Goal: Task Accomplishment & Management: Use online tool/utility

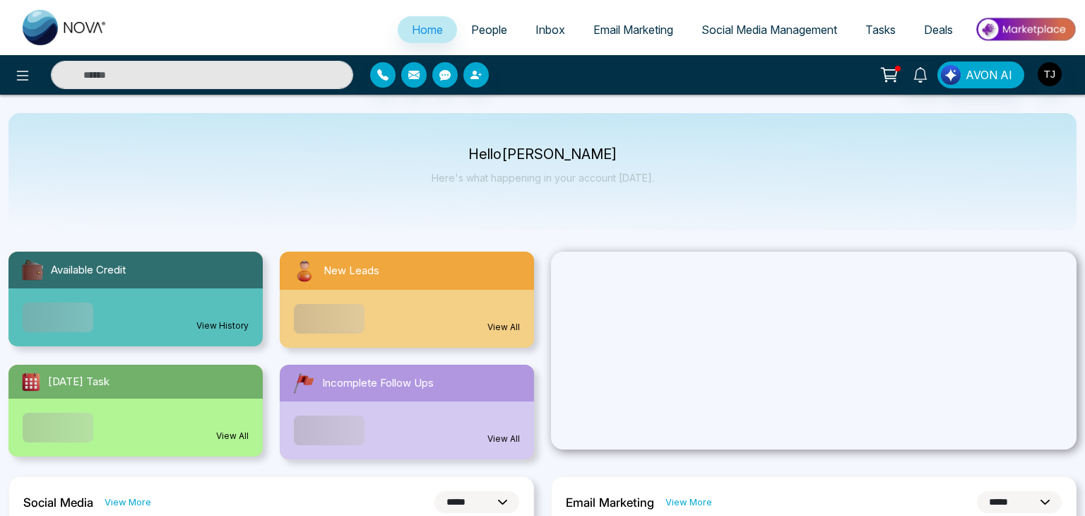
select select "*"
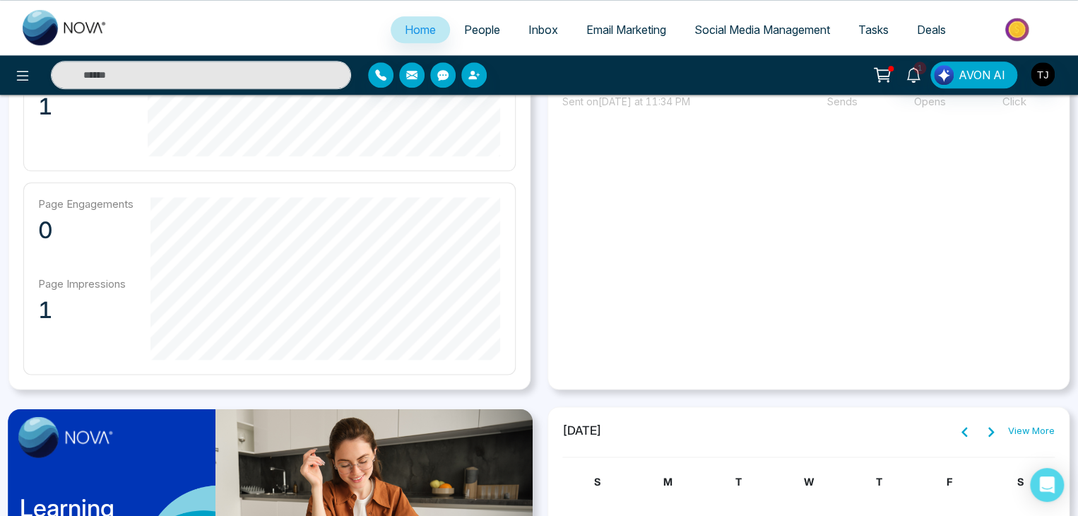
scroll to position [713, 0]
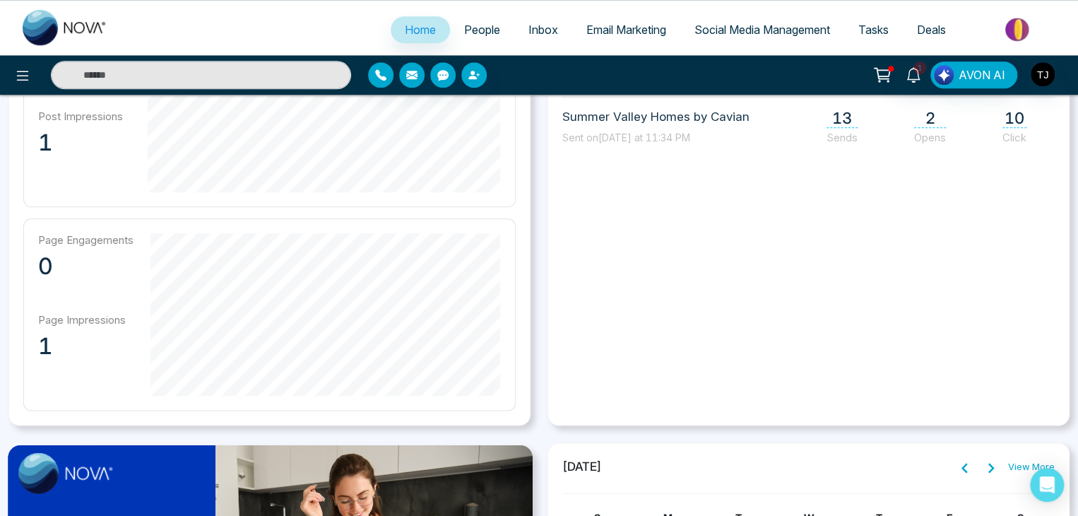
click at [489, 20] on link "People" at bounding box center [482, 29] width 64 height 27
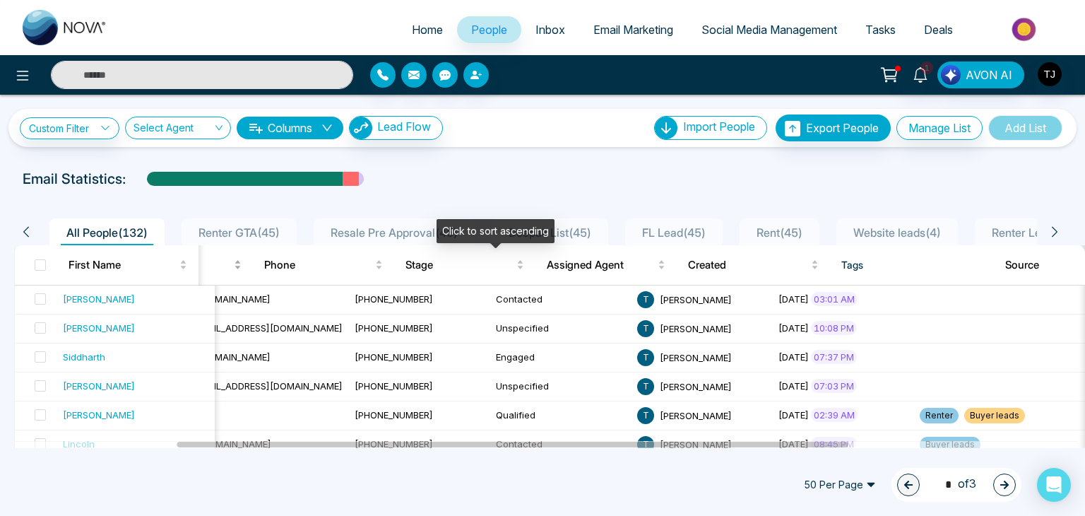
scroll to position [0, 350]
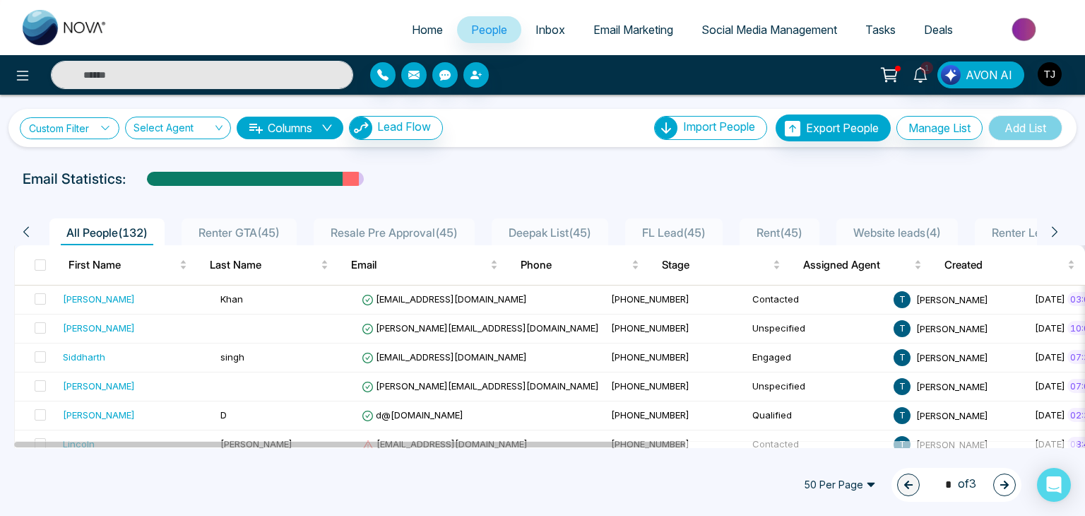
click at [87, 124] on link "Custom Filter" at bounding box center [70, 128] width 100 height 22
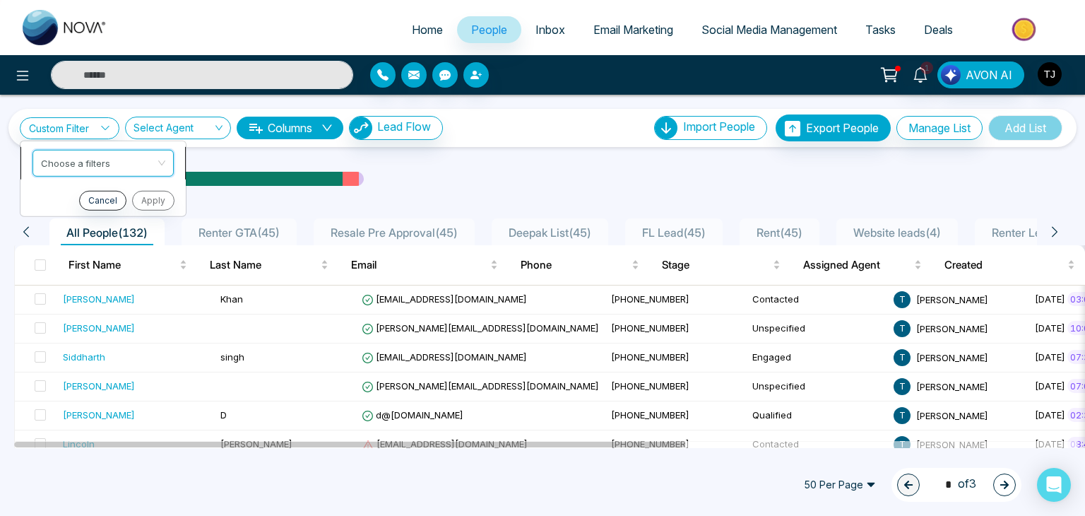
click at [88, 152] on input "search" at bounding box center [98, 160] width 114 height 21
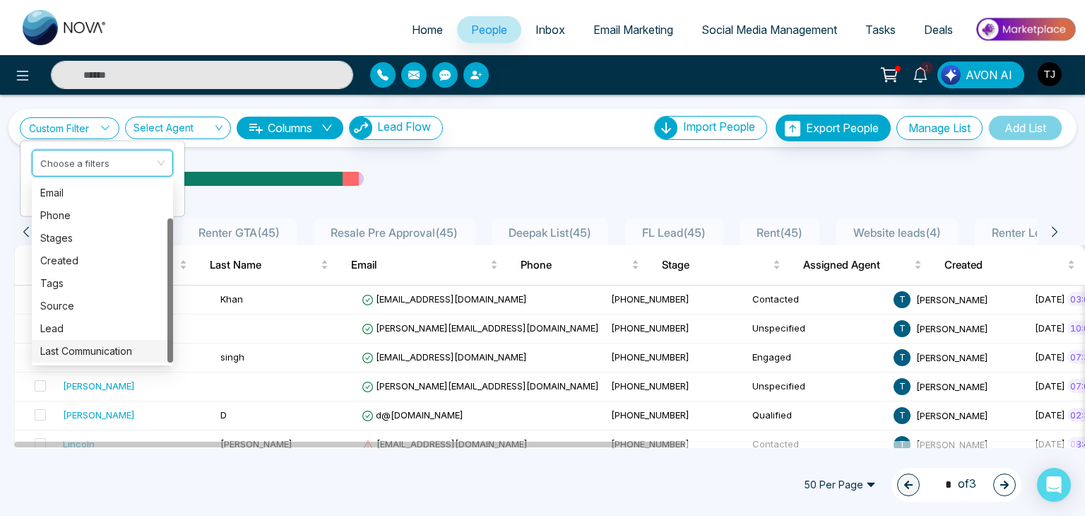
click at [113, 353] on div "Last Communication" at bounding box center [102, 351] width 124 height 16
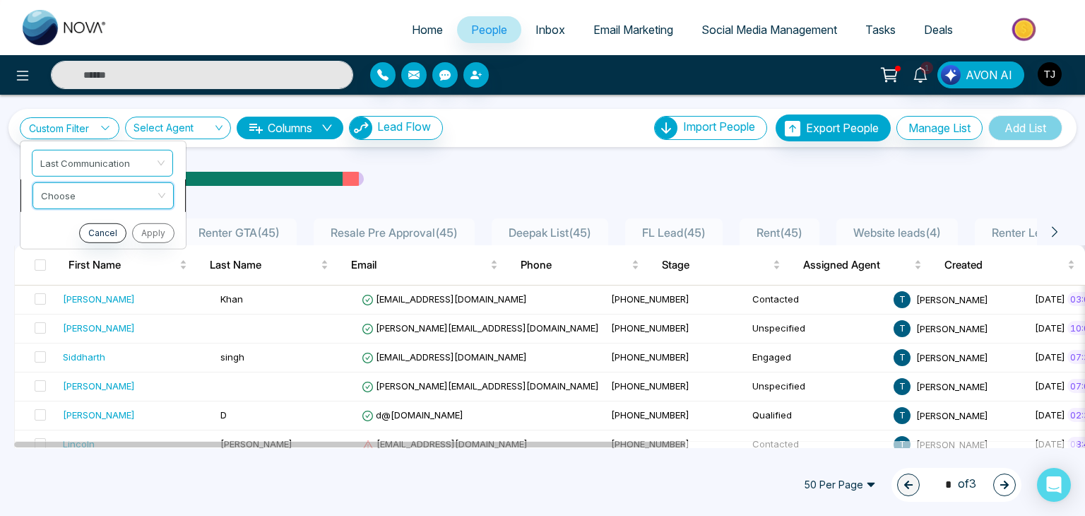
click at [153, 202] on input "search" at bounding box center [98, 192] width 114 height 21
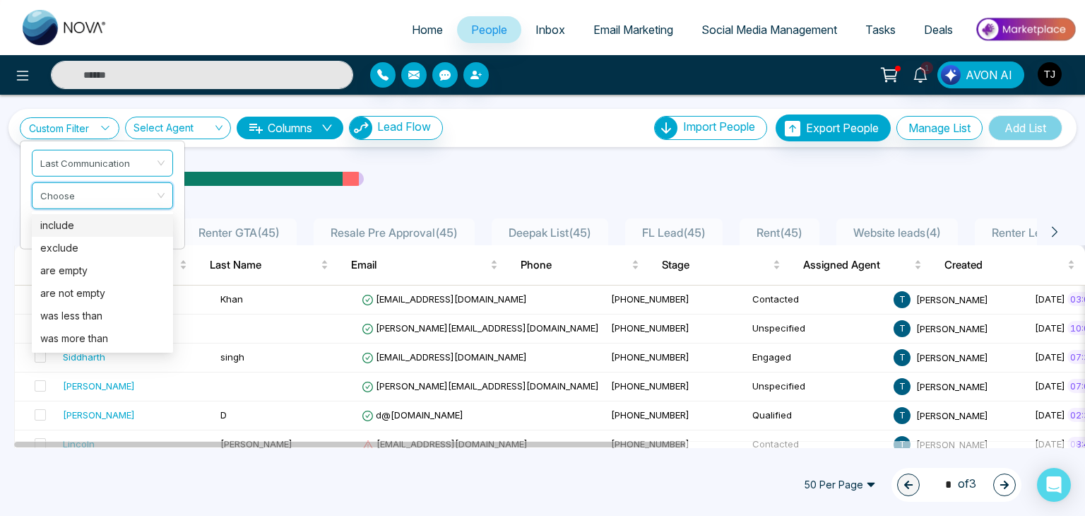
click at [112, 232] on div "include" at bounding box center [102, 226] width 124 height 16
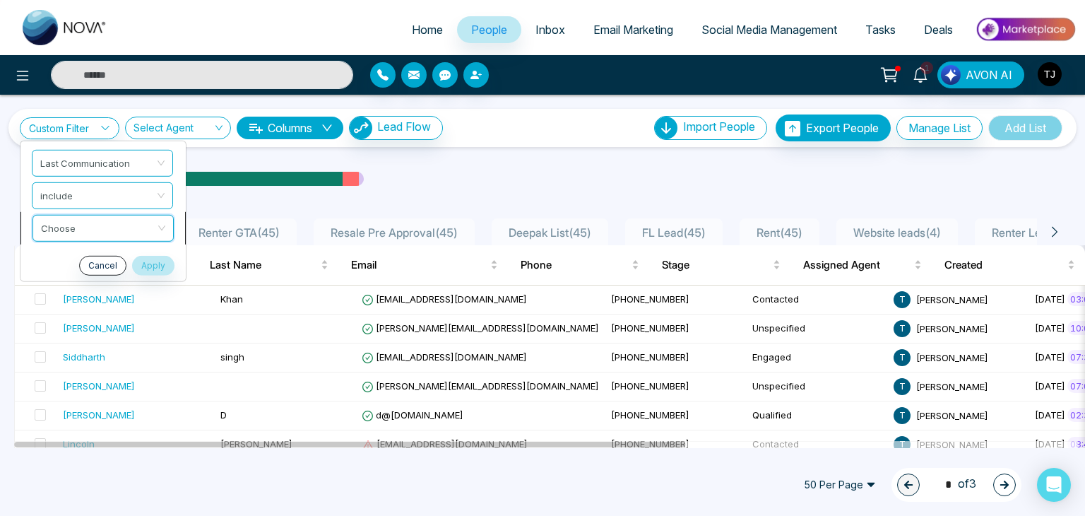
click at [133, 225] on input "search" at bounding box center [98, 225] width 114 height 21
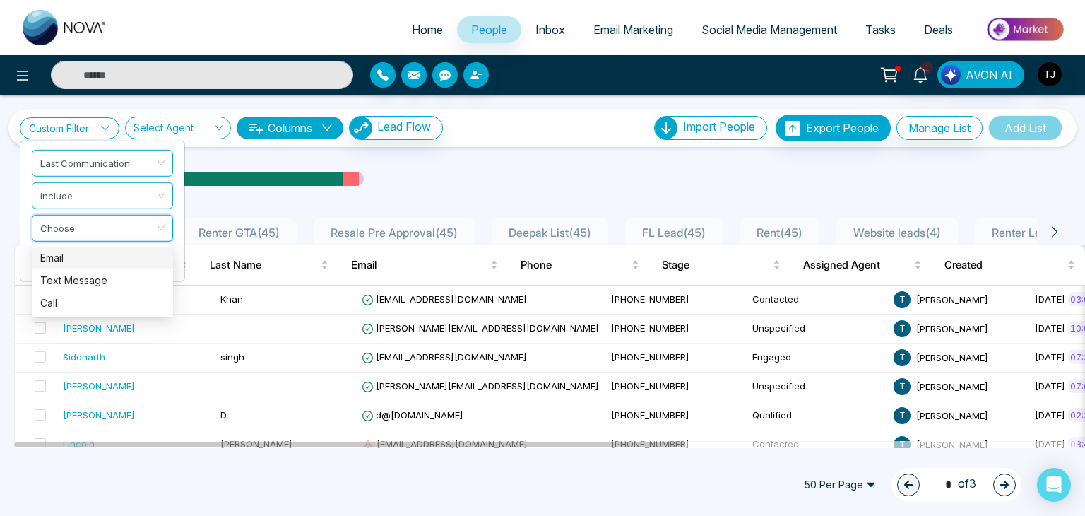
click at [112, 256] on div "Email" at bounding box center [102, 258] width 124 height 16
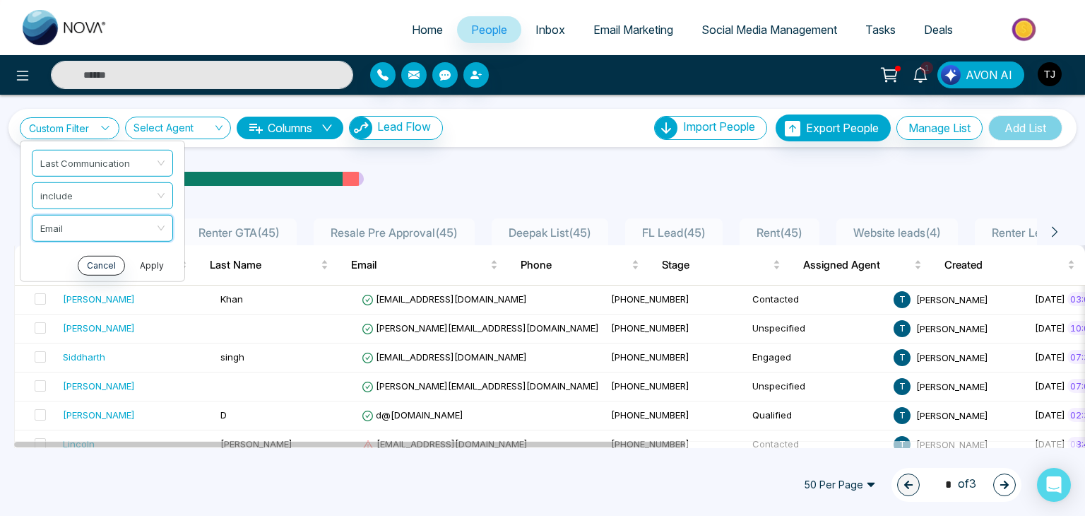
click at [153, 261] on button "Apply" at bounding box center [152, 265] width 42 height 20
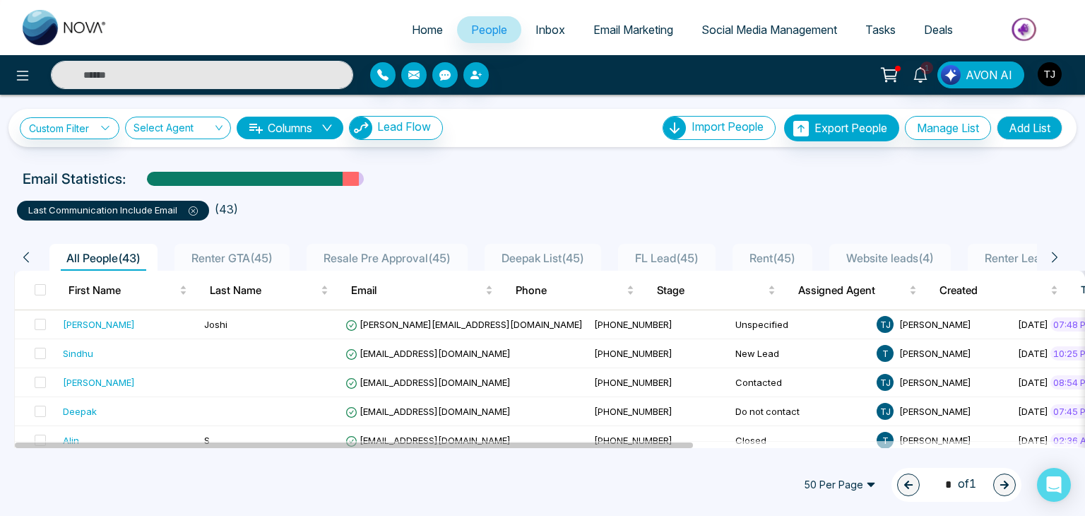
click at [189, 206] on icon at bounding box center [193, 210] width 9 height 9
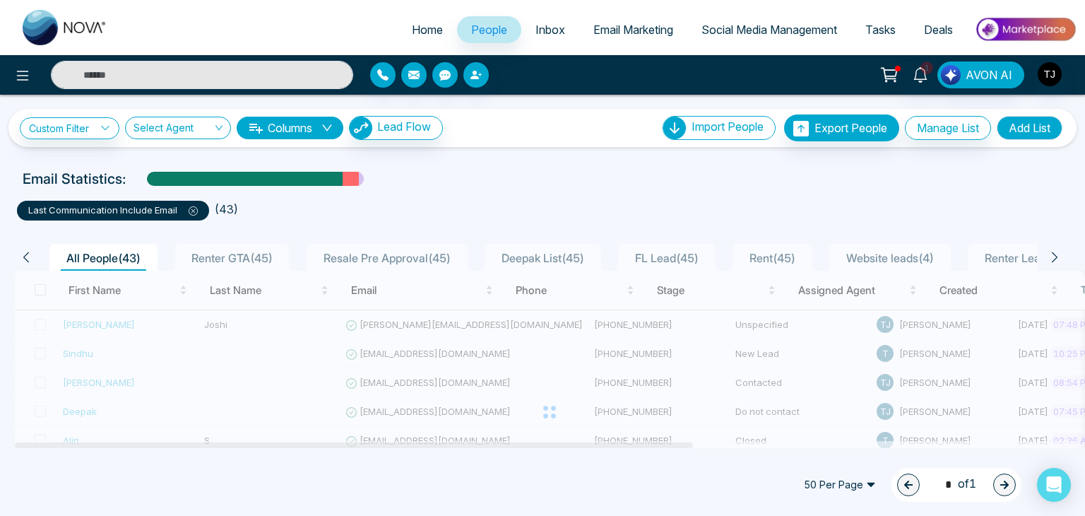
click at [189, 210] on icon at bounding box center [193, 210] width 9 height 9
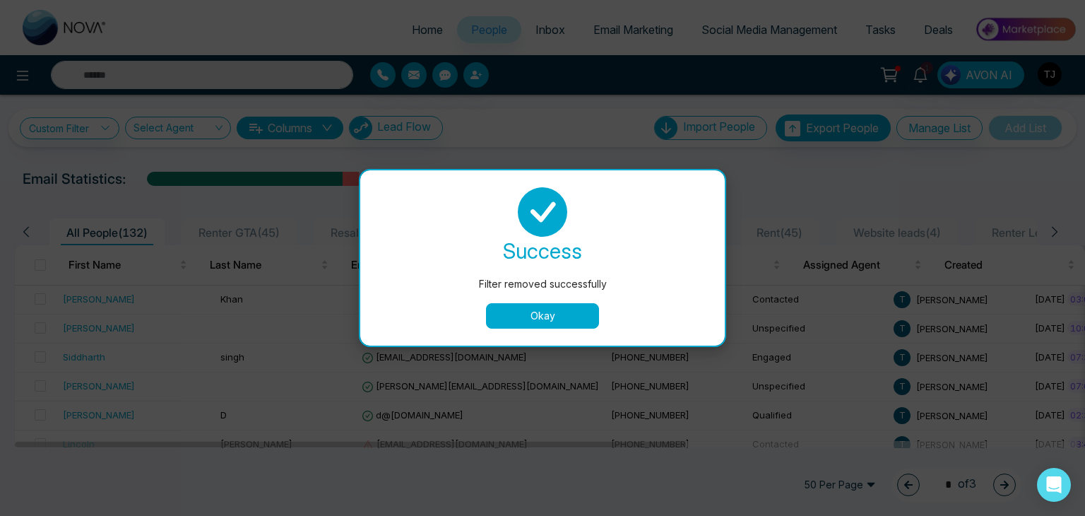
click at [548, 321] on button "Okay" at bounding box center [542, 315] width 113 height 25
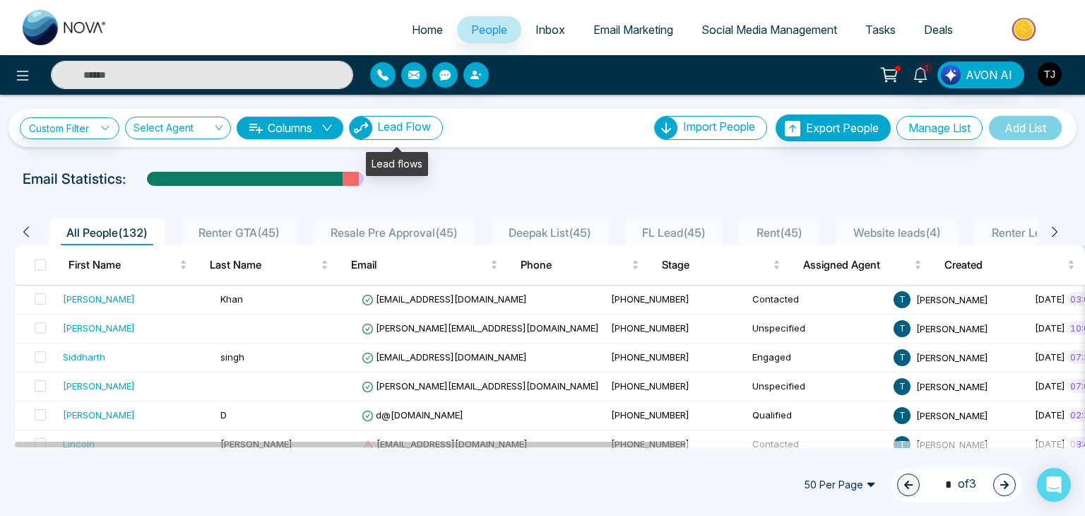
click at [410, 126] on span "Lead Flow" at bounding box center [404, 126] width 54 height 14
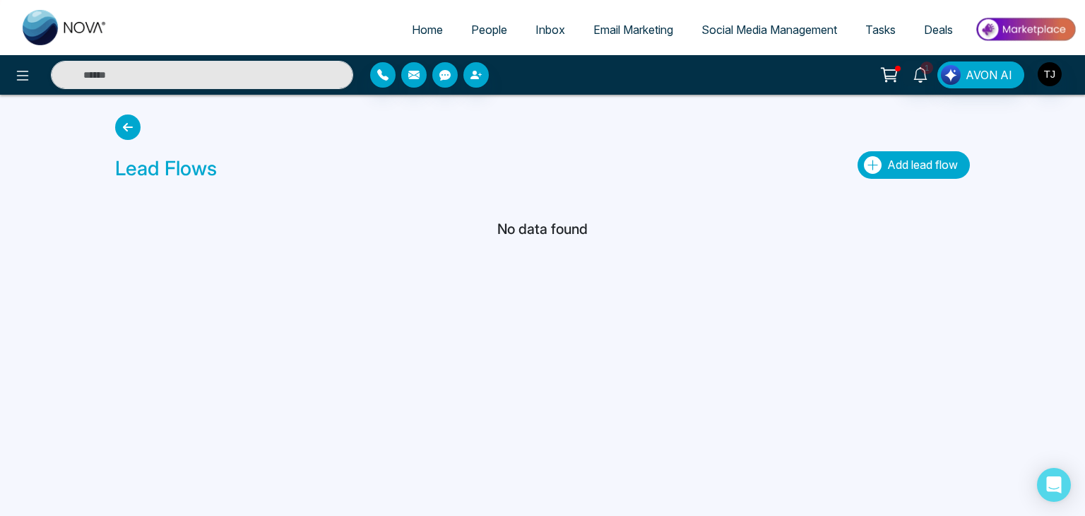
click at [879, 165] on button "Add lead flow" at bounding box center [913, 165] width 112 height 28
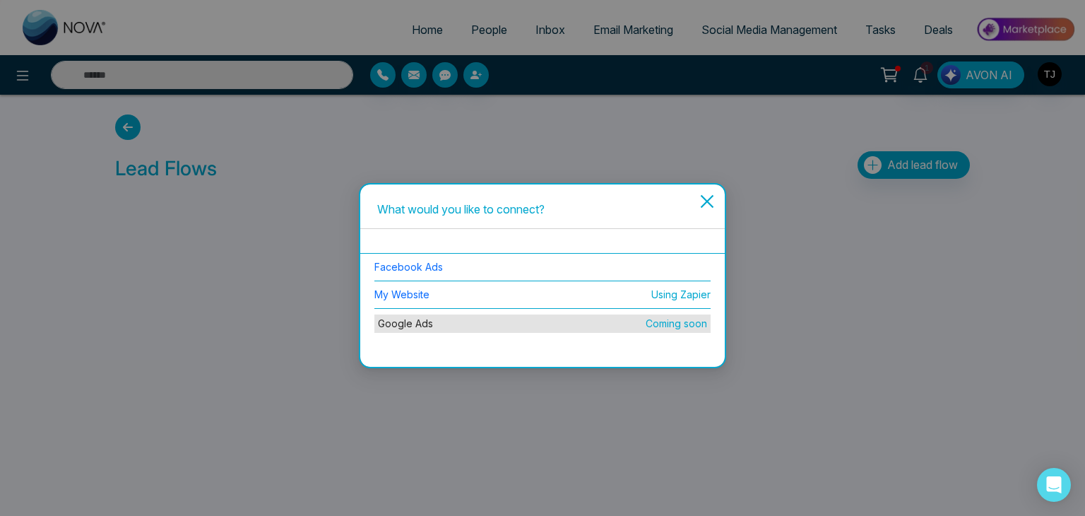
click at [547, 272] on li "Facebook Ads" at bounding box center [542, 268] width 336 height 28
click at [402, 266] on link "Facebook Ads" at bounding box center [408, 267] width 69 height 12
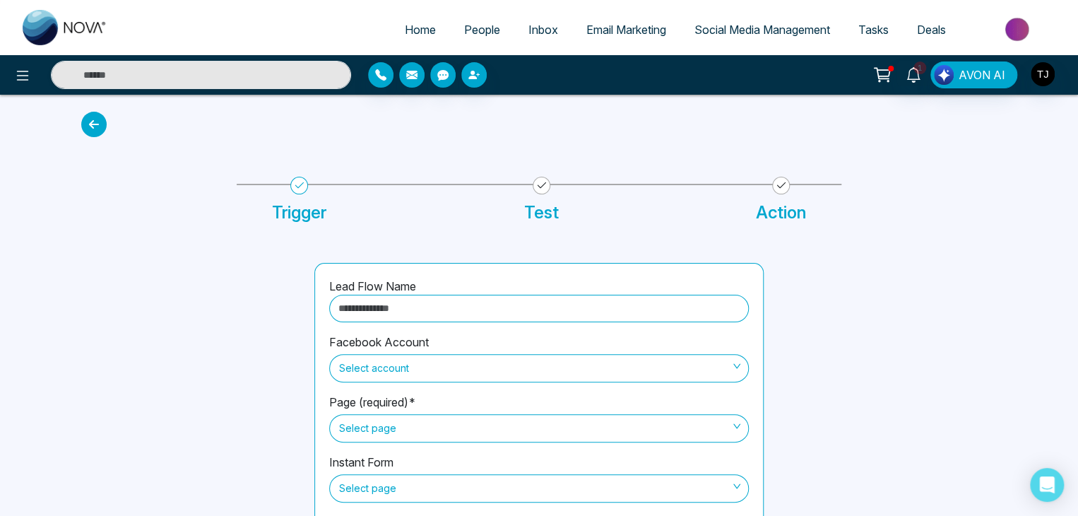
click at [434, 316] on input "text" at bounding box center [538, 308] width 419 height 28
click at [353, 367] on span "Select account" at bounding box center [539, 368] width 400 height 24
click at [98, 133] on icon at bounding box center [93, 124] width 25 height 25
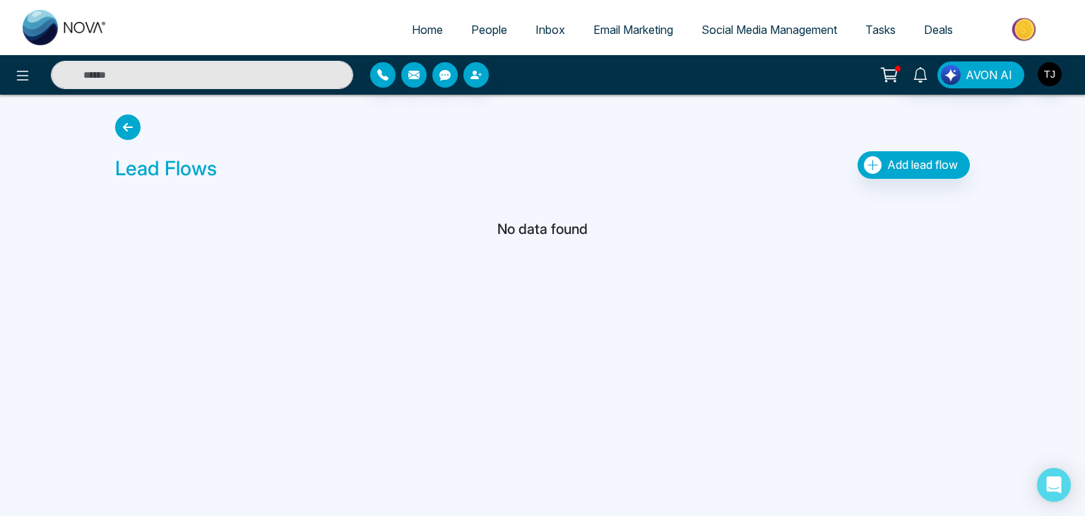
click at [98, 133] on div "Lead Flows Add lead flow No data found" at bounding box center [542, 176] width 932 height 162
click at [134, 136] on icon at bounding box center [127, 126] width 25 height 25
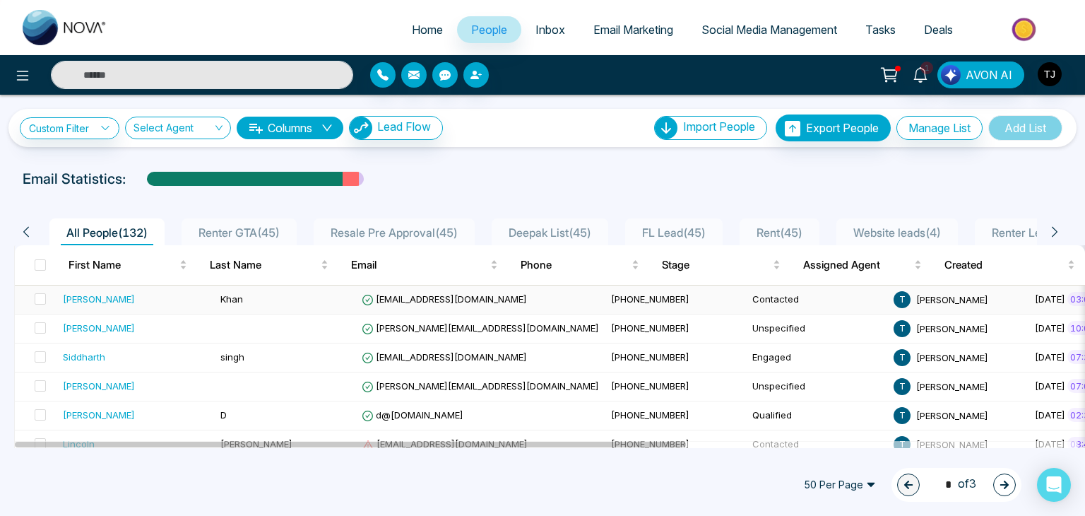
click at [75, 303] on div "[PERSON_NAME]" at bounding box center [99, 299] width 72 height 14
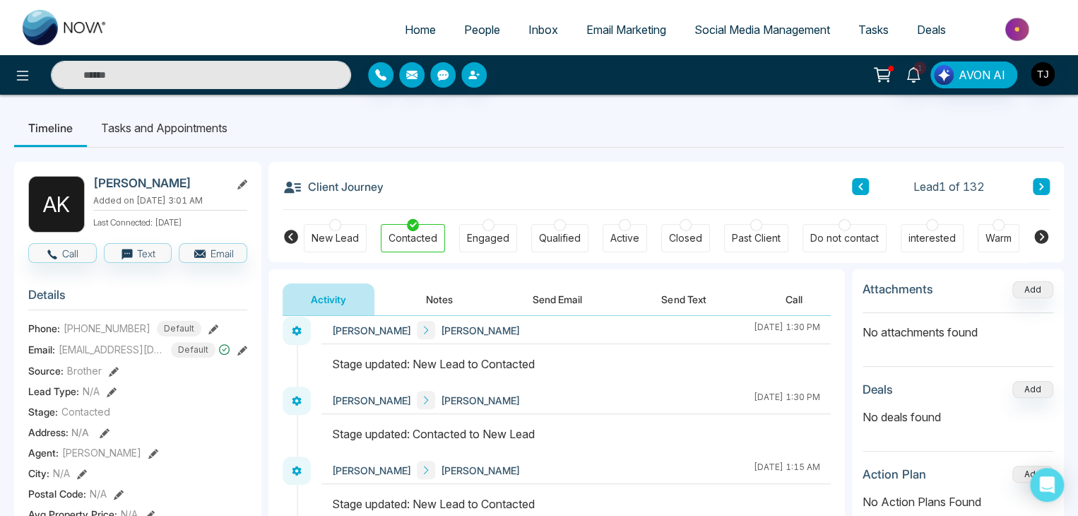
scroll to position [14, 0]
click at [552, 294] on button "Send Email" at bounding box center [557, 299] width 106 height 32
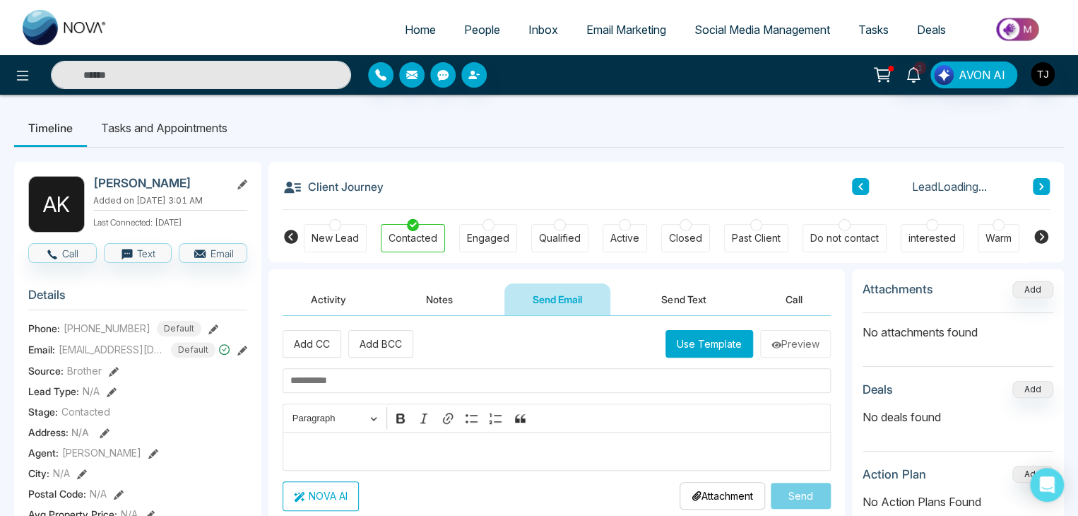
click at [343, 448] on p "Editor editing area: main" at bounding box center [556, 450] width 533 height 17
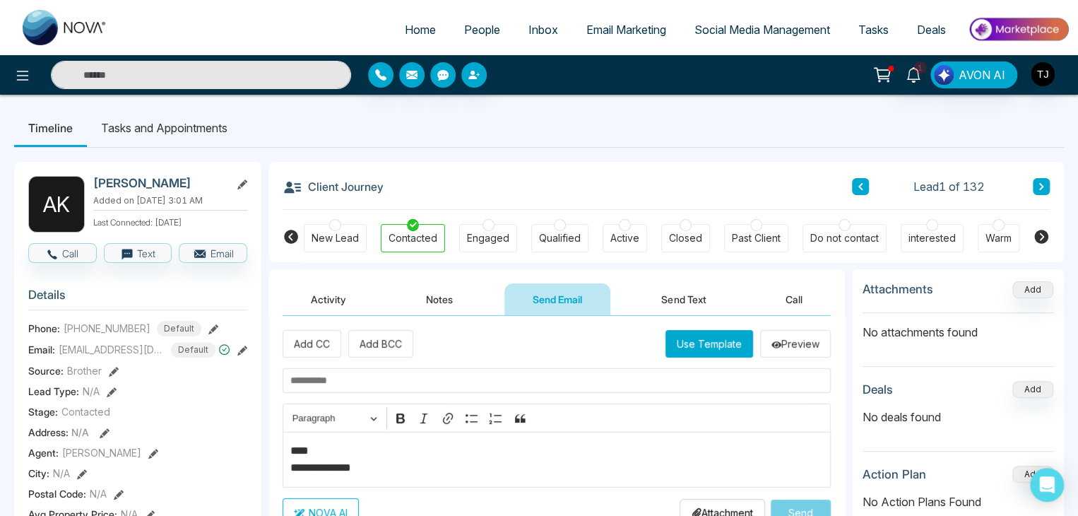
type textarea "**********"
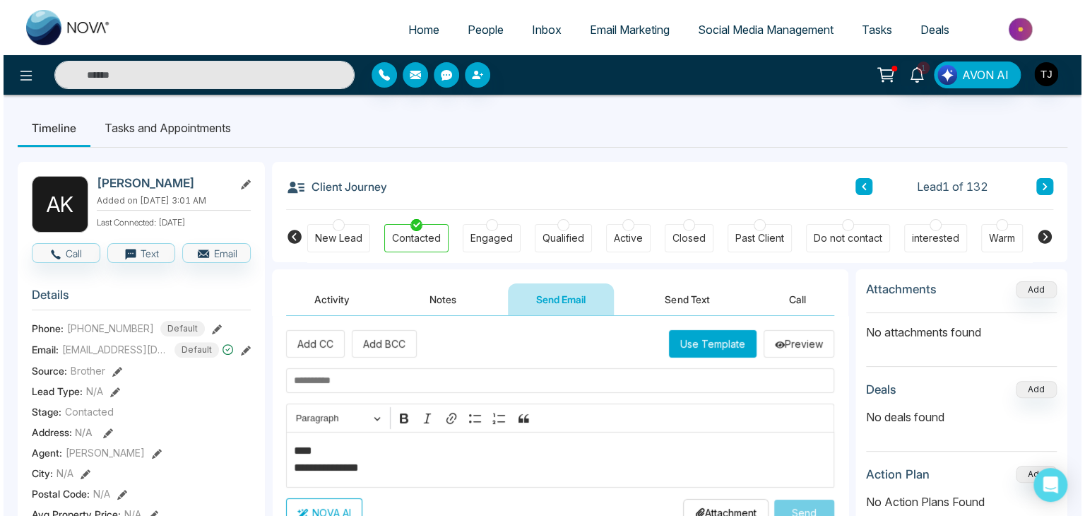
scroll to position [71, 0]
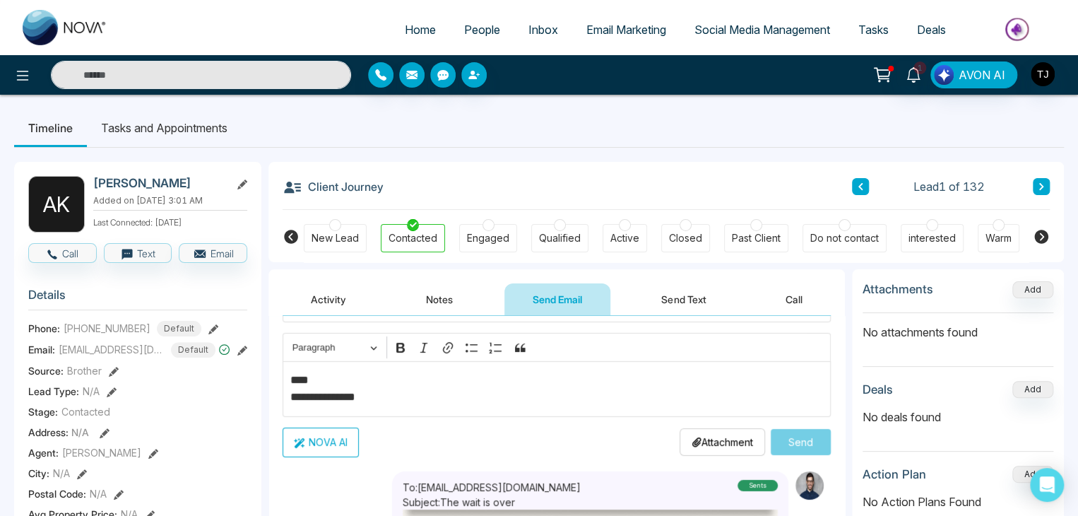
click at [297, 441] on icon "button" at bounding box center [299, 443] width 11 height 10
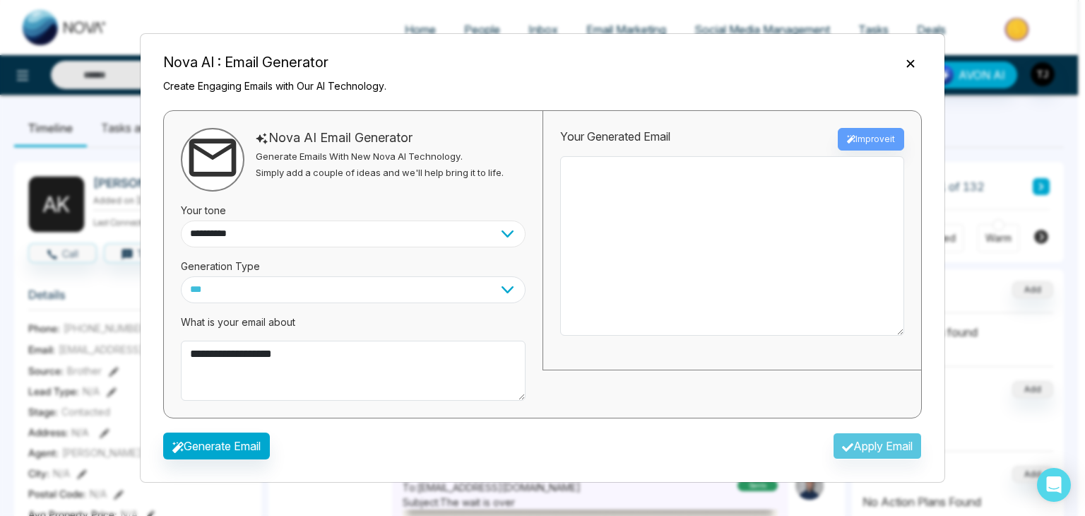
click at [336, 235] on select "**********" at bounding box center [353, 233] width 345 height 27
select select "*******"
click at [181, 220] on select "**********" at bounding box center [353, 233] width 345 height 27
click at [296, 297] on select "*** ***** ******* ******* ********" at bounding box center [353, 289] width 345 height 27
select select "*******"
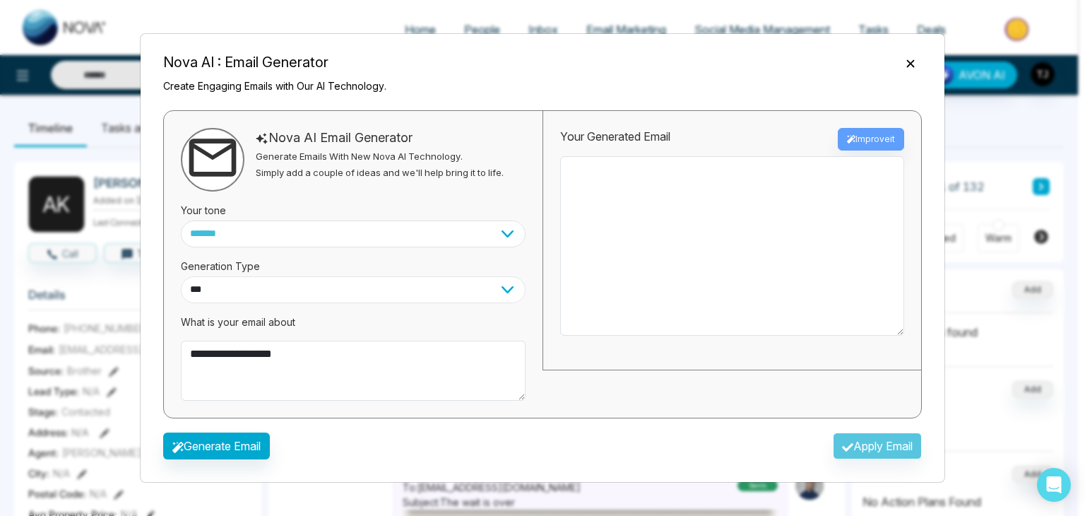
click at [181, 276] on select "*** ***** ******* ******* ********" at bounding box center [353, 289] width 345 height 27
click at [229, 447] on button "Generate Email" at bounding box center [216, 445] width 107 height 27
type textarea "**********"
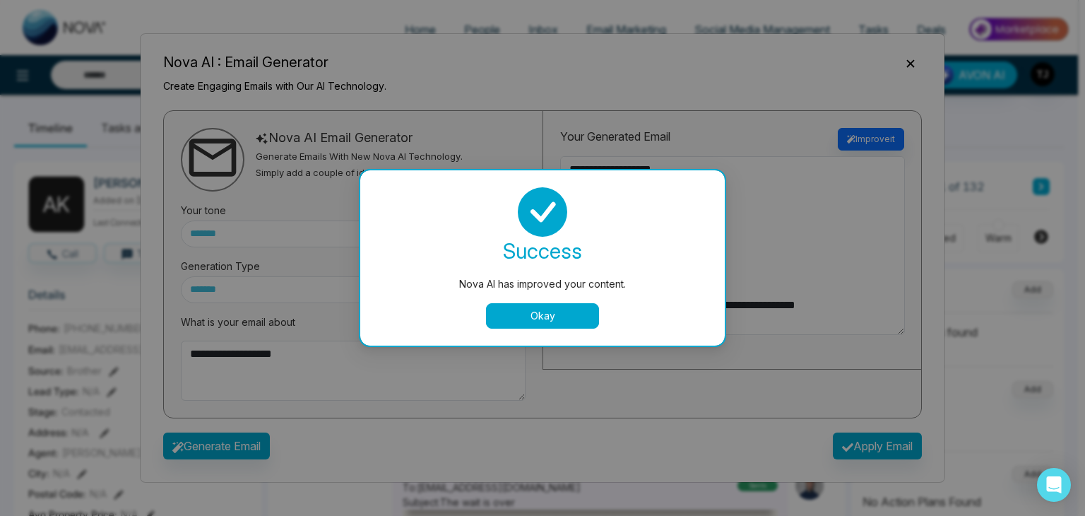
click at [565, 309] on button "Okay" at bounding box center [542, 315] width 113 height 25
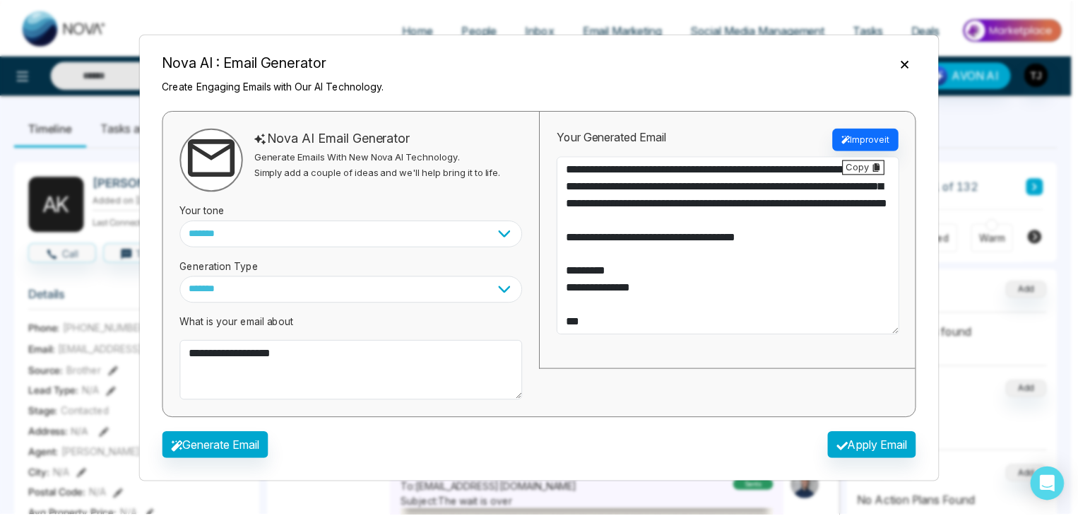
scroll to position [186, 0]
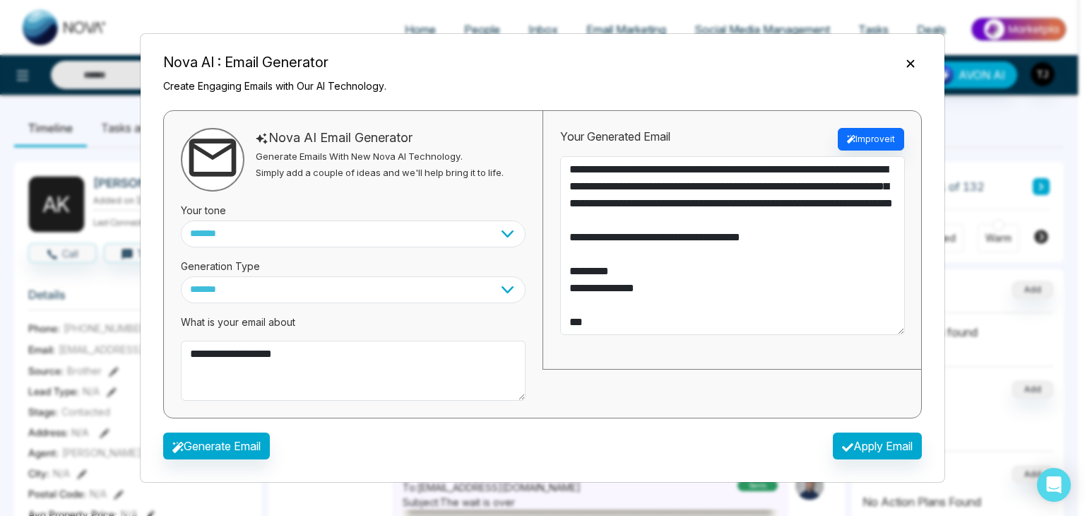
click at [909, 62] on icon "Close" at bounding box center [910, 64] width 8 height 8
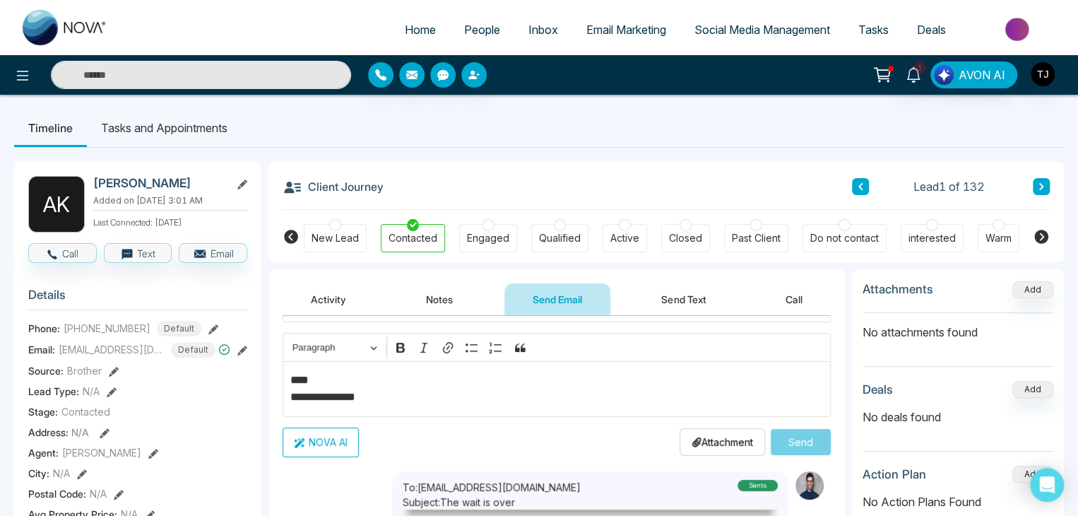
click at [686, 298] on button "Send Text" at bounding box center [683, 299] width 101 height 32
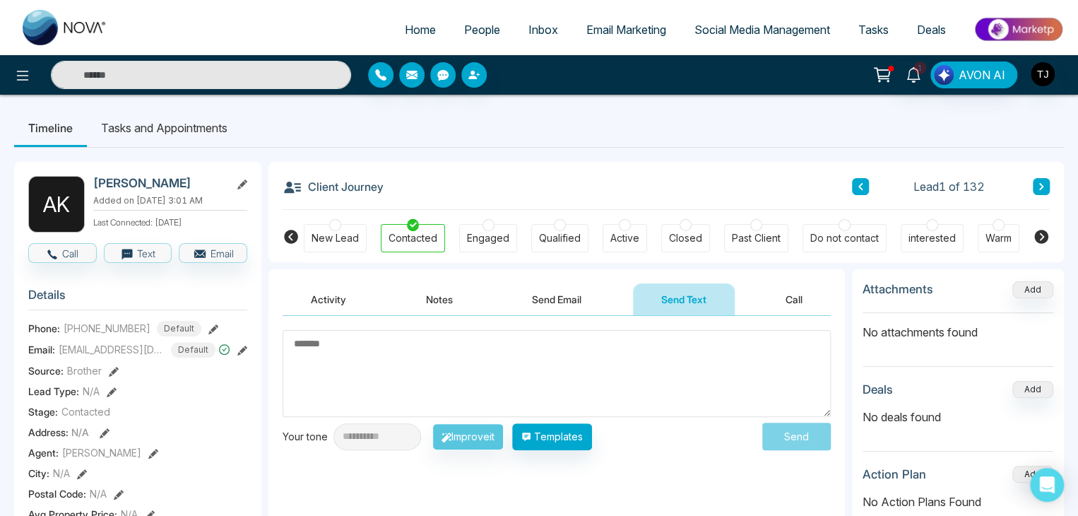
click at [203, 130] on li "Tasks and Appointments" at bounding box center [164, 128] width 155 height 38
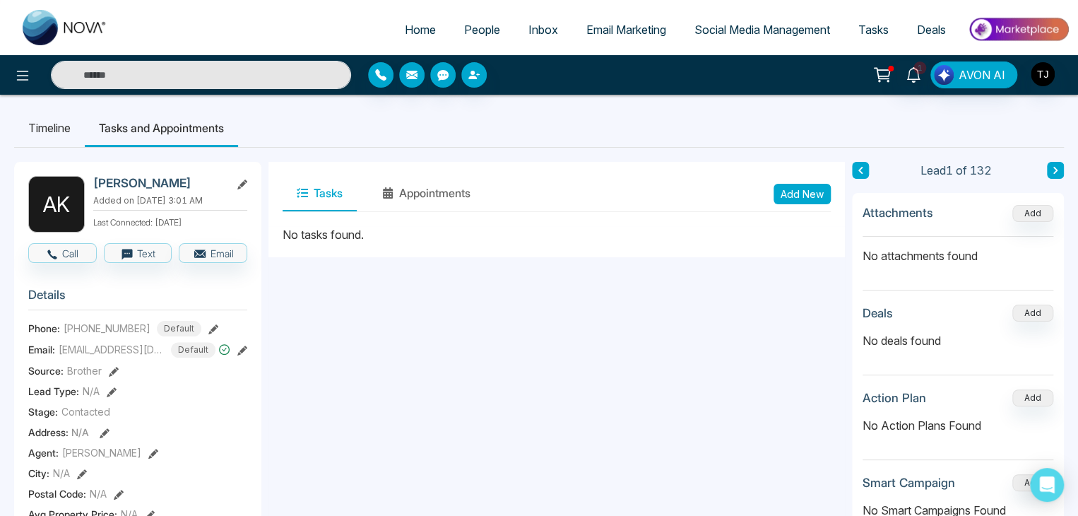
click at [536, 30] on span "Inbox" at bounding box center [543, 30] width 30 height 14
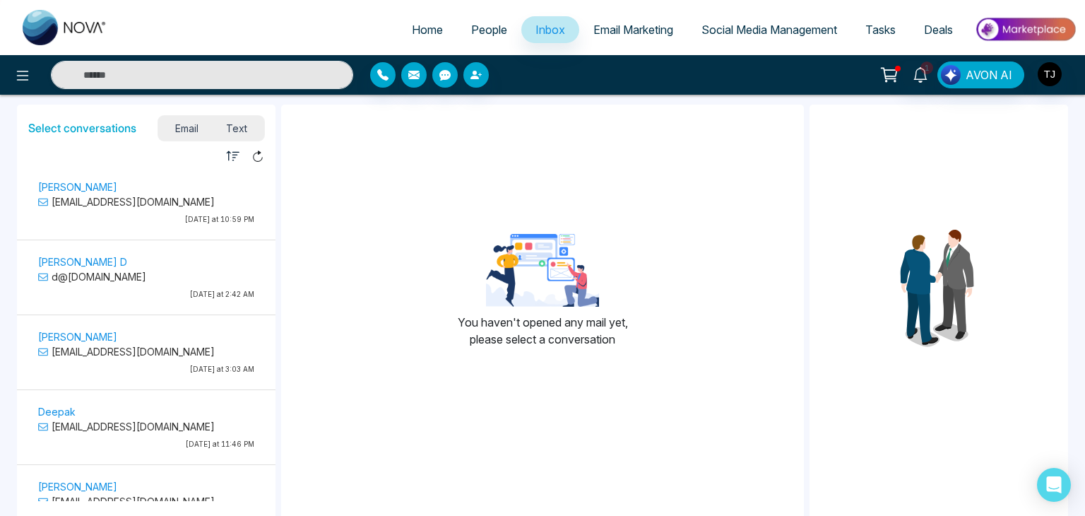
click at [244, 138] on div "Email Text" at bounding box center [211, 128] width 106 height 25
click at [241, 133] on span "Text" at bounding box center [237, 128] width 49 height 19
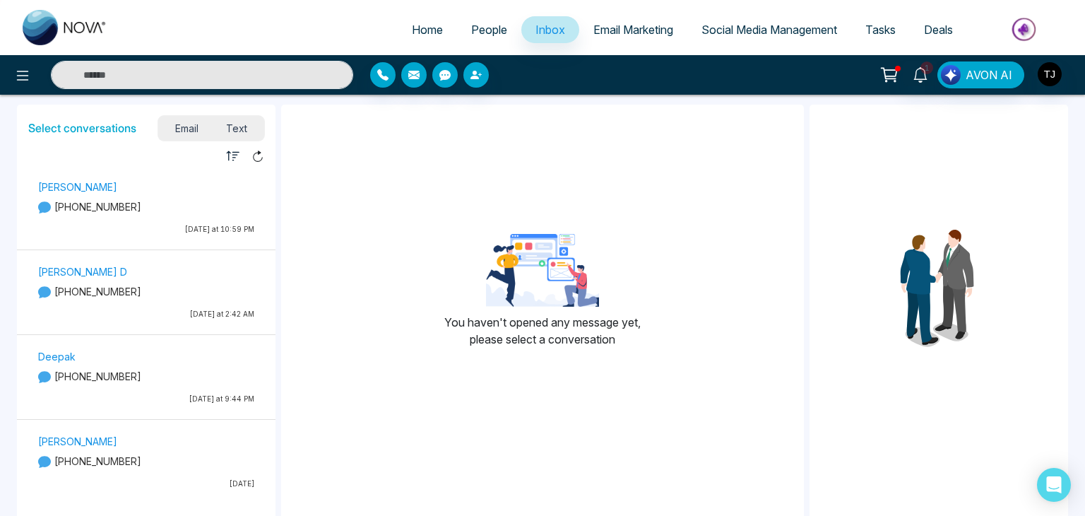
click at [184, 133] on span "Email" at bounding box center [187, 128] width 52 height 19
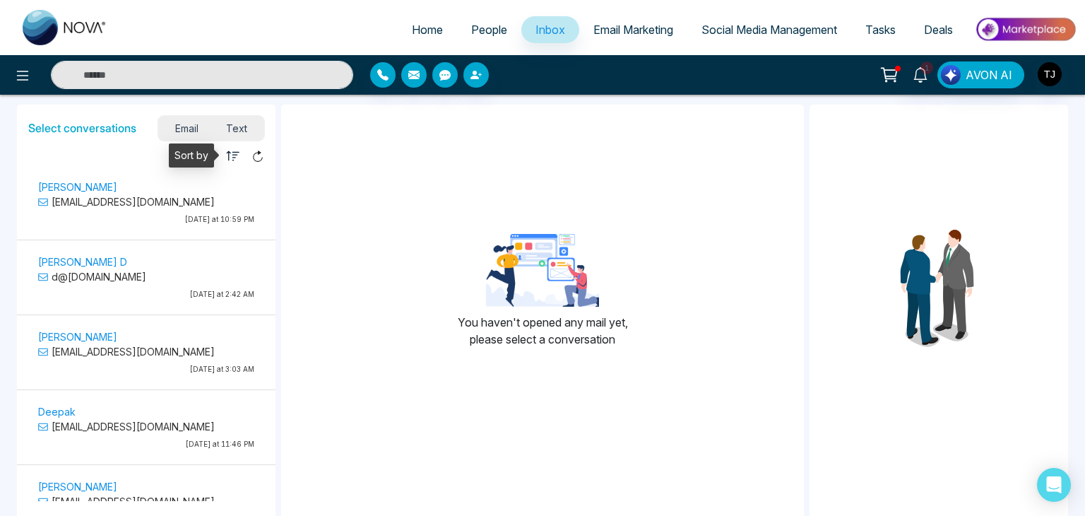
click at [234, 157] on icon "button" at bounding box center [233, 156] width 14 height 14
click at [237, 198] on li "Read" at bounding box center [268, 198] width 83 height 15
click at [239, 160] on icon "button" at bounding box center [233, 156] width 14 height 14
click at [245, 181] on li "Unread" at bounding box center [268, 180] width 83 height 15
click at [238, 133] on span "Text" at bounding box center [237, 128] width 49 height 19
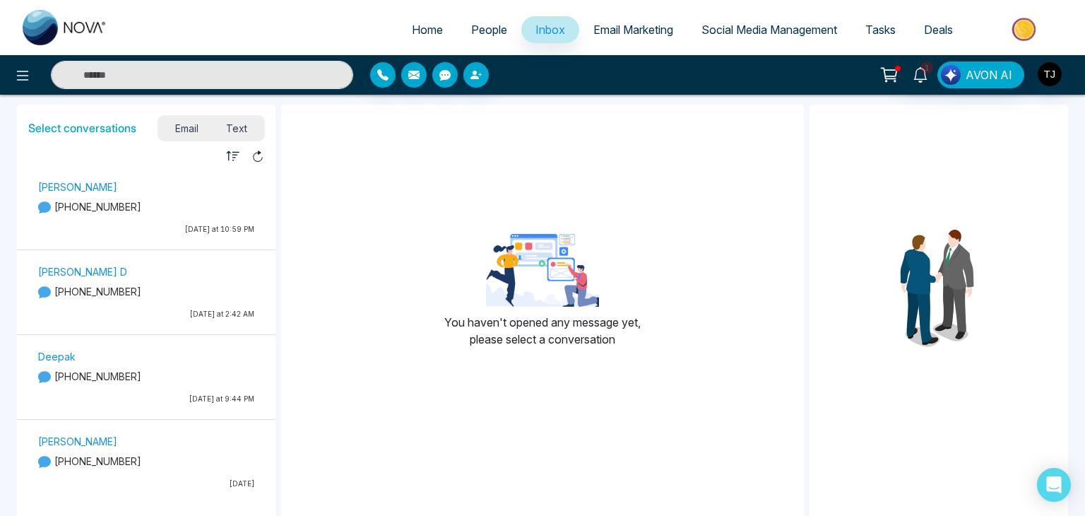
click at [189, 129] on span "Email" at bounding box center [187, 128] width 52 height 19
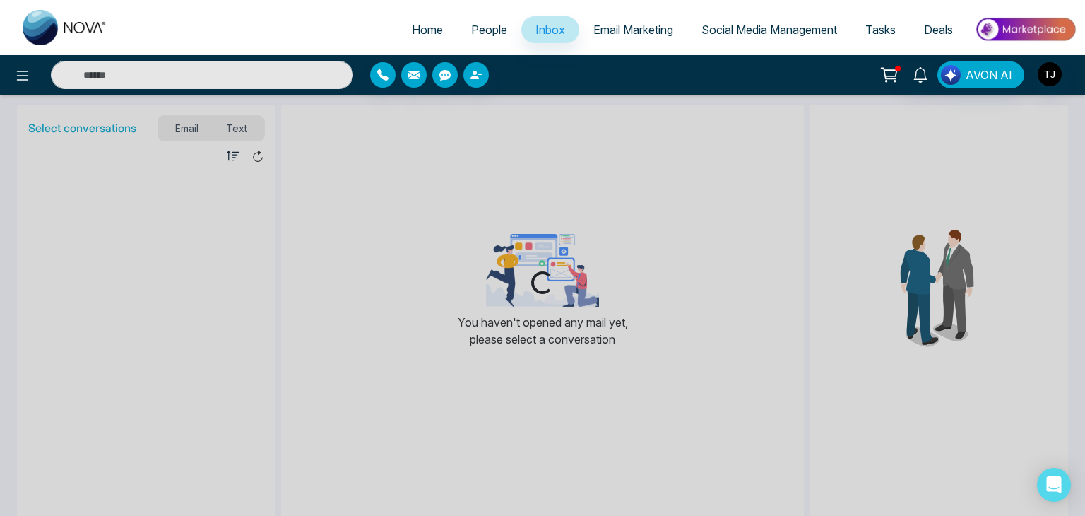
click at [593, 31] on span "Email Marketing" at bounding box center [633, 30] width 80 height 14
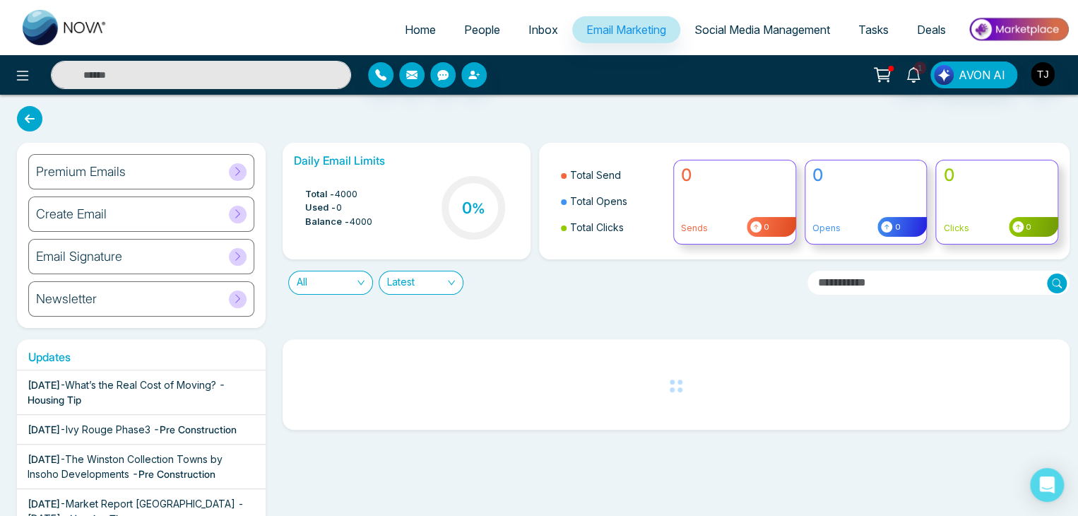
click at [238, 212] on icon at bounding box center [237, 213] width 11 height 11
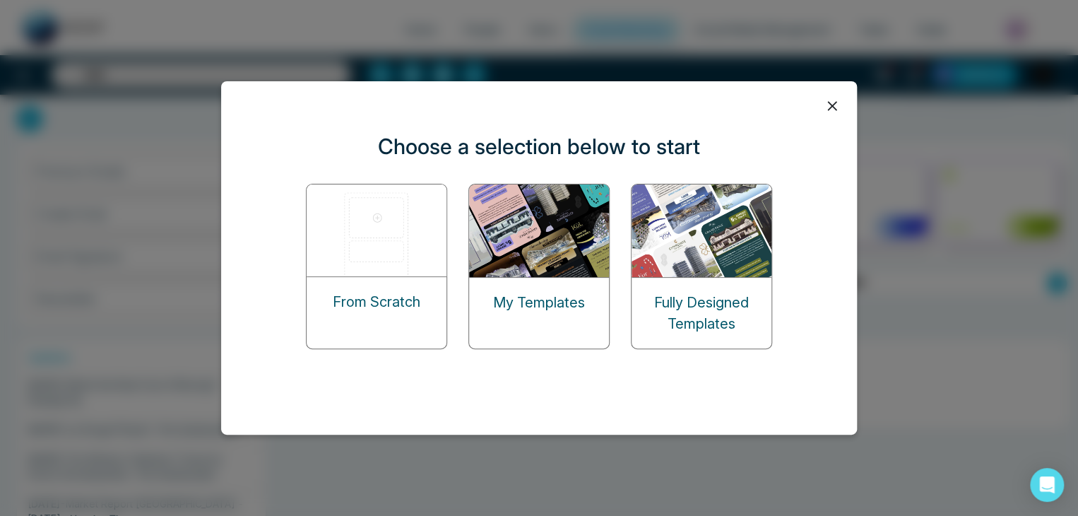
click at [377, 291] on p "From Scratch" at bounding box center [377, 301] width 88 height 21
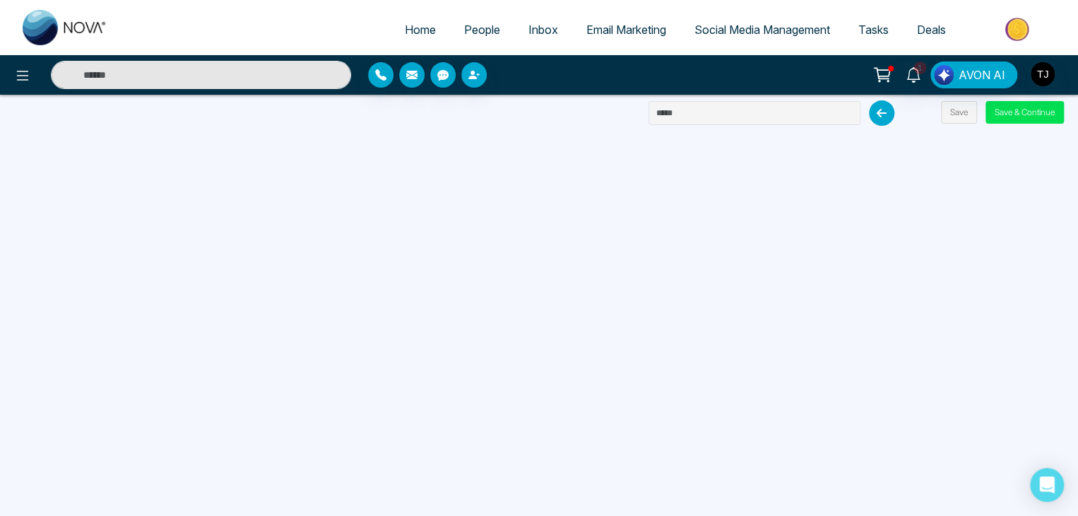
click at [594, 32] on span "Email Marketing" at bounding box center [626, 30] width 80 height 14
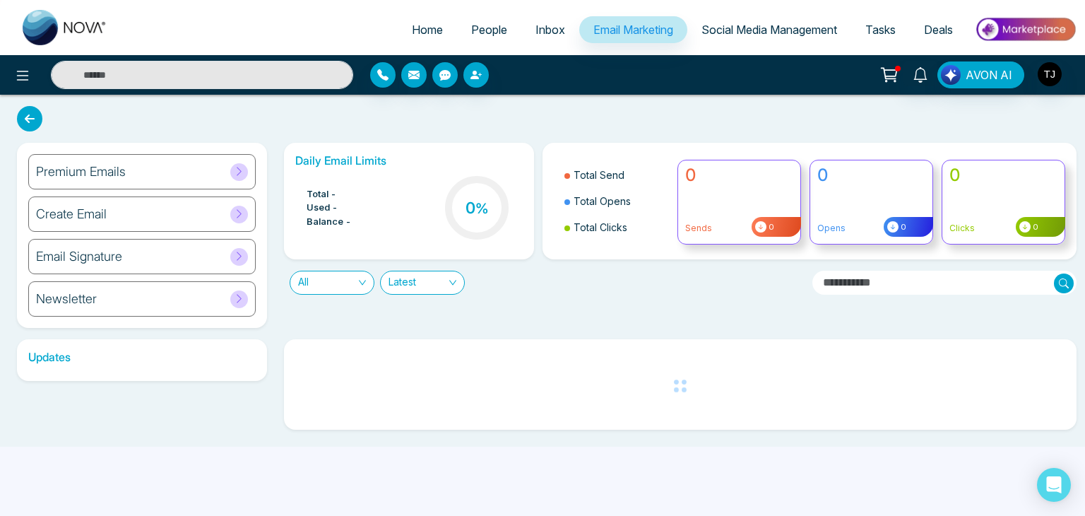
click at [171, 165] on div "Premium Emails" at bounding box center [141, 171] width 227 height 35
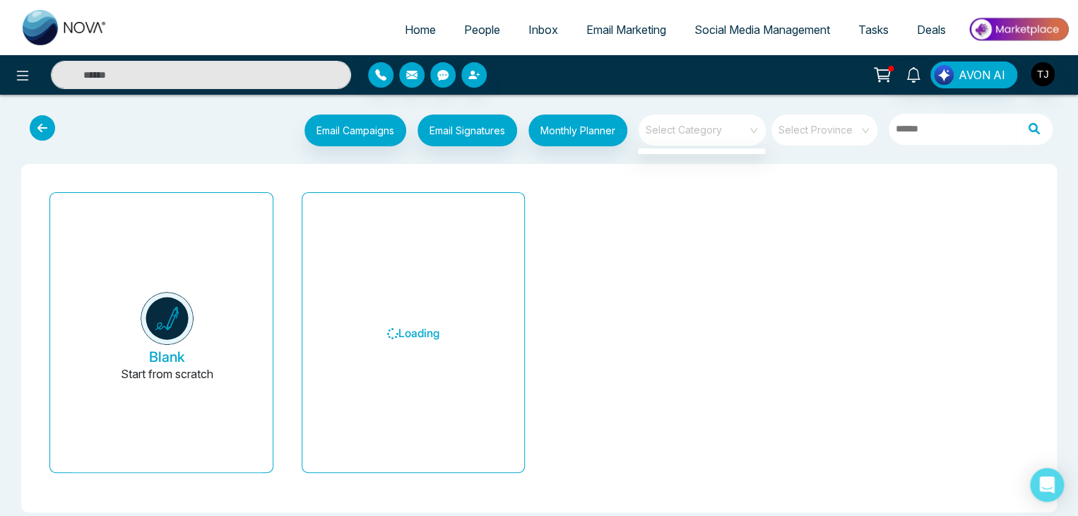
click at [740, 136] on span at bounding box center [697, 129] width 102 height 31
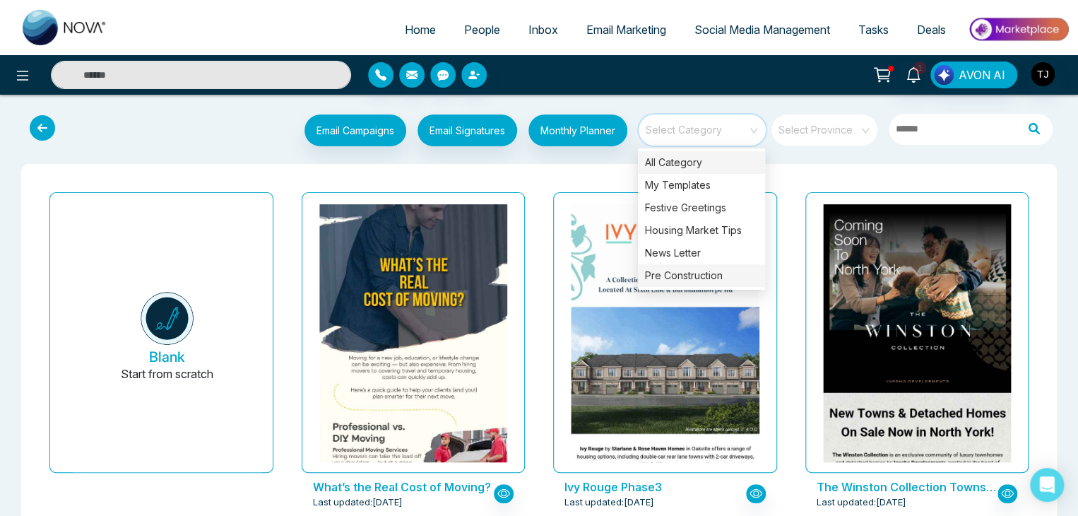
click at [658, 270] on div "Pre Construction" at bounding box center [701, 275] width 127 height 23
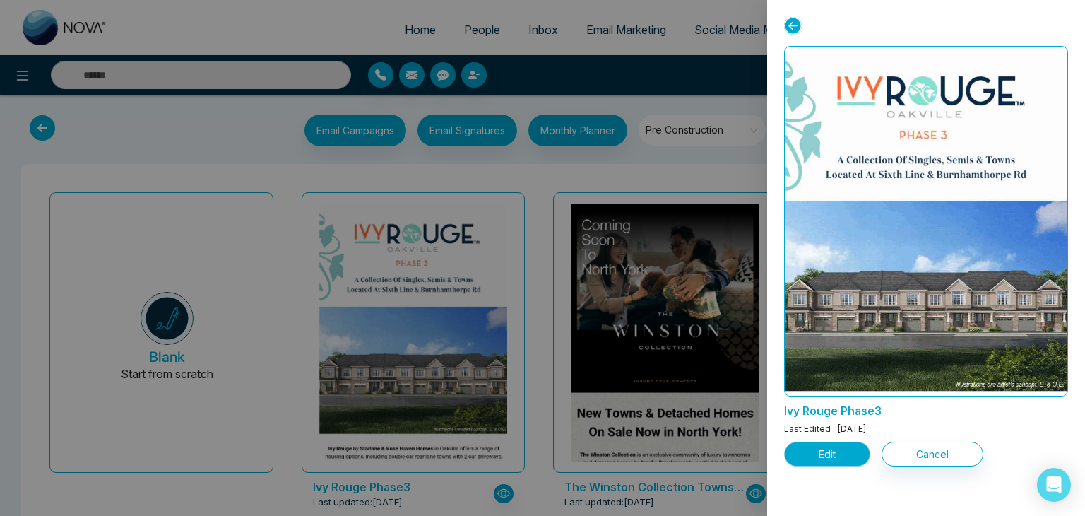
click at [824, 453] on button "Edit" at bounding box center [827, 453] width 86 height 25
click at [822, 453] on button "Edit" at bounding box center [827, 453] width 86 height 25
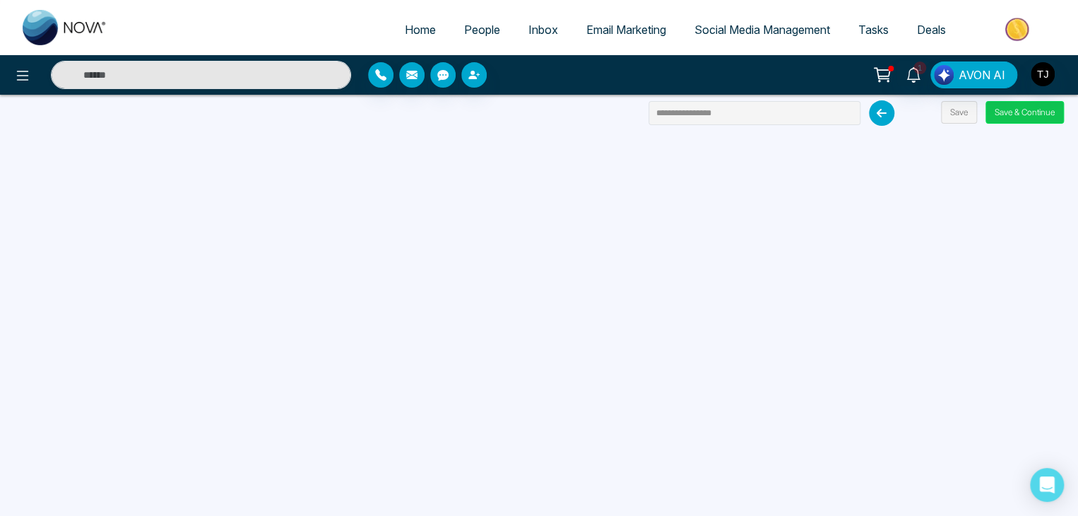
click at [1019, 114] on button "Save & Continue" at bounding box center [1024, 112] width 78 height 23
click at [1000, 119] on button "Save & Continue" at bounding box center [1024, 112] width 78 height 23
click at [1013, 112] on button "Save & Continue" at bounding box center [1024, 112] width 78 height 23
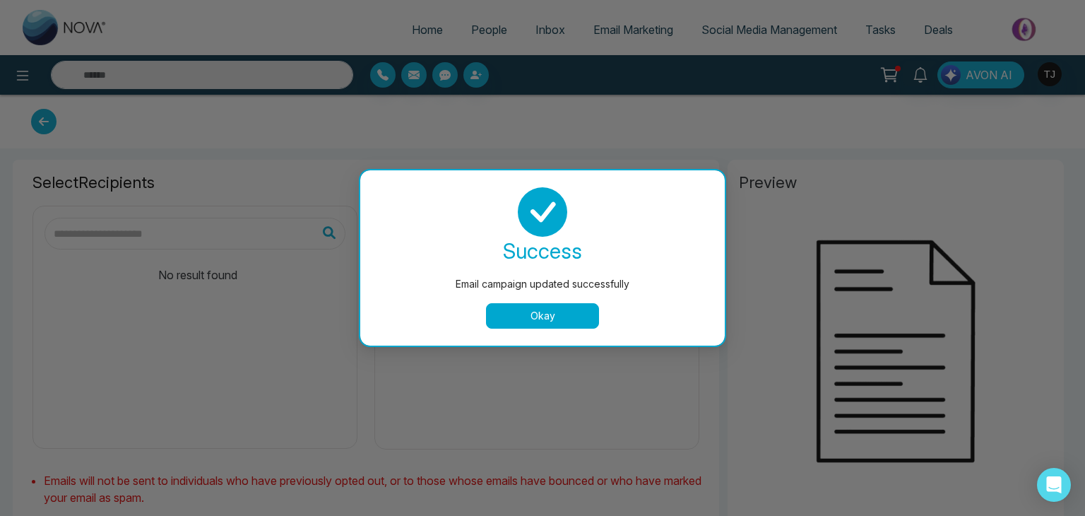
click at [573, 325] on button "Okay" at bounding box center [542, 315] width 113 height 25
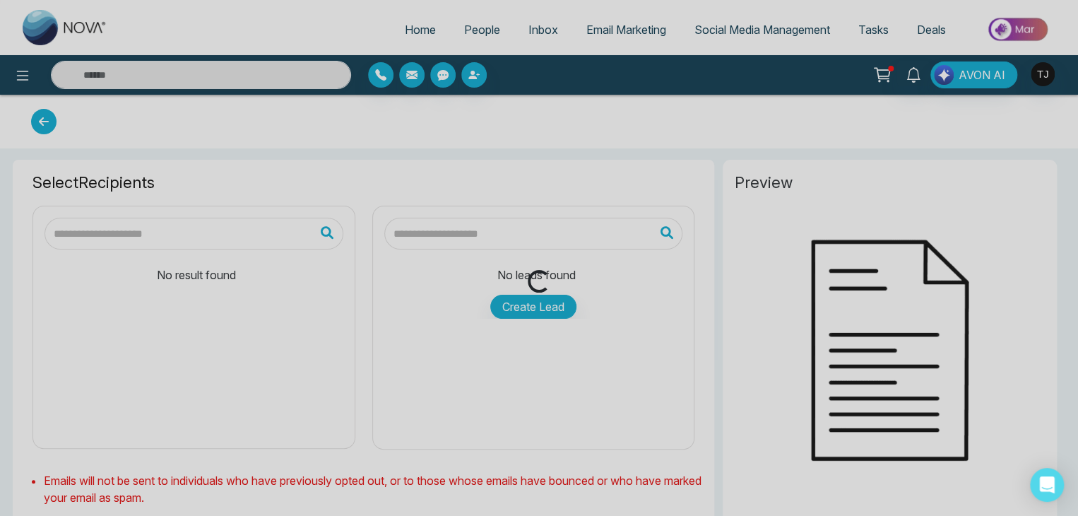
type input "**********"
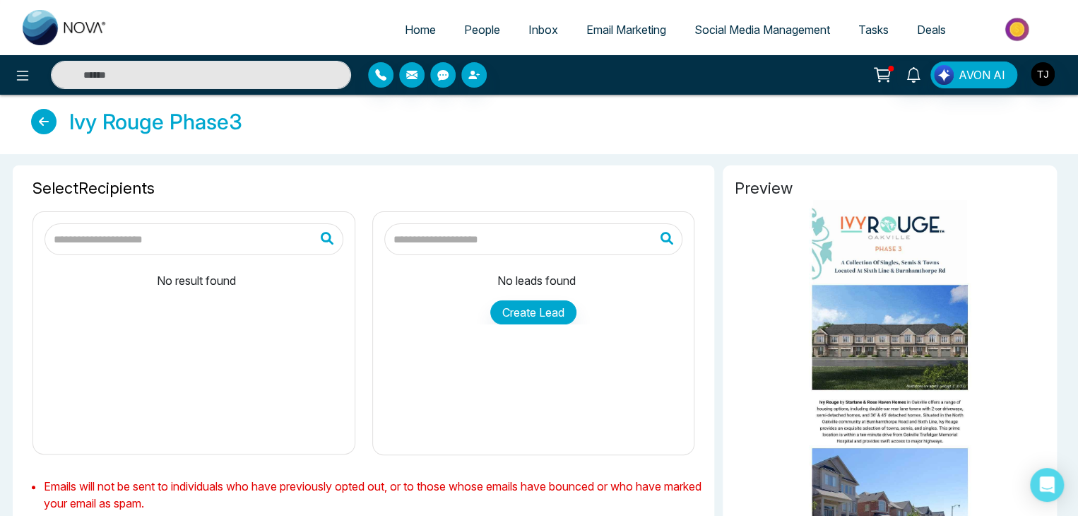
click at [290, 283] on p "No result found" at bounding box center [196, 275] width 293 height 28
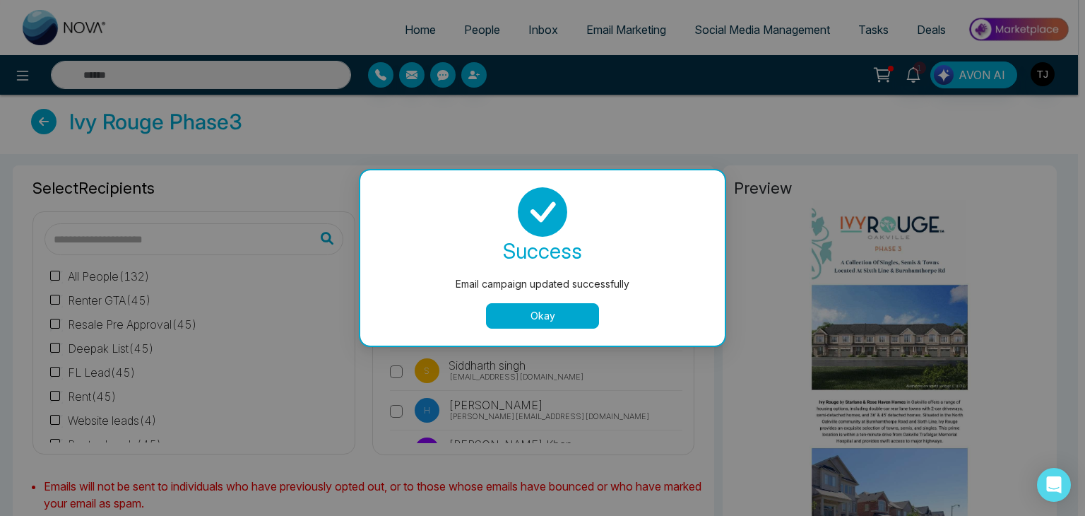
click at [552, 317] on button "Okay" at bounding box center [542, 315] width 113 height 25
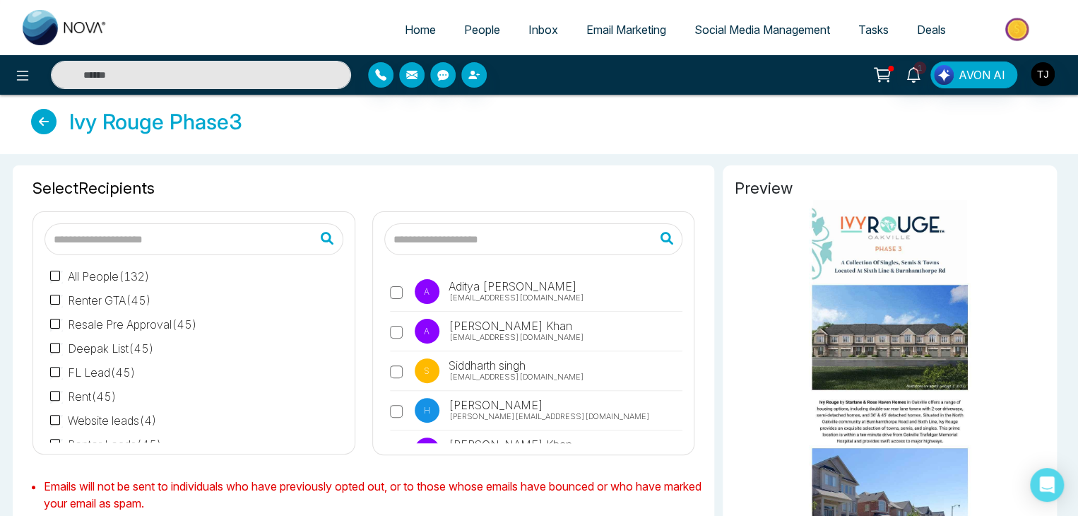
click at [594, 32] on span "Email Marketing" at bounding box center [626, 30] width 80 height 14
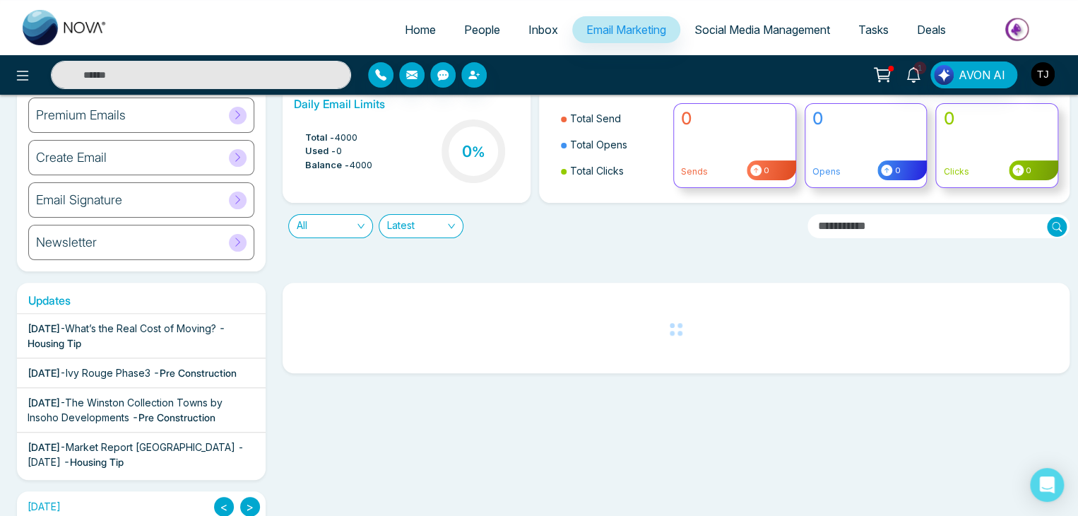
scroll to position [56, 0]
click at [732, 451] on div at bounding box center [672, 489] width 796 height 412
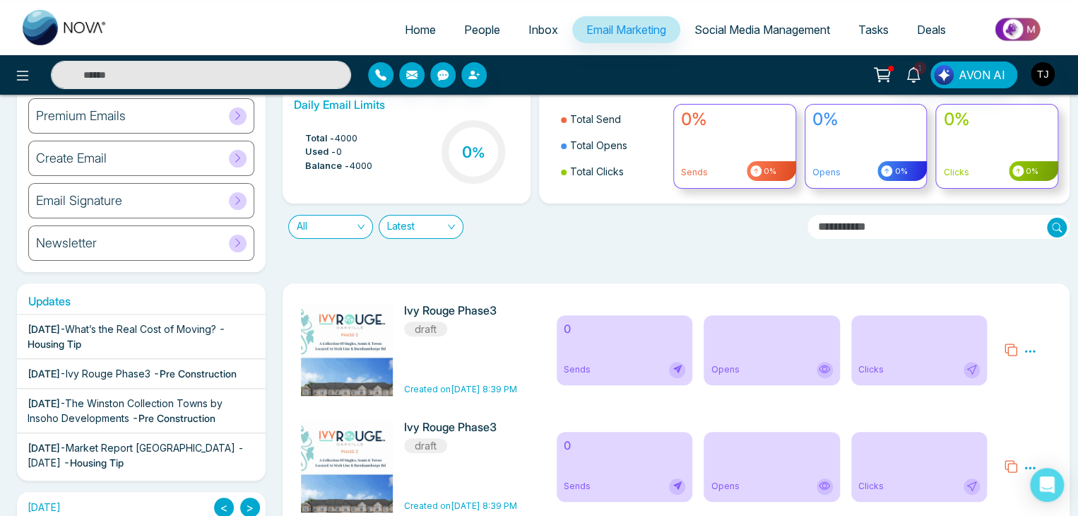
click at [664, 264] on div "Daily Email Limits Total - 4000 Used - 0 Balance - 4000 0 % Total Send Total Op…" at bounding box center [672, 179] width 796 height 185
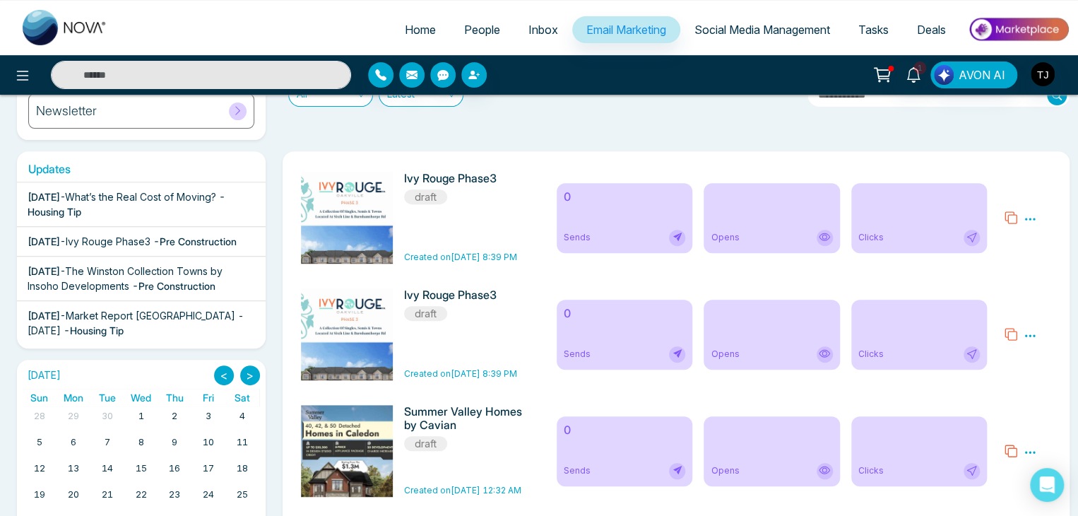
scroll to position [191, 0]
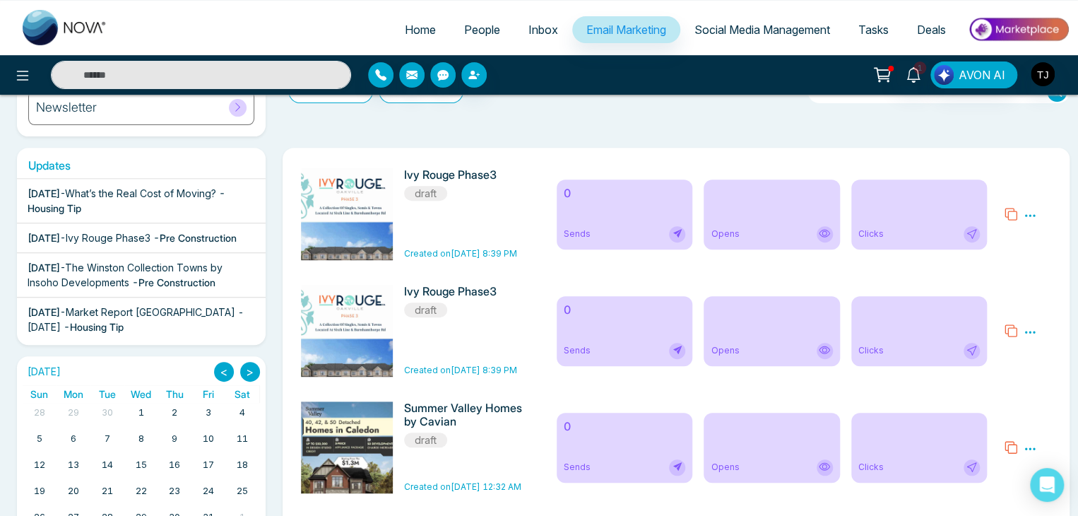
click at [1030, 212] on icon at bounding box center [1029, 215] width 13 height 13
click at [1002, 277] on span "Delete" at bounding box center [1002, 276] width 31 height 12
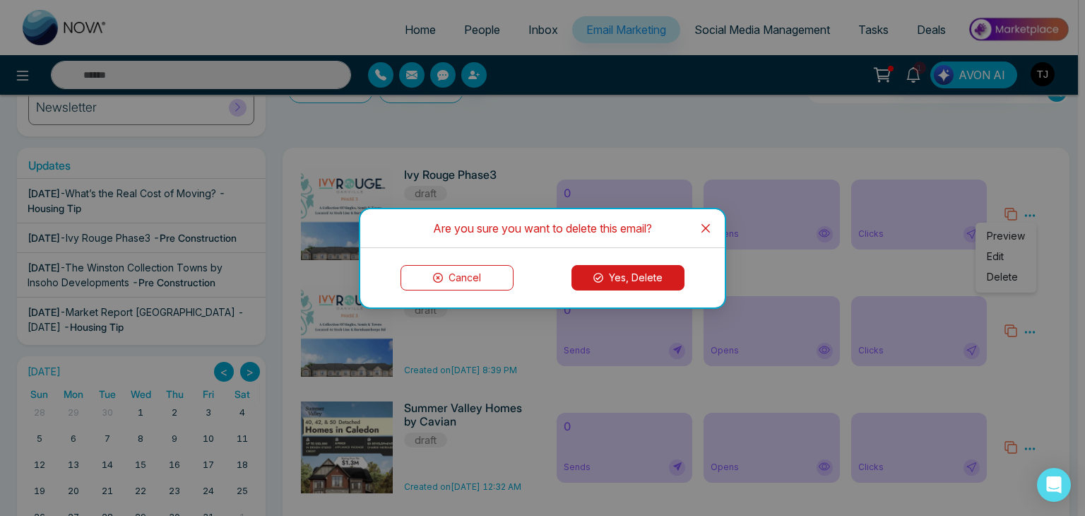
click at [669, 275] on button "Yes, Delete" at bounding box center [627, 277] width 113 height 25
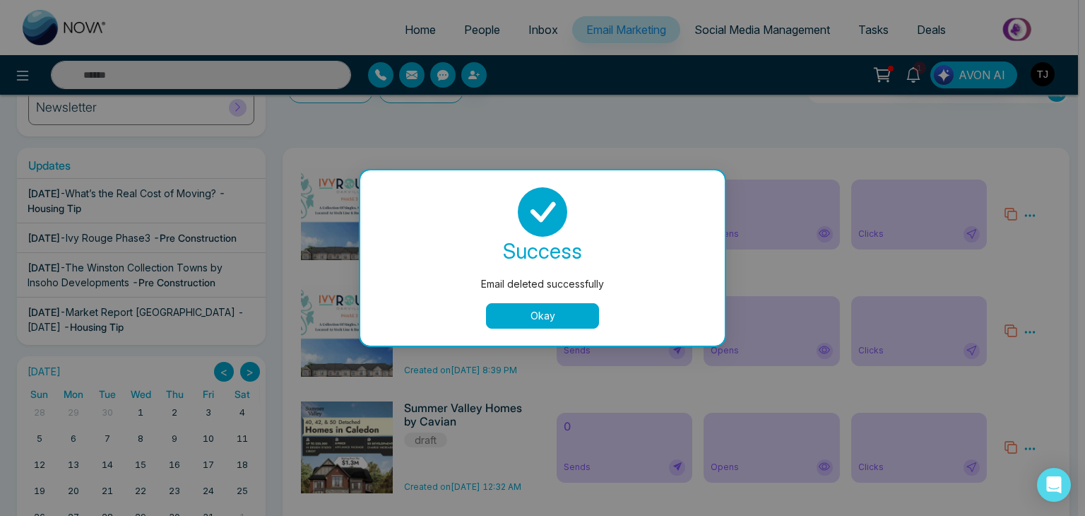
click at [532, 320] on button "Okay" at bounding box center [542, 315] width 113 height 25
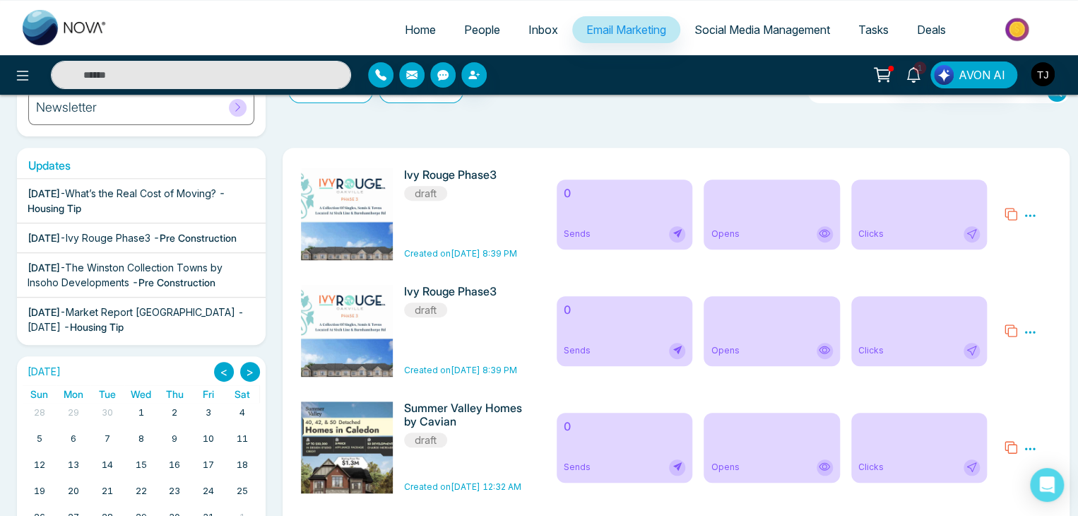
click at [1030, 216] on icon at bounding box center [1029, 215] width 13 height 13
click at [1009, 275] on span "Delete" at bounding box center [1002, 276] width 31 height 12
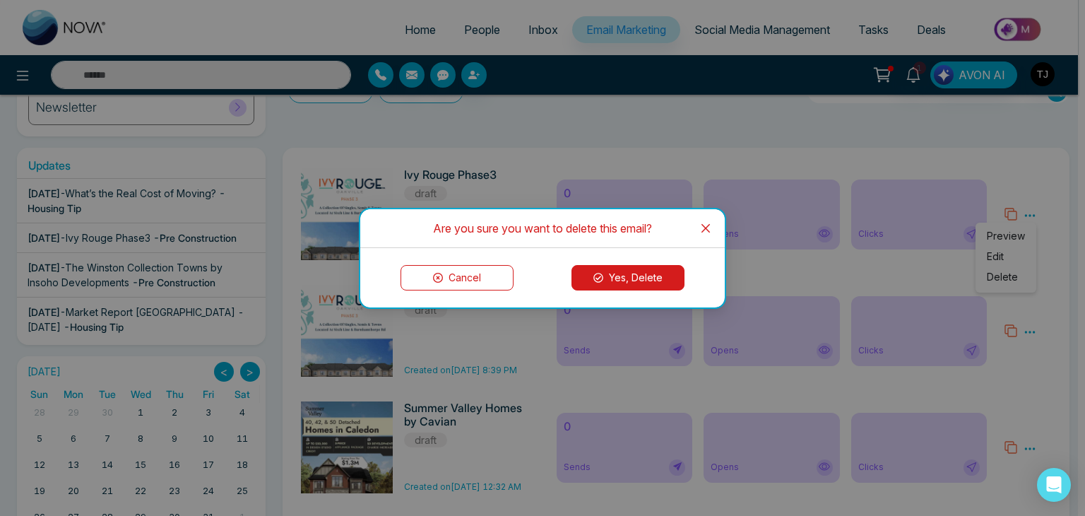
click at [654, 283] on button "Yes, Delete" at bounding box center [627, 277] width 113 height 25
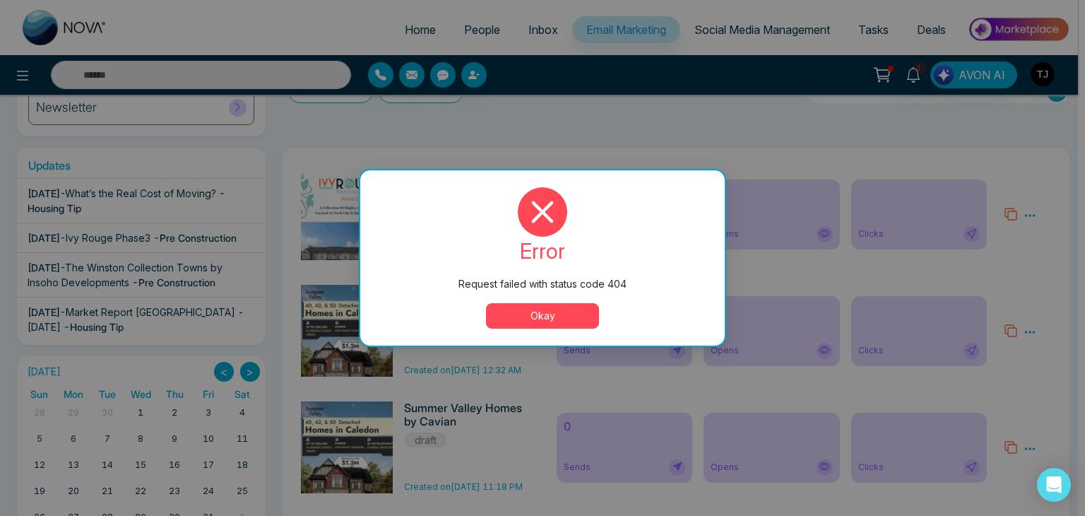
click at [566, 326] on button "Okay" at bounding box center [542, 315] width 113 height 25
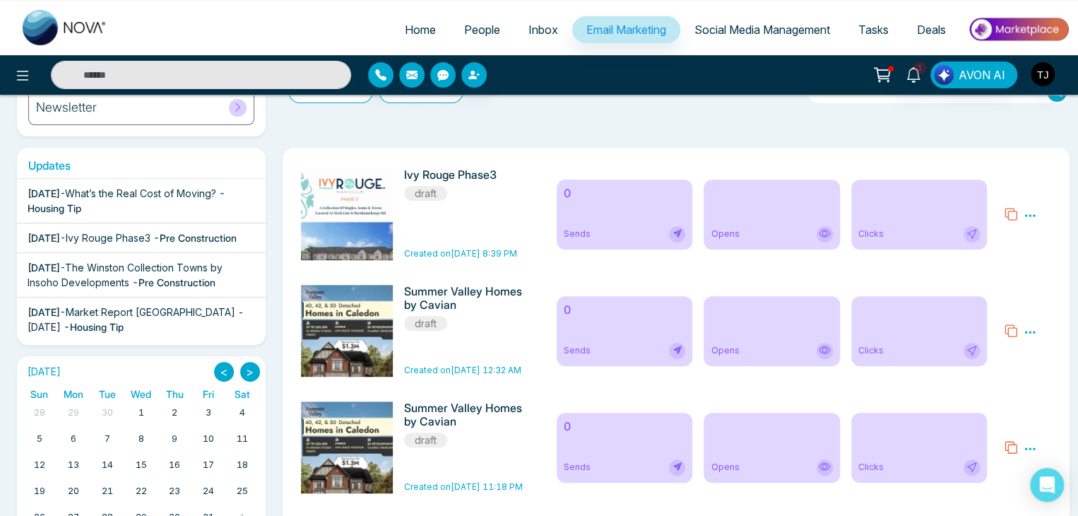
click at [1025, 218] on icon at bounding box center [1029, 215] width 13 height 13
click at [986, 281] on ul "Preview Edit Delete" at bounding box center [1005, 257] width 61 height 70
click at [1027, 218] on icon at bounding box center [1029, 215] width 13 height 13
click at [994, 278] on span "Delete" at bounding box center [1002, 276] width 31 height 12
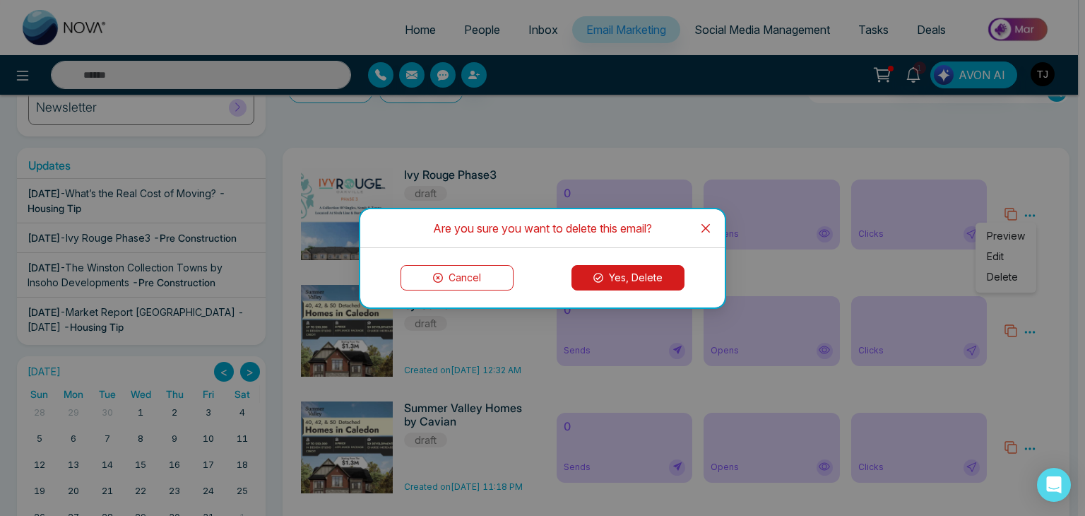
click at [633, 282] on button "Yes, Delete" at bounding box center [627, 277] width 113 height 25
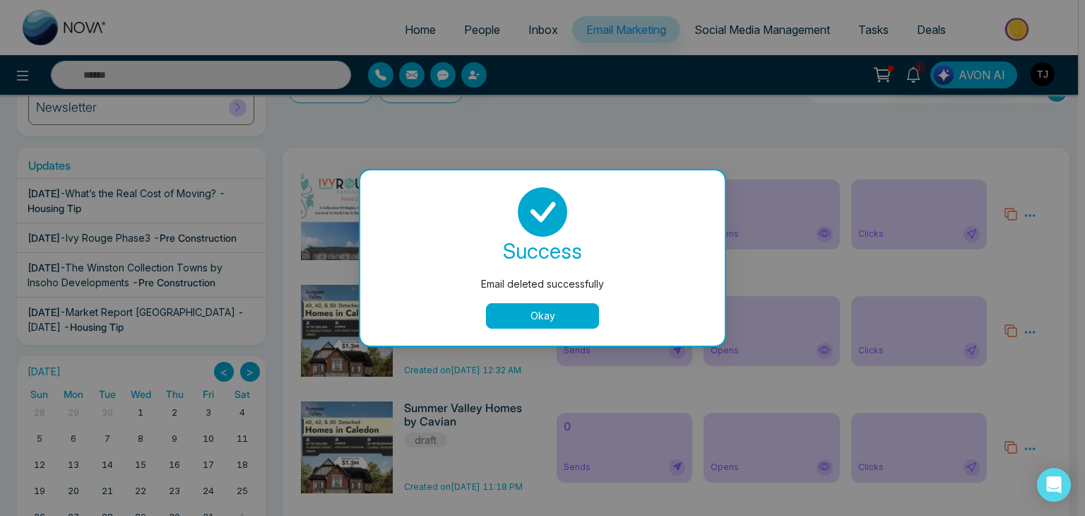
click at [590, 317] on button "Okay" at bounding box center [542, 315] width 113 height 25
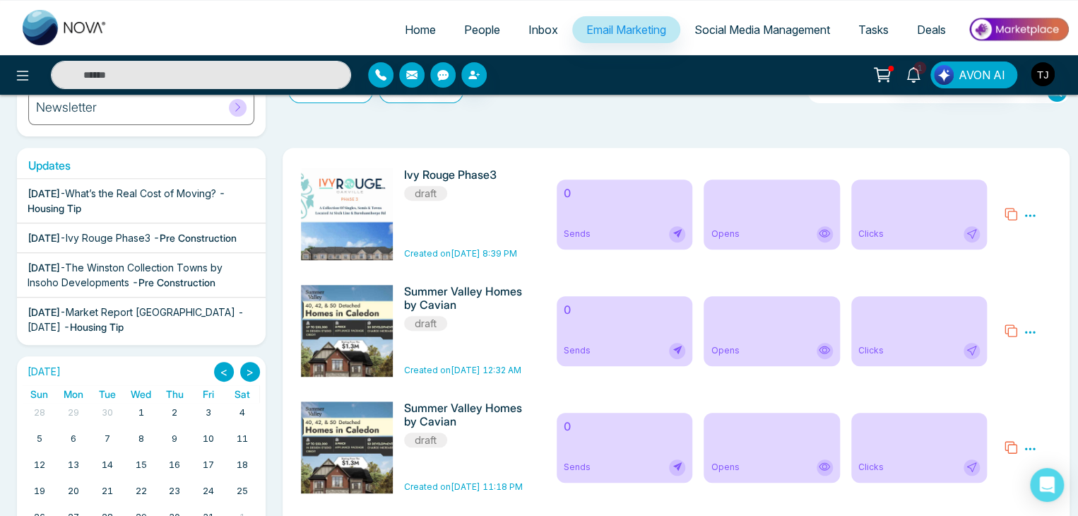
click at [1023, 213] on icon at bounding box center [1029, 215] width 13 height 13
click at [1001, 275] on span "Delete" at bounding box center [1002, 276] width 31 height 12
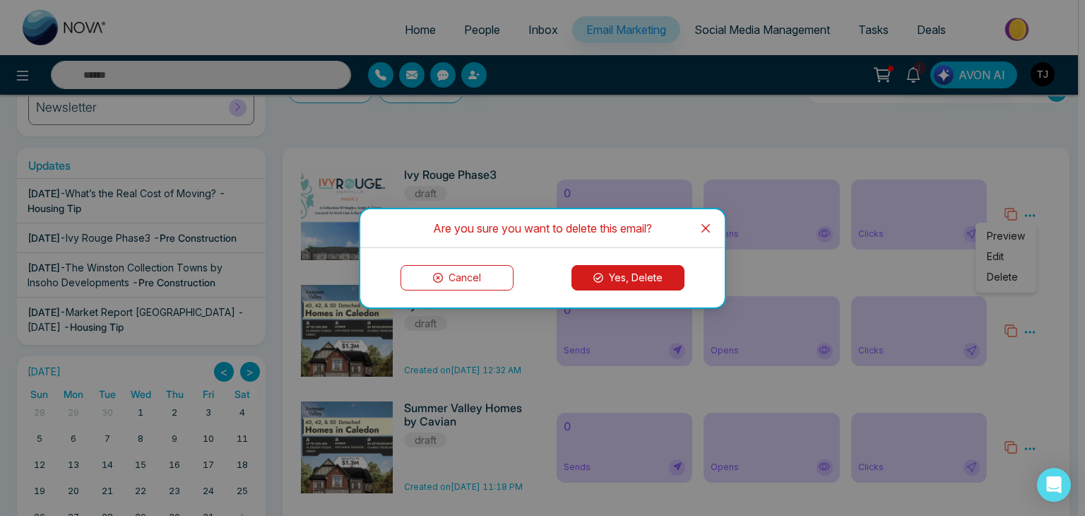
click at [639, 286] on button "Yes, Delete" at bounding box center [627, 277] width 113 height 25
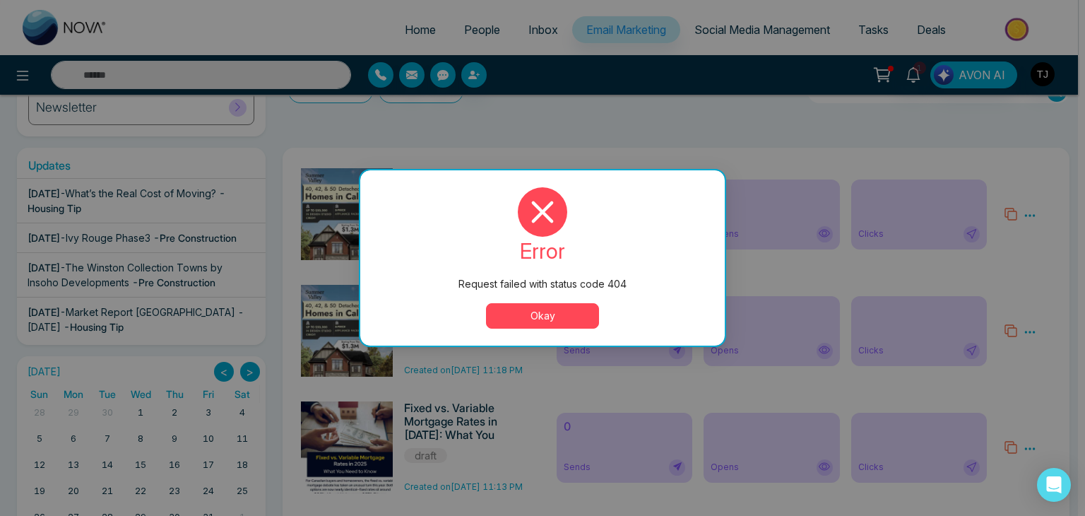
click at [540, 314] on button "Okay" at bounding box center [542, 315] width 113 height 25
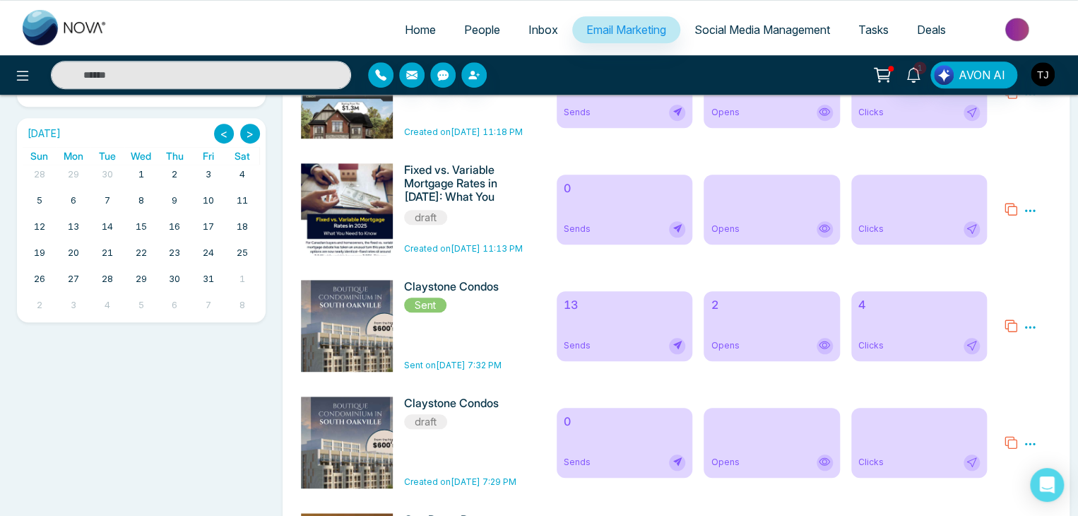
scroll to position [442, 0]
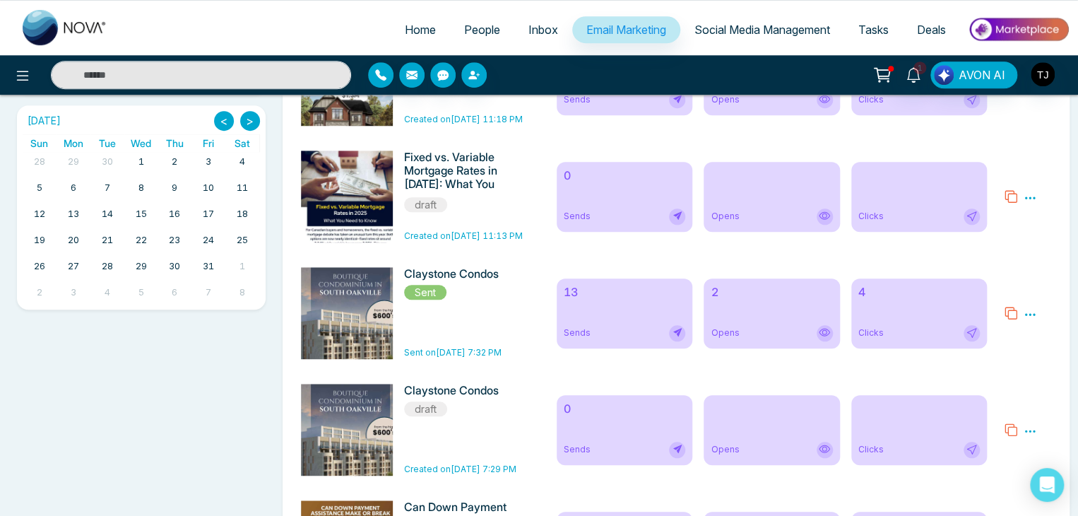
click at [822, 336] on icon at bounding box center [824, 332] width 11 height 8
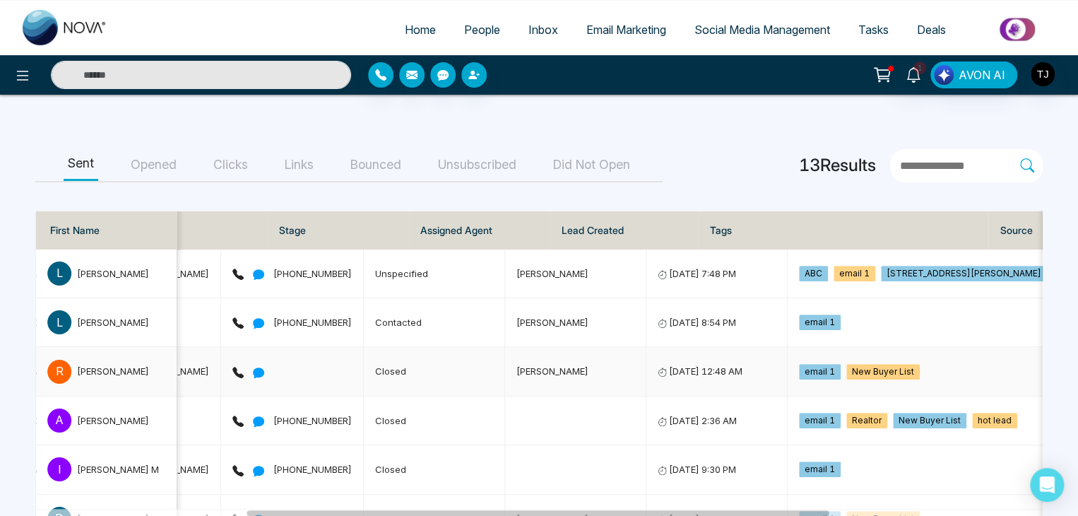
scroll to position [0, 418]
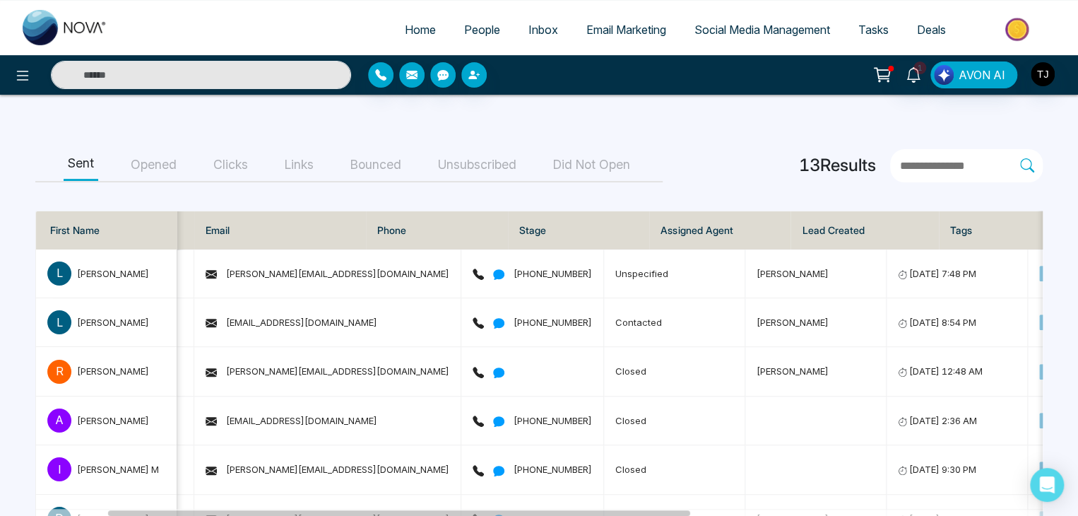
click at [137, 165] on button "Opened" at bounding box center [153, 165] width 54 height 32
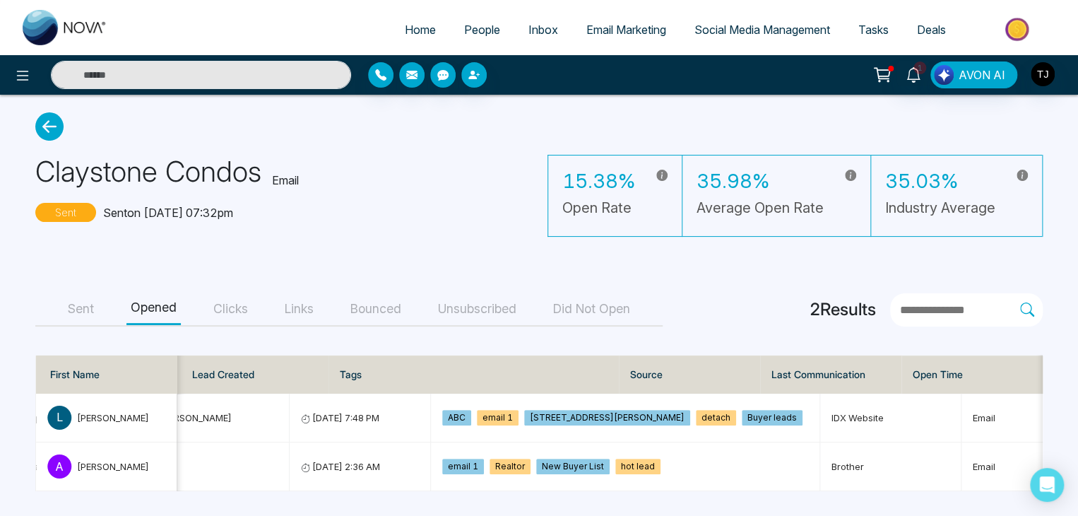
click at [738, 38] on link "Social Media Management" at bounding box center [762, 29] width 164 height 27
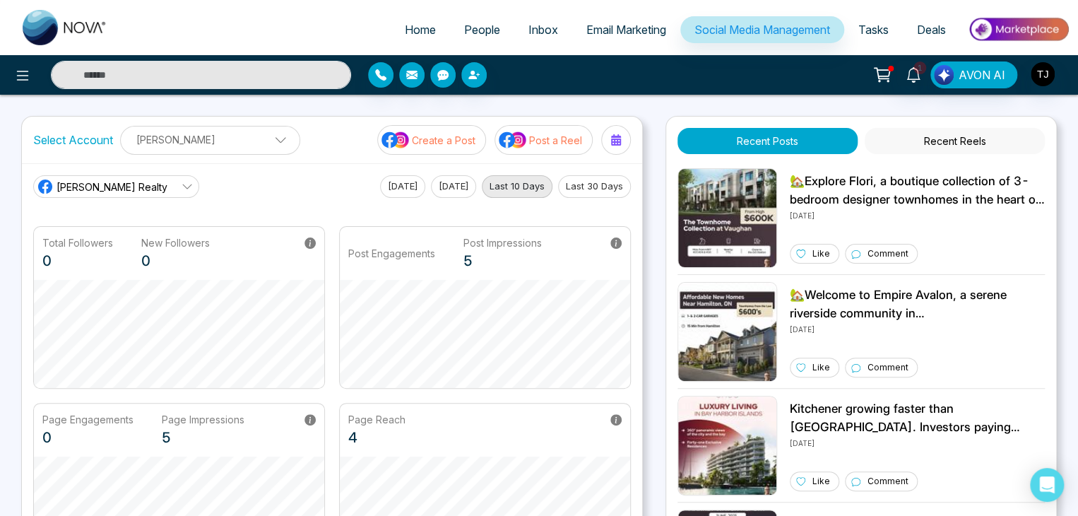
click at [451, 136] on p "Create a Post" at bounding box center [444, 140] width 64 height 15
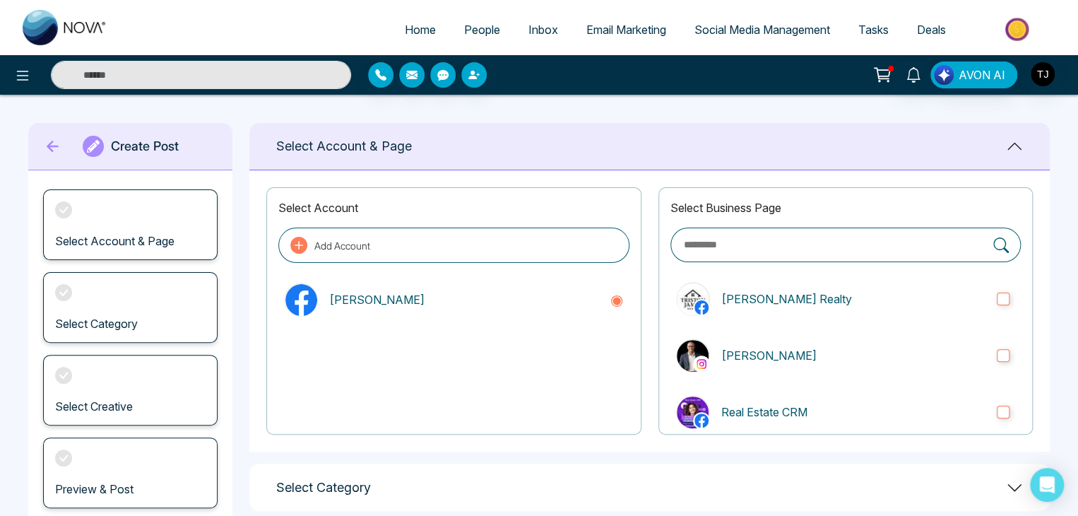
click at [407, 245] on button "Add Account" at bounding box center [453, 244] width 350 height 35
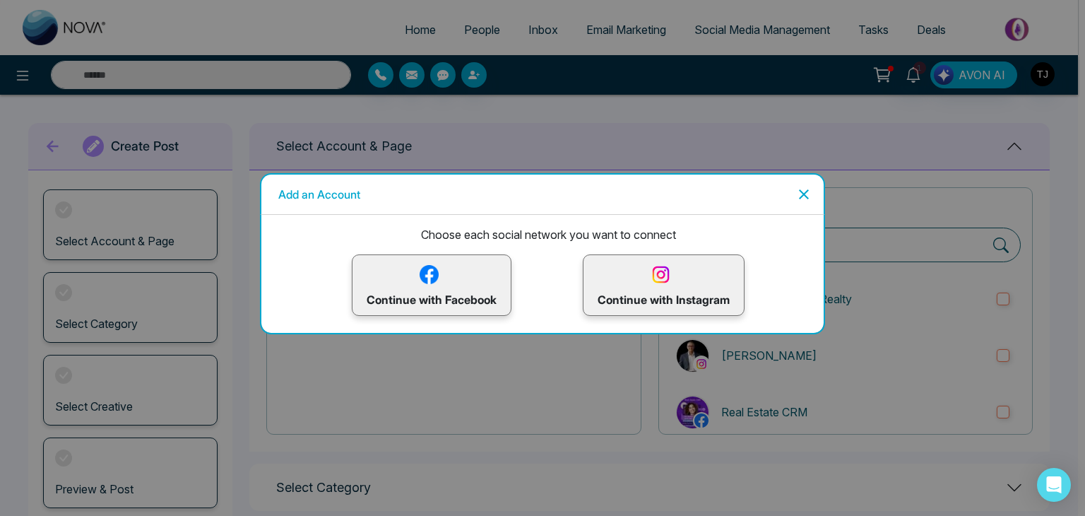
click at [798, 199] on icon "Close" at bounding box center [803, 194] width 17 height 17
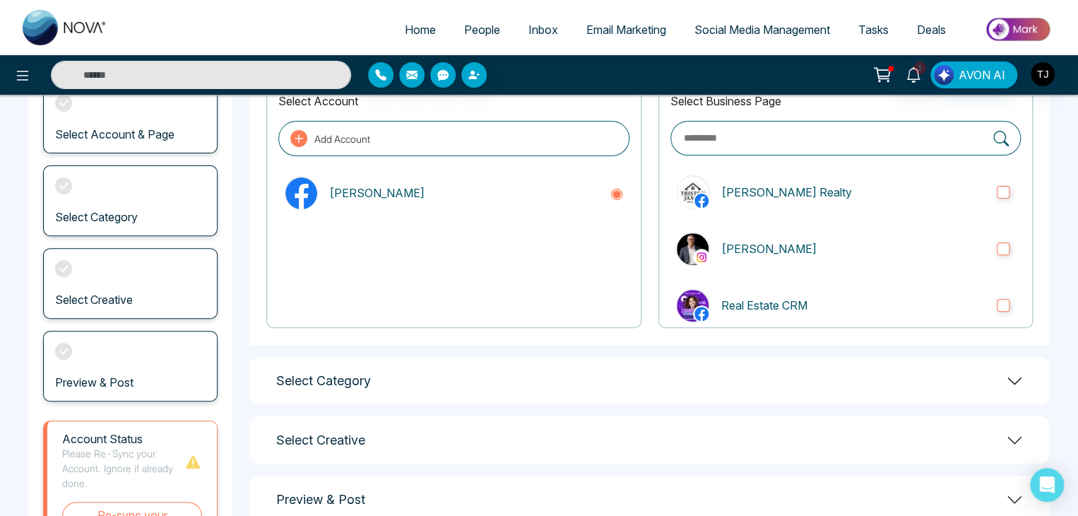
scroll to position [198, 0]
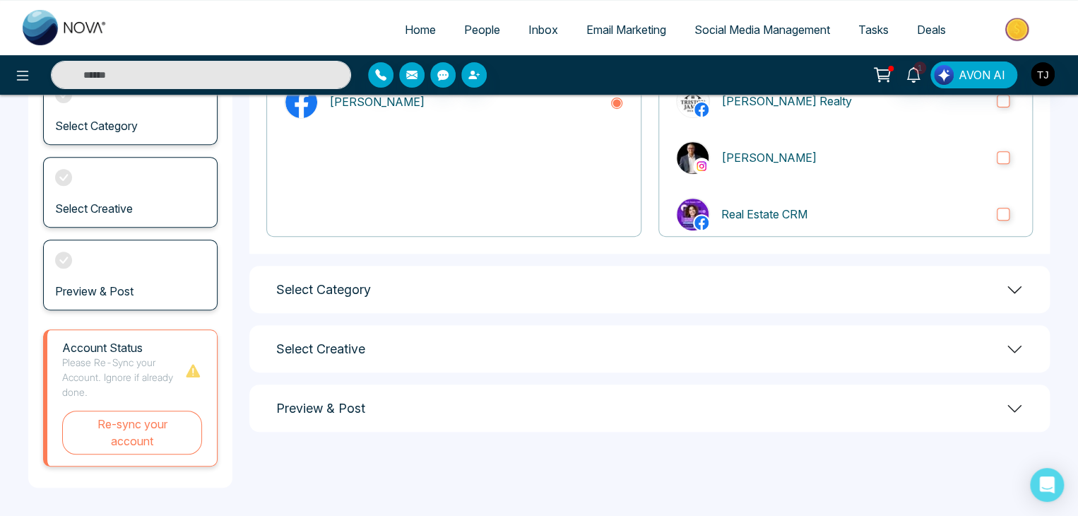
click at [519, 302] on div "Select Category" at bounding box center [649, 289] width 800 height 47
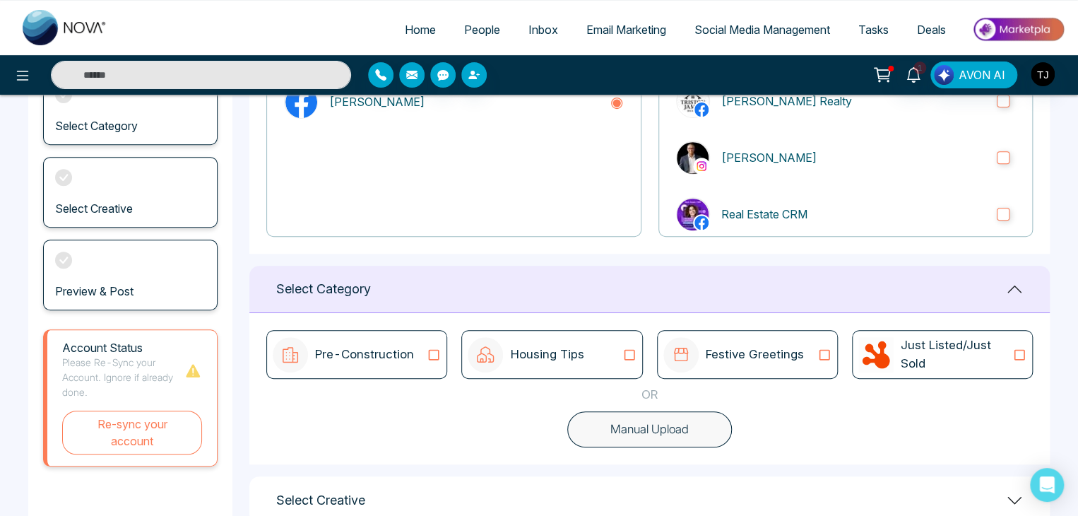
click at [401, 365] on div "Pre-Construction" at bounding box center [343, 354] width 141 height 35
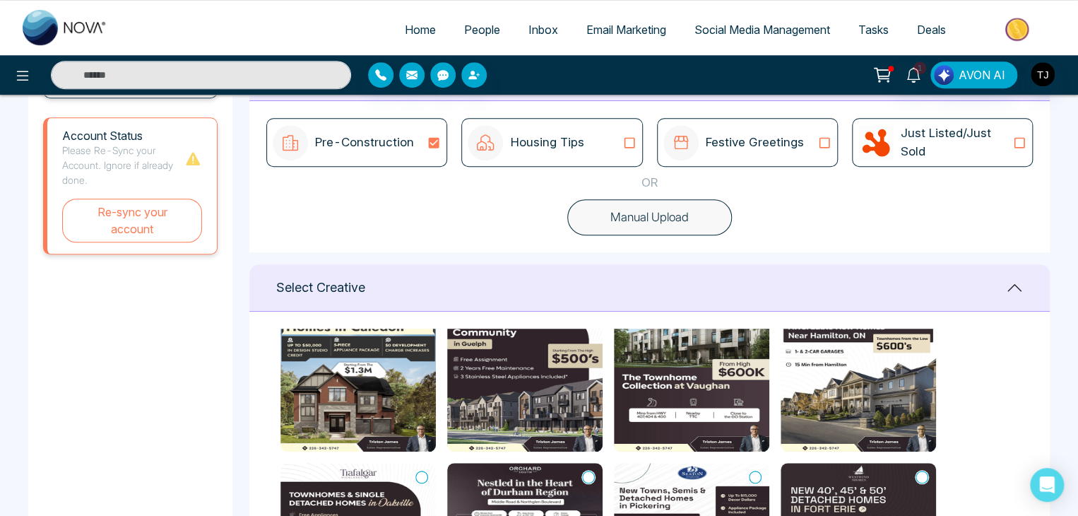
scroll to position [51, 0]
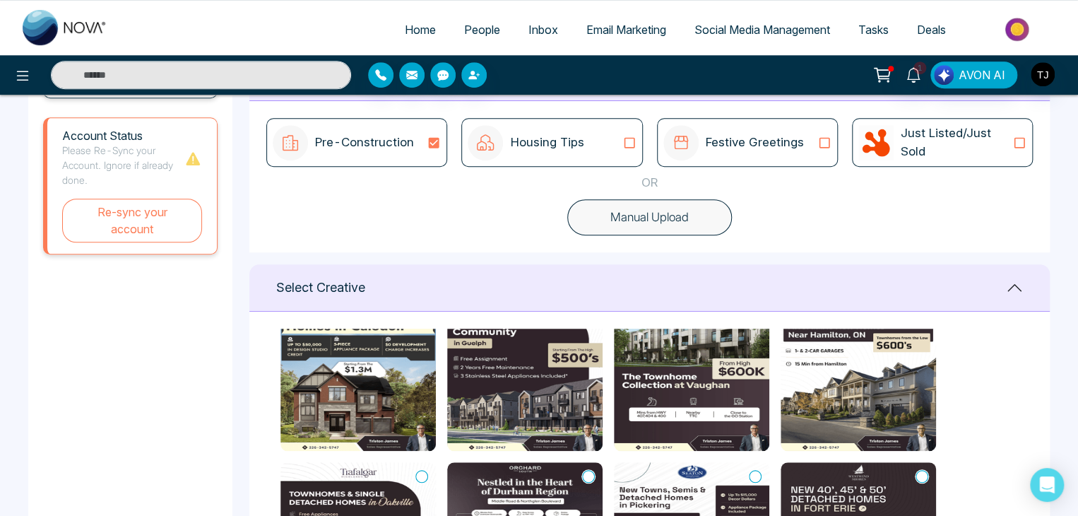
click at [422, 443] on img at bounding box center [357, 371] width 155 height 159
type textarea "**********"
click at [392, 373] on img at bounding box center [357, 371] width 155 height 159
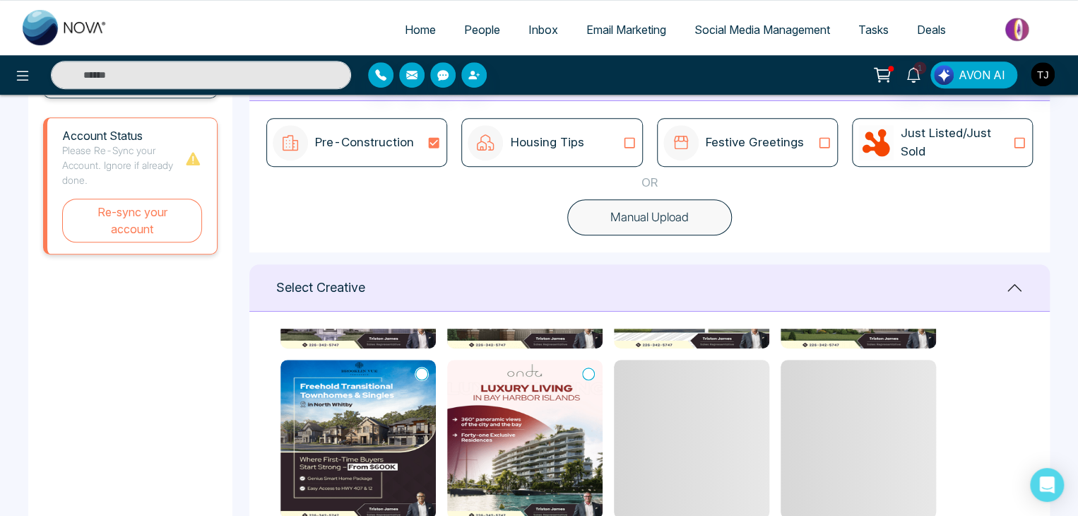
scroll to position [323, 0]
click at [523, 428] on img at bounding box center [524, 438] width 155 height 159
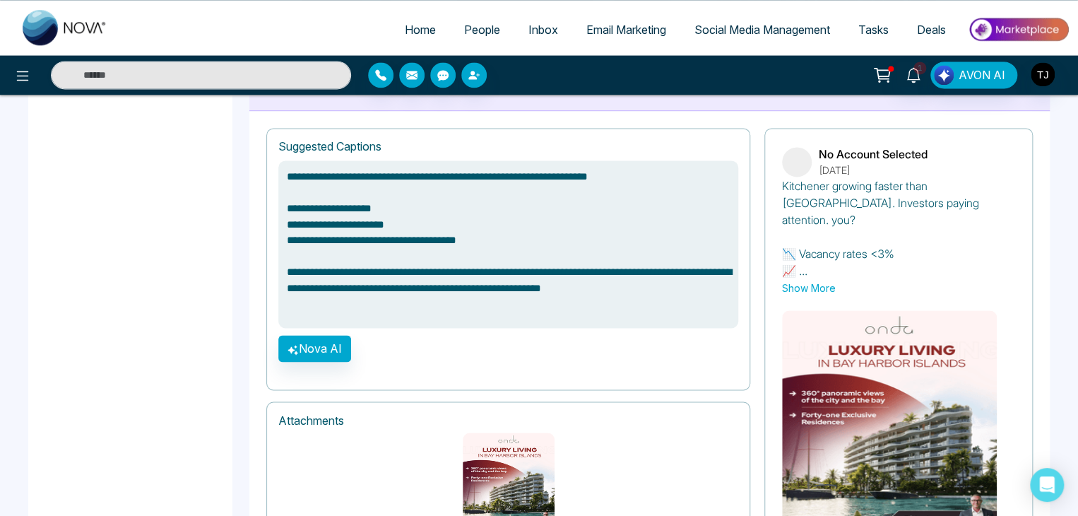
scroll to position [951, 0]
type textarea "**********"
click at [878, 32] on span "Tasks" at bounding box center [873, 30] width 30 height 14
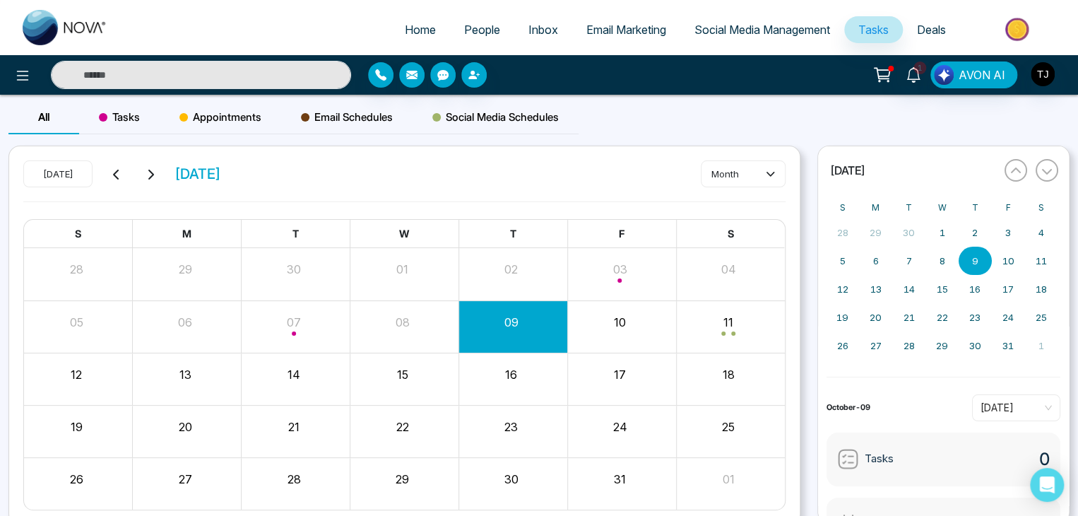
click at [934, 33] on span "Deals" at bounding box center [931, 30] width 29 height 14
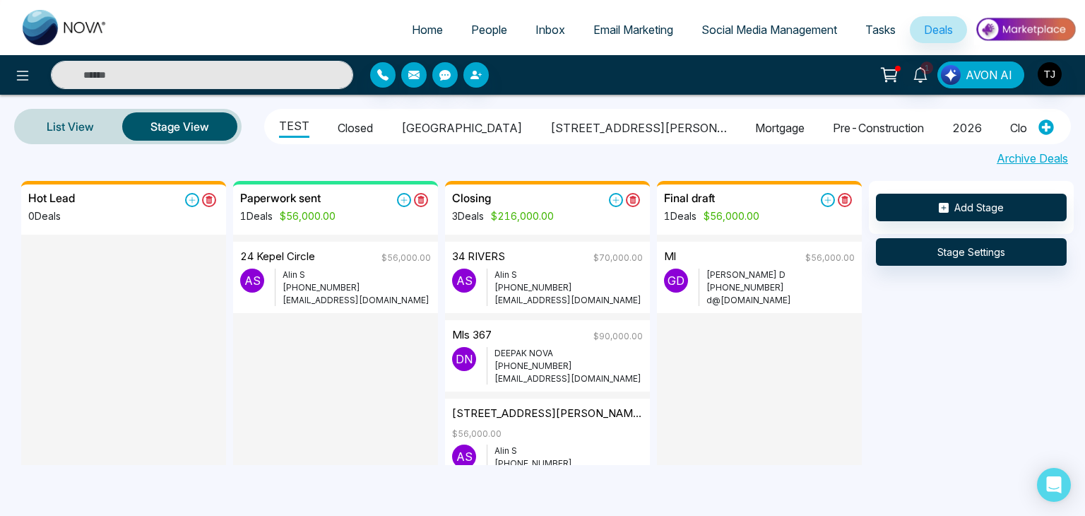
click at [970, 77] on span "AVON AI" at bounding box center [988, 74] width 47 height 17
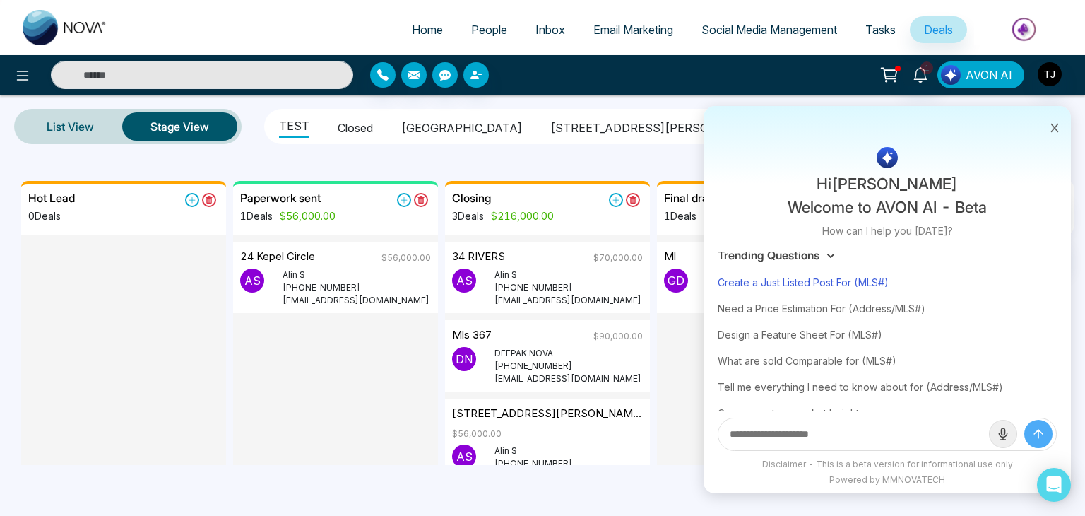
scroll to position [11, 0]
click at [609, 33] on span "Email Marketing" at bounding box center [633, 30] width 80 height 14
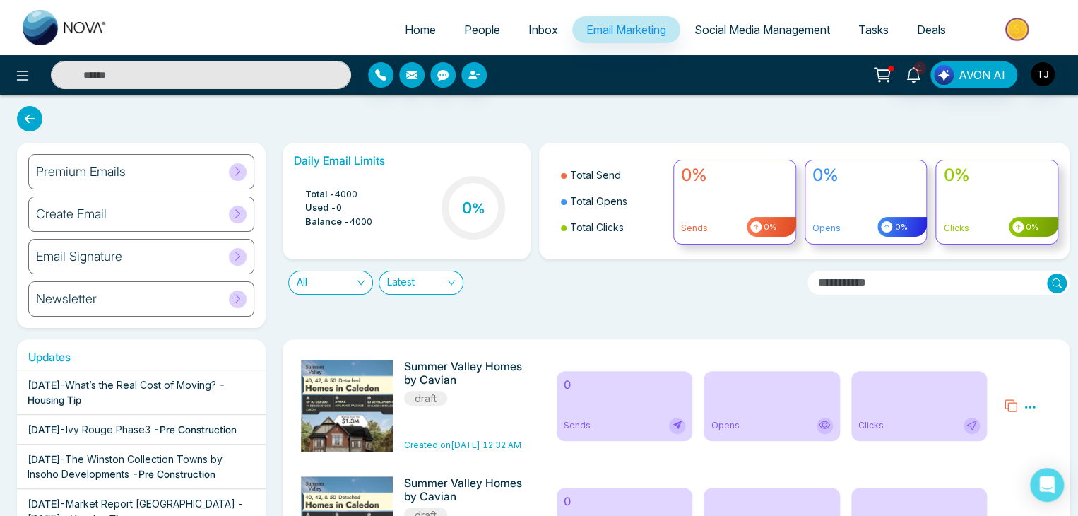
click at [923, 29] on span "Deals" at bounding box center [931, 30] width 29 height 14
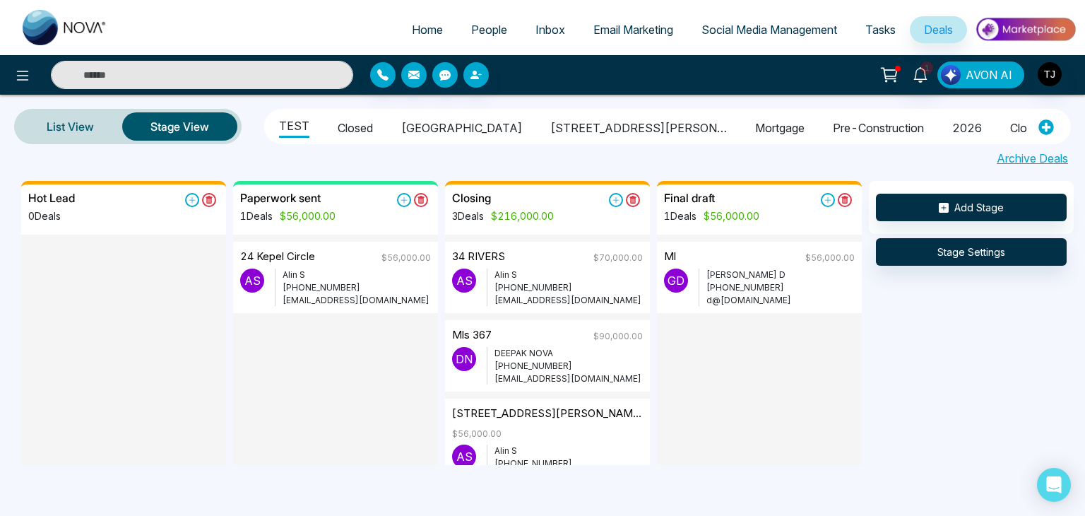
click at [975, 80] on span "AVON AI" at bounding box center [988, 74] width 47 height 17
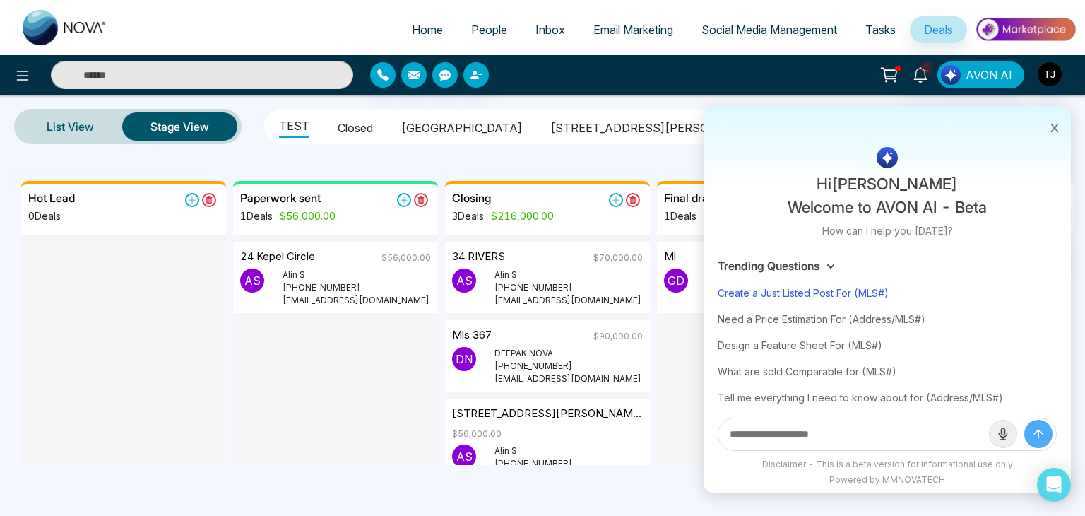
click at [828, 294] on div "Create a Just Listed Post For (MLS#)" at bounding box center [887, 293] width 339 height 26
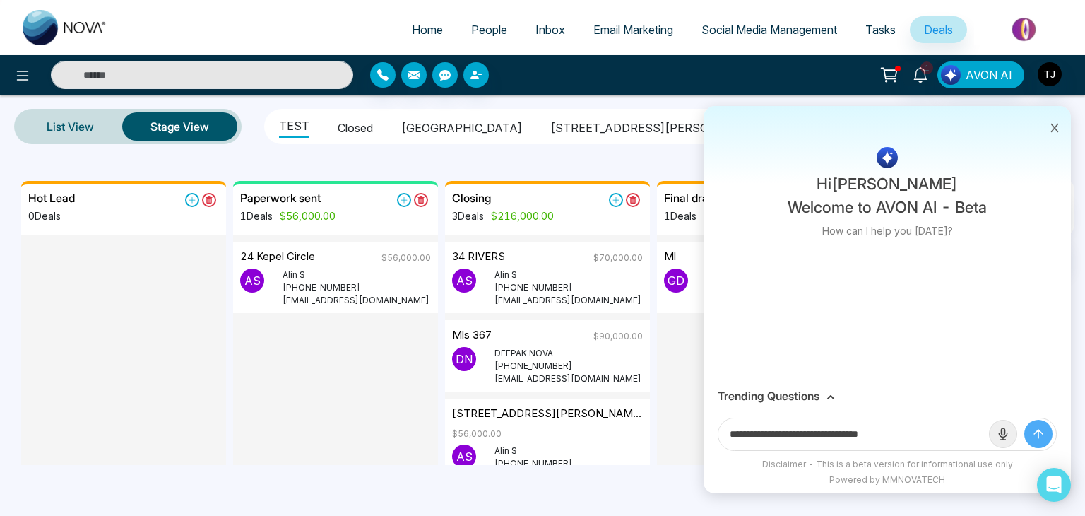
drag, startPoint x: 907, startPoint y: 433, endPoint x: 868, endPoint y: 433, distance: 39.5
click at [868, 433] on input "**********" at bounding box center [853, 434] width 270 height 32
paste input "*********"
type input "**********"
click at [1024, 419] on button "submit" at bounding box center [1038, 433] width 28 height 28
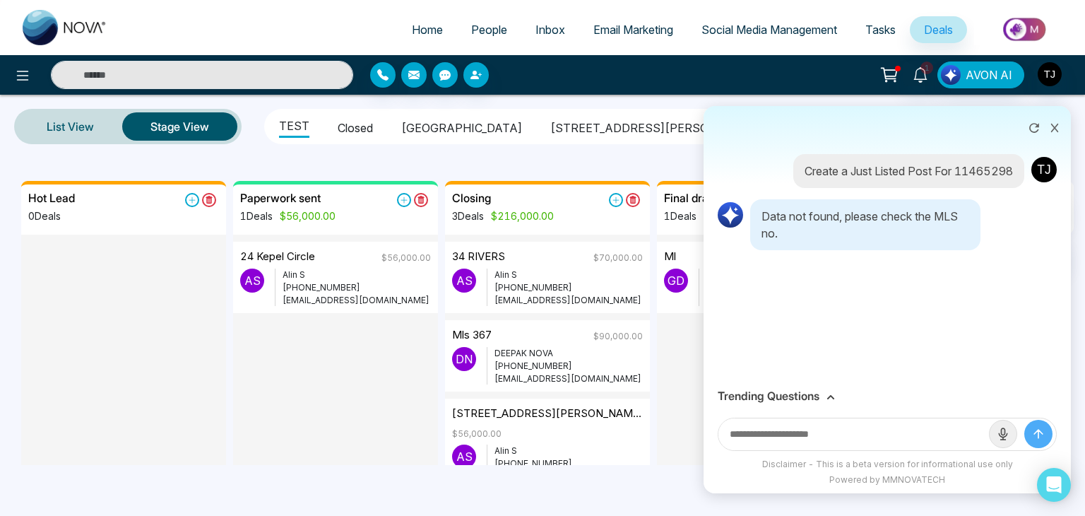
click at [1052, 131] on icon at bounding box center [1055, 128] width 8 height 8
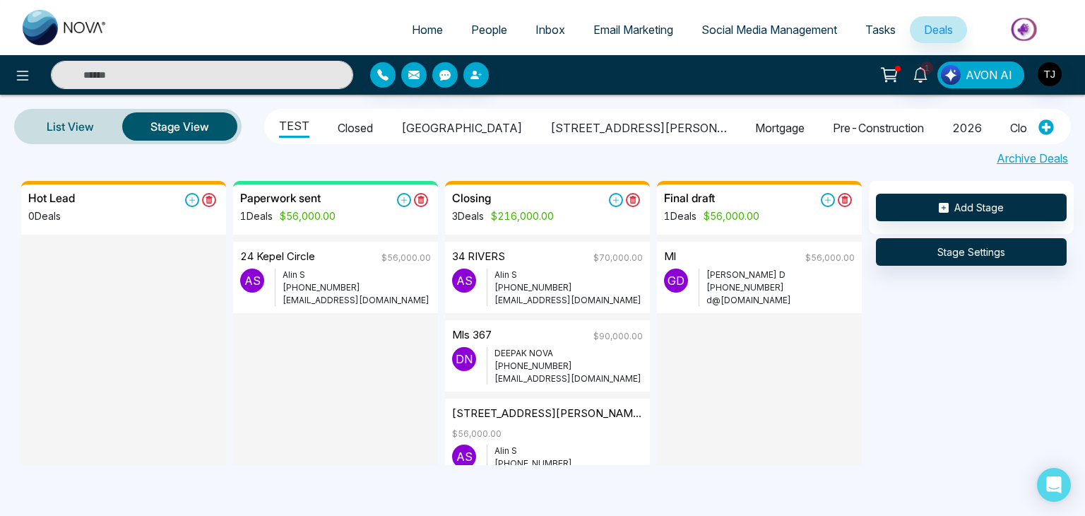
click at [966, 71] on span "AVON AI" at bounding box center [988, 74] width 47 height 17
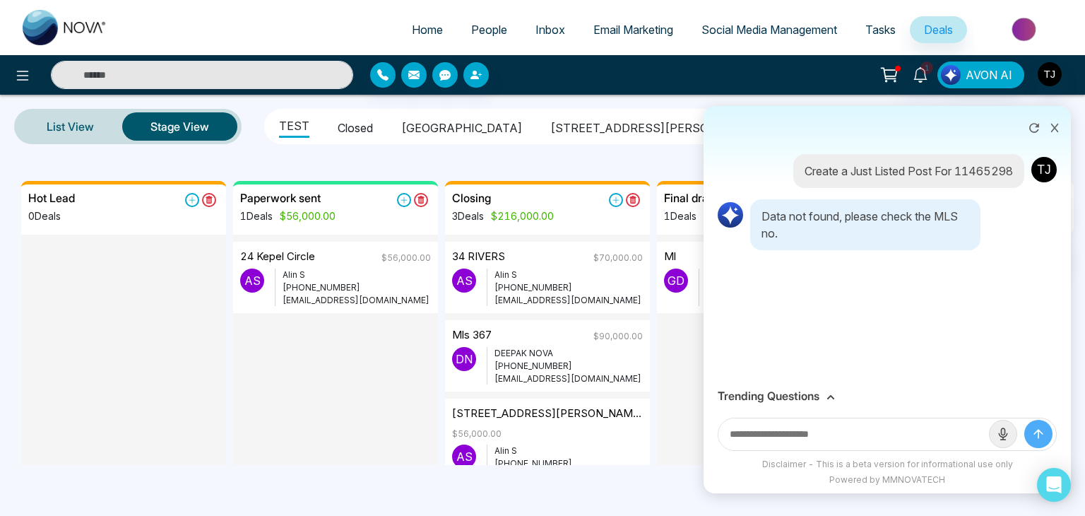
click at [823, 400] on div "Trending Questions" at bounding box center [887, 395] width 339 height 13
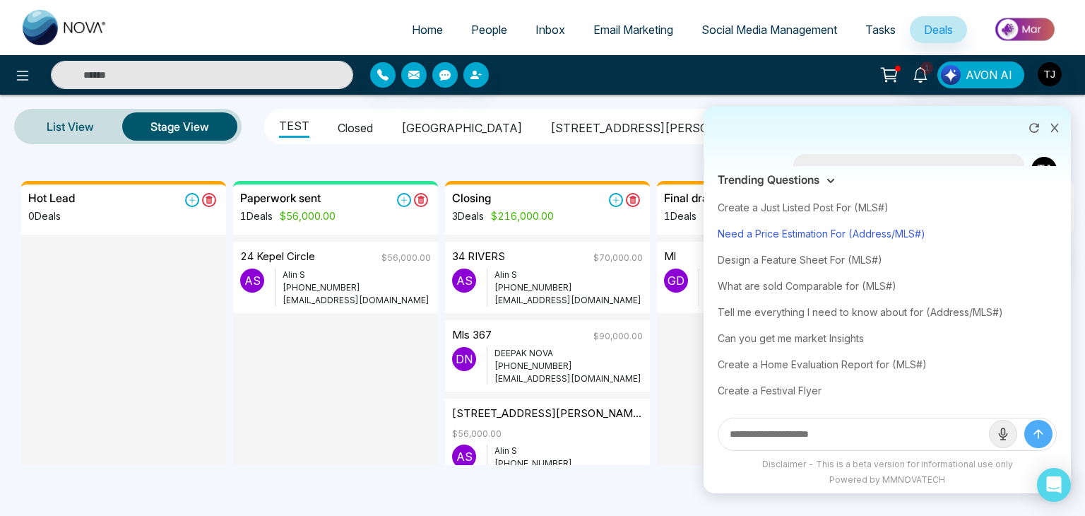
click at [792, 227] on div "Need a Price Estimation For (Address/MLS#)" at bounding box center [887, 233] width 339 height 26
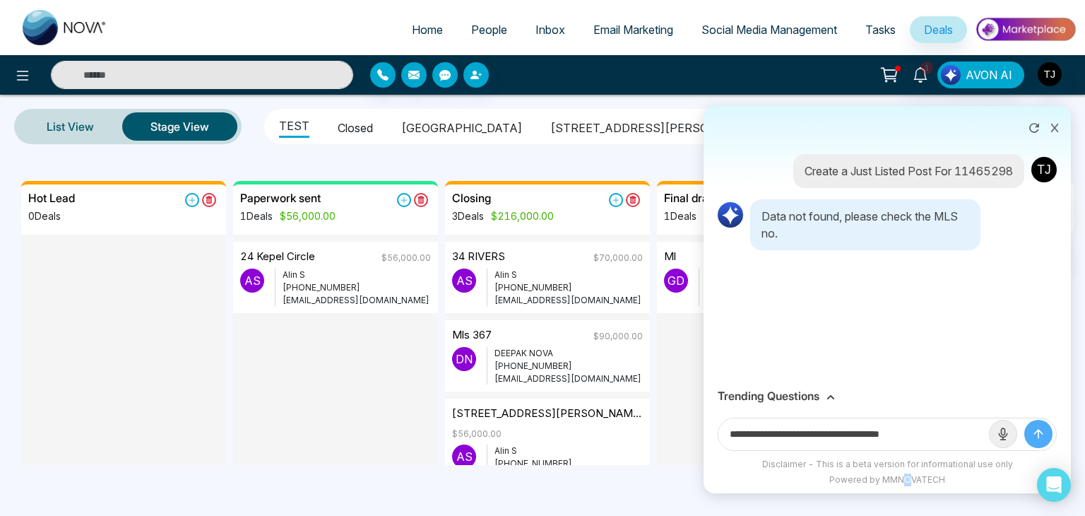
drag, startPoint x: 909, startPoint y: 489, endPoint x: 900, endPoint y: 486, distance: 9.8
click at [900, 486] on div "Disclaimer - This is a beta version for informational use only Powered by MMNOV…" at bounding box center [886, 475] width 367 height 35
drag, startPoint x: 939, startPoint y: 434, endPoint x: 858, endPoint y: 434, distance: 81.2
click at [858, 434] on input "**********" at bounding box center [853, 434] width 270 height 32
paste input "*********"
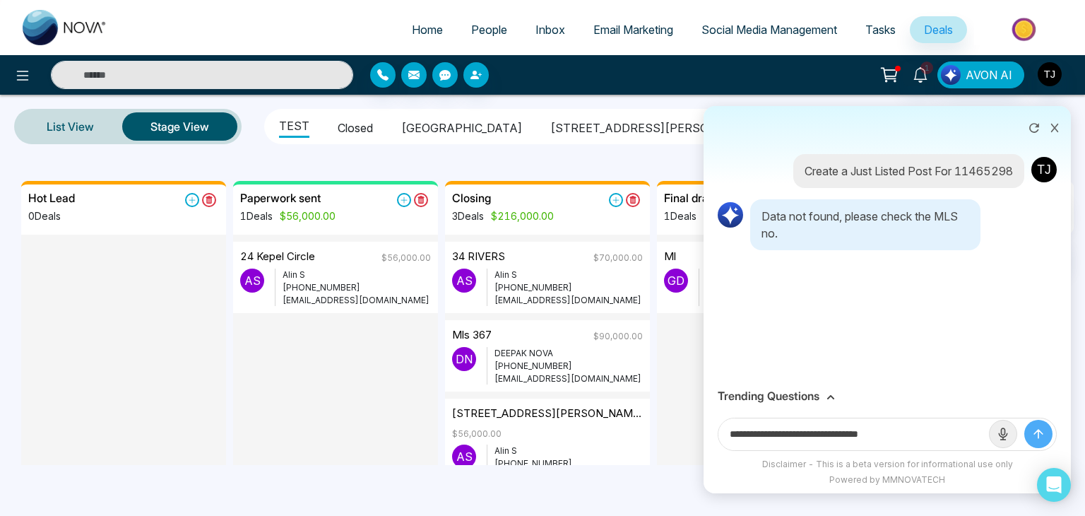
type input "**********"
click at [1024, 419] on button "submit" at bounding box center [1038, 433] width 28 height 28
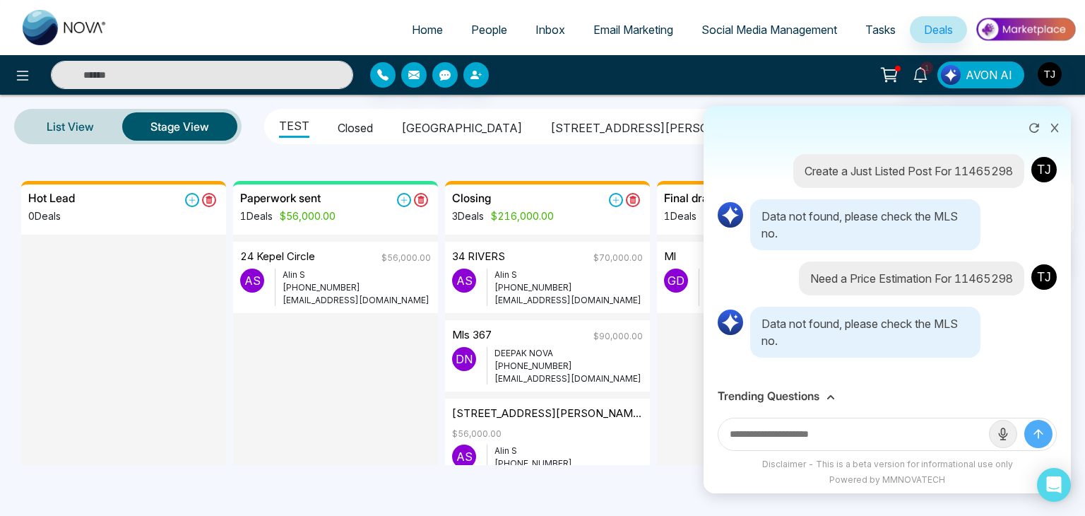
click at [817, 400] on h3 "Trending Questions" at bounding box center [769, 395] width 102 height 13
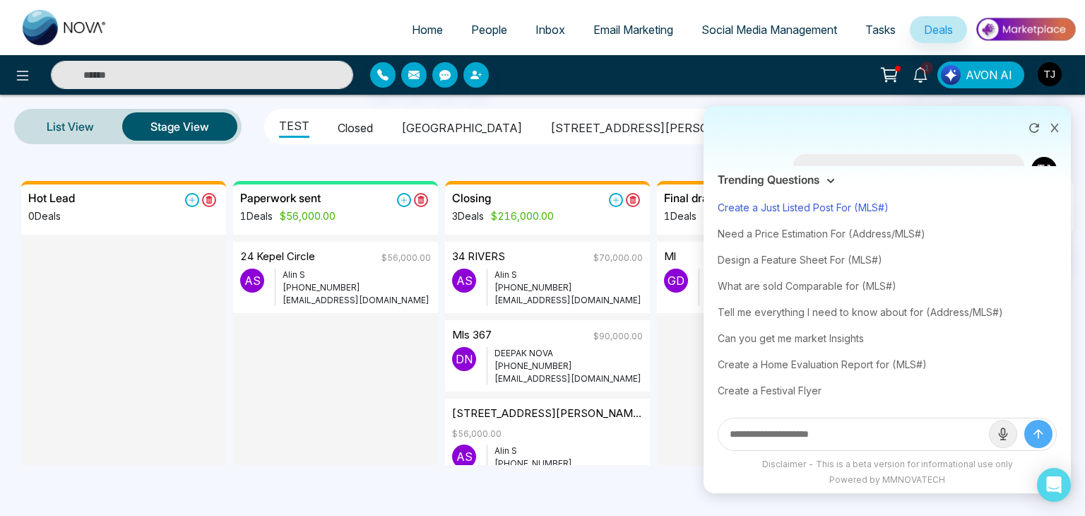
click at [811, 205] on div "Create a Just Listed Post For (MLS#)" at bounding box center [887, 207] width 339 height 26
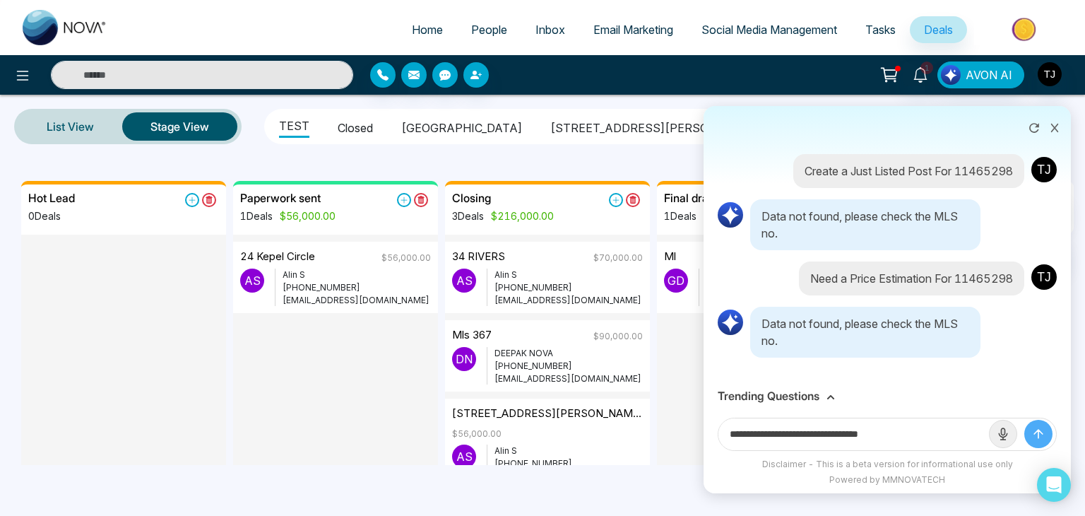
drag, startPoint x: 910, startPoint y: 431, endPoint x: 866, endPoint y: 432, distance: 43.8
click at [866, 432] on input "**********" at bounding box center [853, 434] width 270 height 32
paste input "**"
type input "**********"
click at [1024, 419] on button "submit" at bounding box center [1038, 433] width 28 height 28
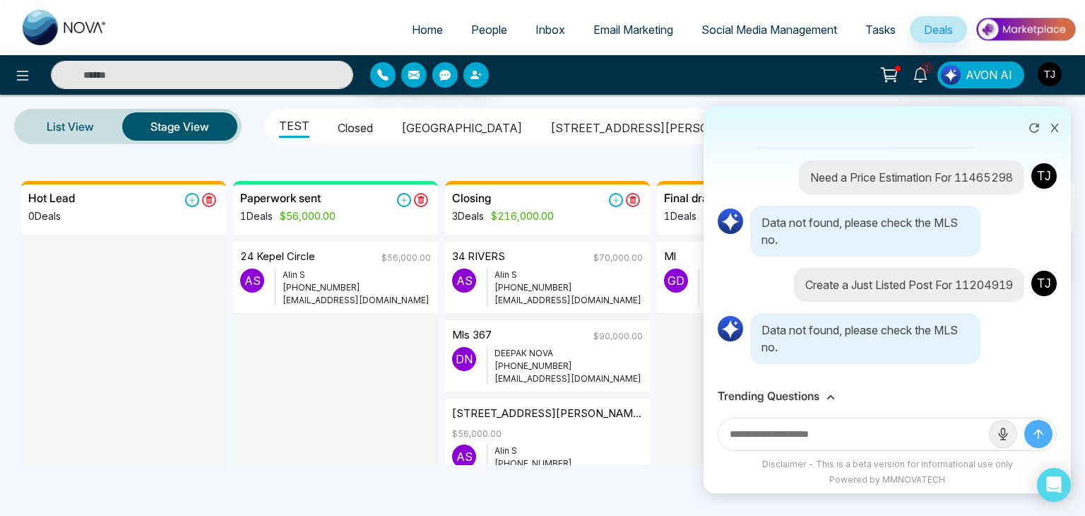
scroll to position [128, 0]
click at [1057, 129] on icon at bounding box center [1054, 128] width 10 height 10
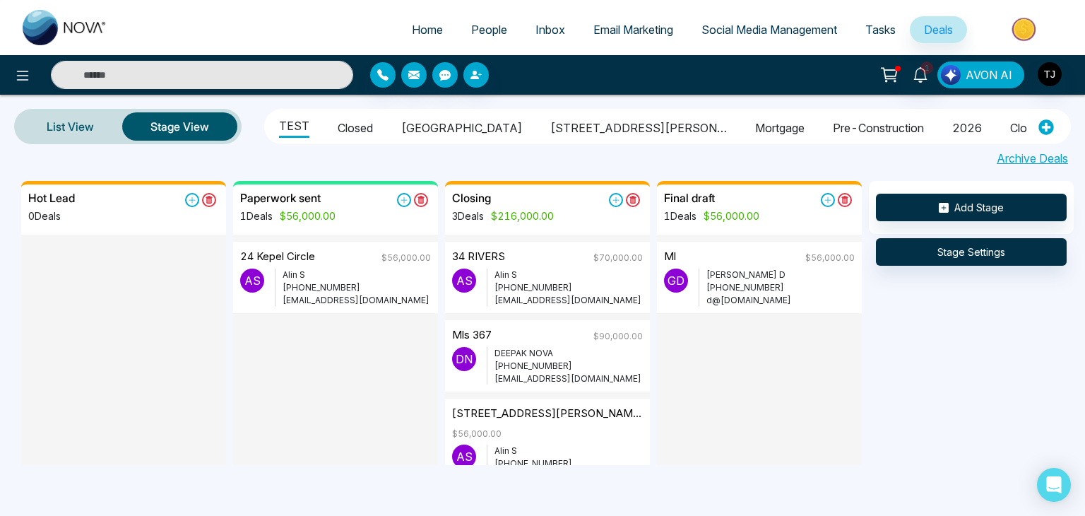
click at [965, 70] on button "AVON AI" at bounding box center [980, 74] width 87 height 27
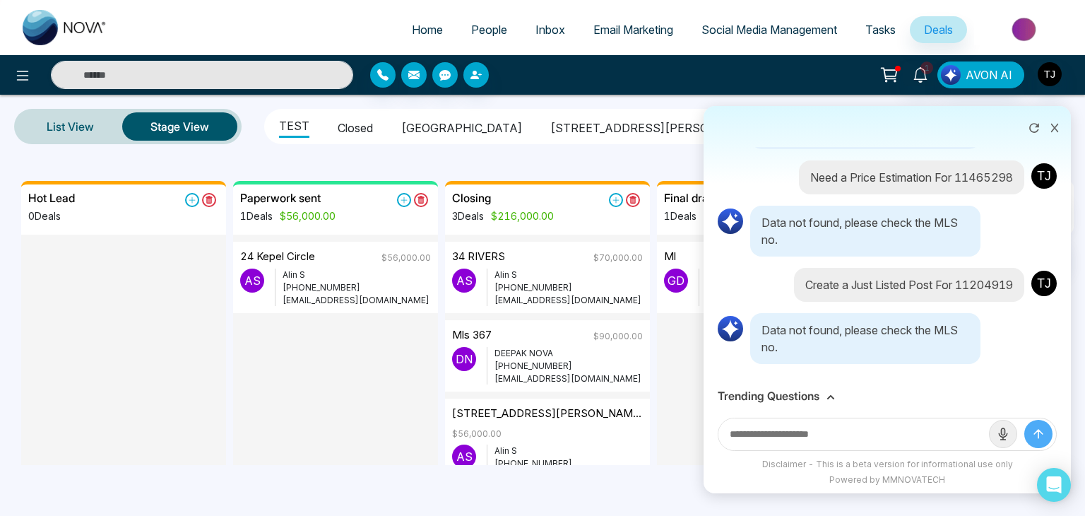
click at [828, 395] on icon at bounding box center [830, 397] width 8 height 8
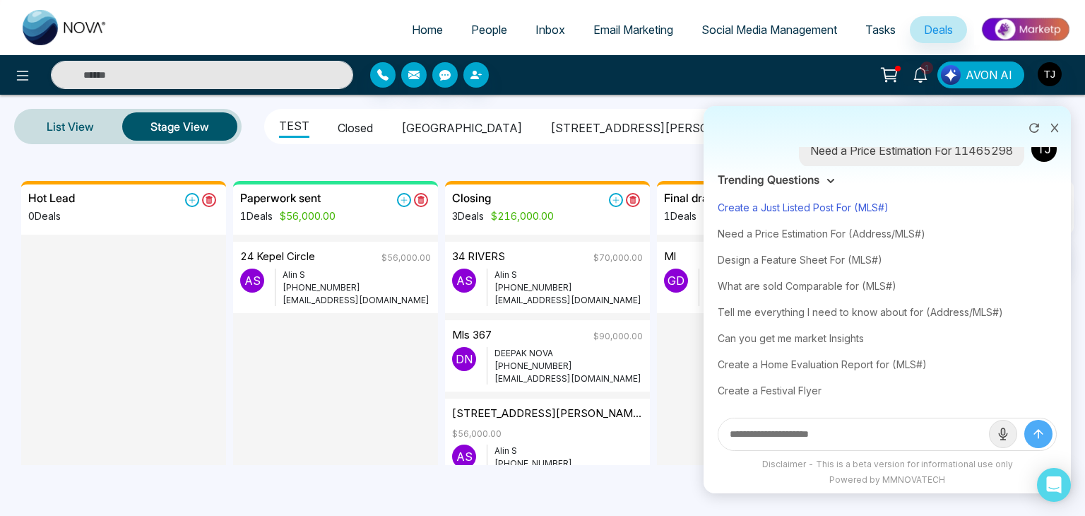
click at [839, 204] on div "Create a Just Listed Post For (MLS#)" at bounding box center [887, 207] width 339 height 26
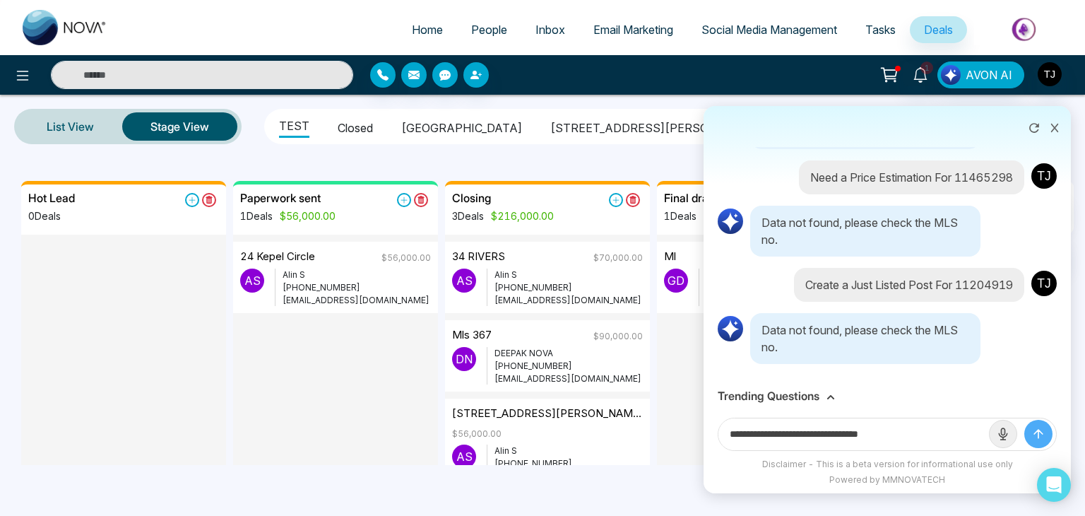
drag, startPoint x: 904, startPoint y: 434, endPoint x: 868, endPoint y: 430, distance: 36.2
click at [868, 430] on input "**********" at bounding box center [853, 434] width 270 height 32
paste input "****"
type input "**********"
click at [1024, 419] on button "submit" at bounding box center [1038, 433] width 28 height 28
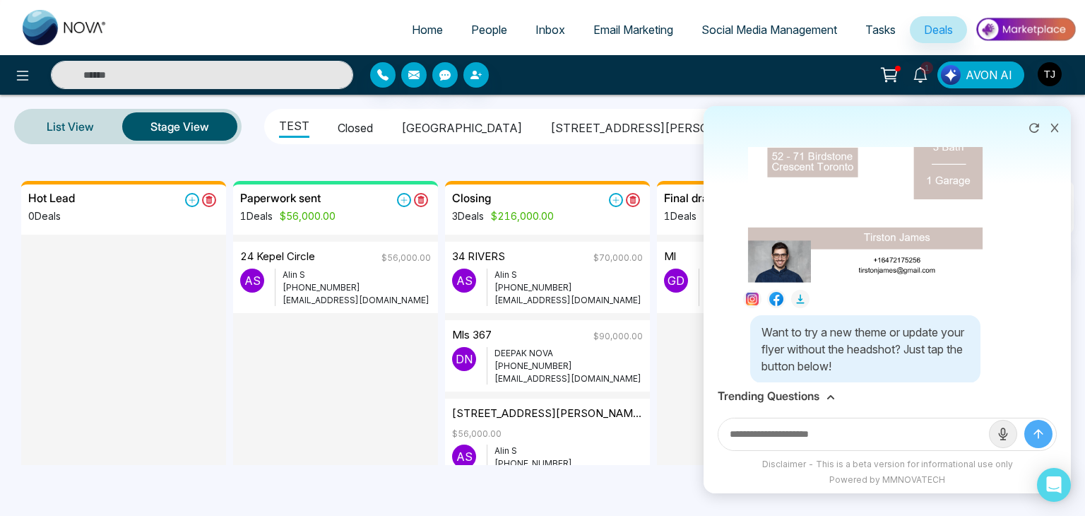
scroll to position [780, 0]
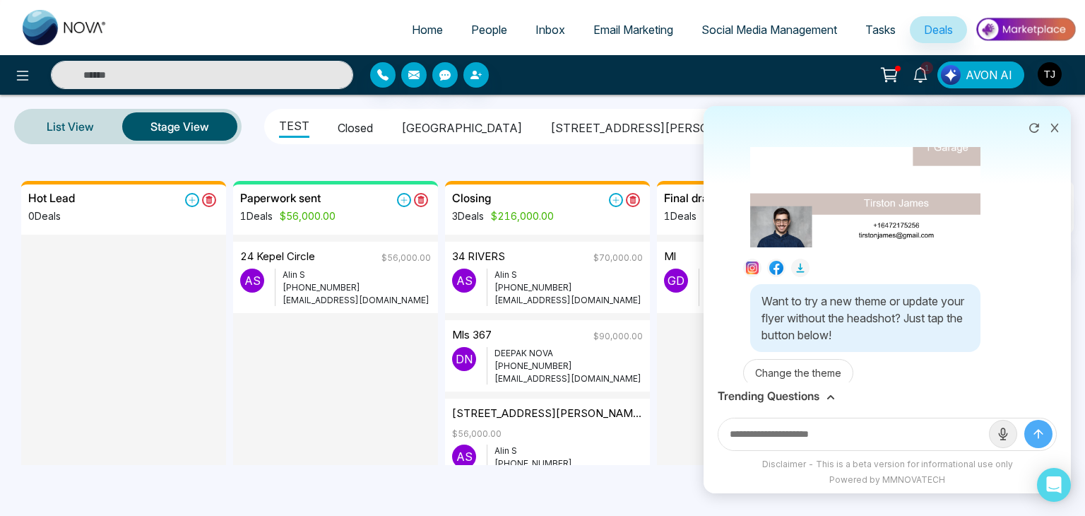
click at [831, 393] on icon at bounding box center [830, 397] width 8 height 8
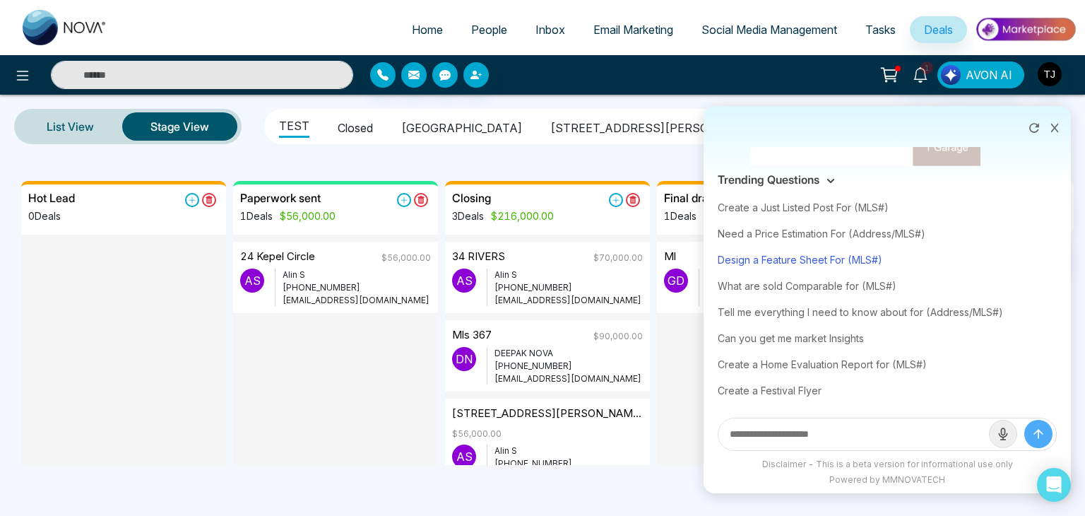
click at [834, 258] on div "Design a Feature Sheet For (MLS#)" at bounding box center [887, 259] width 339 height 26
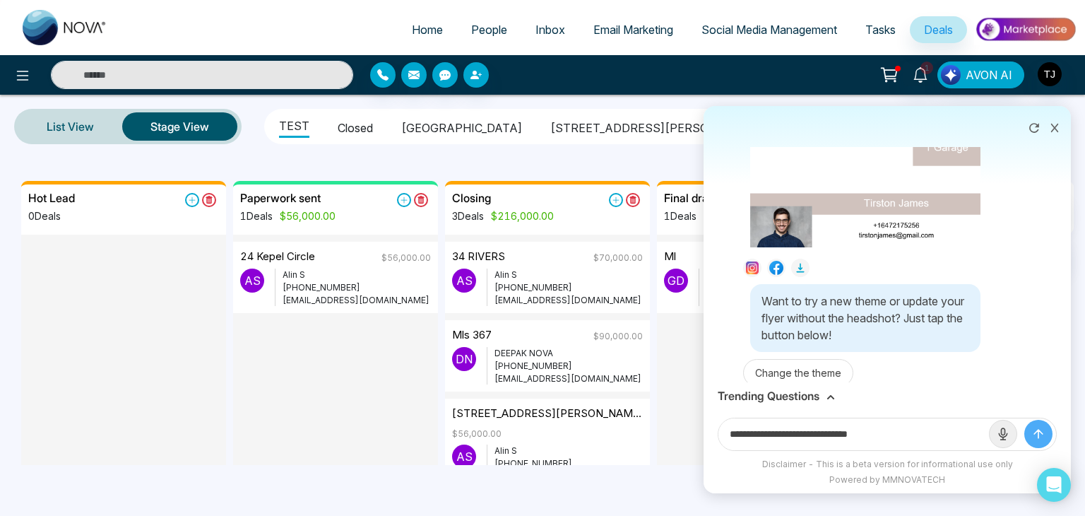
click at [809, 432] on input "**********" at bounding box center [853, 434] width 270 height 32
drag, startPoint x: 905, startPoint y: 436, endPoint x: 859, endPoint y: 432, distance: 45.4
click at [859, 432] on input "**********" at bounding box center [853, 434] width 270 height 32
paste input "***"
type input "**********"
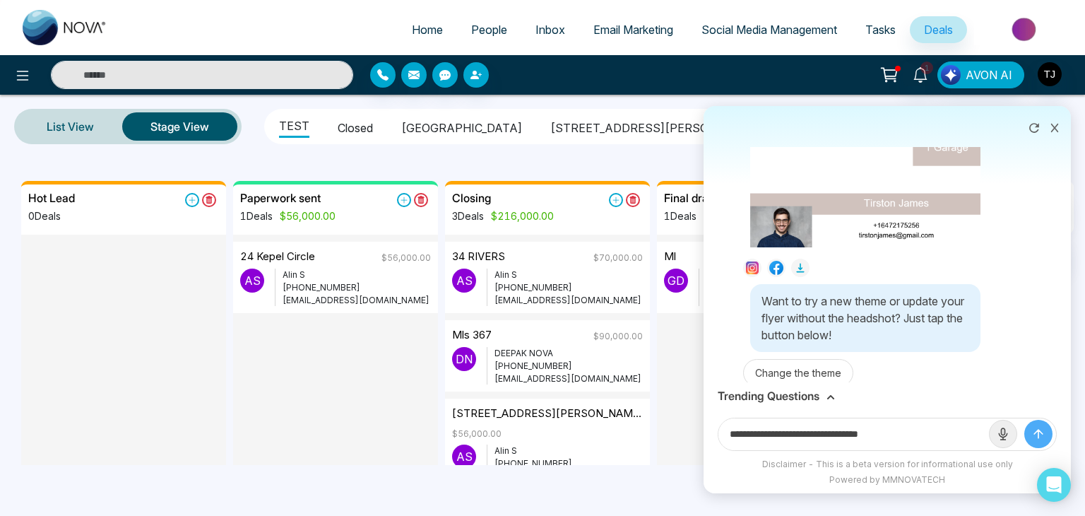
click at [1024, 419] on button "submit" at bounding box center [1038, 433] width 28 height 28
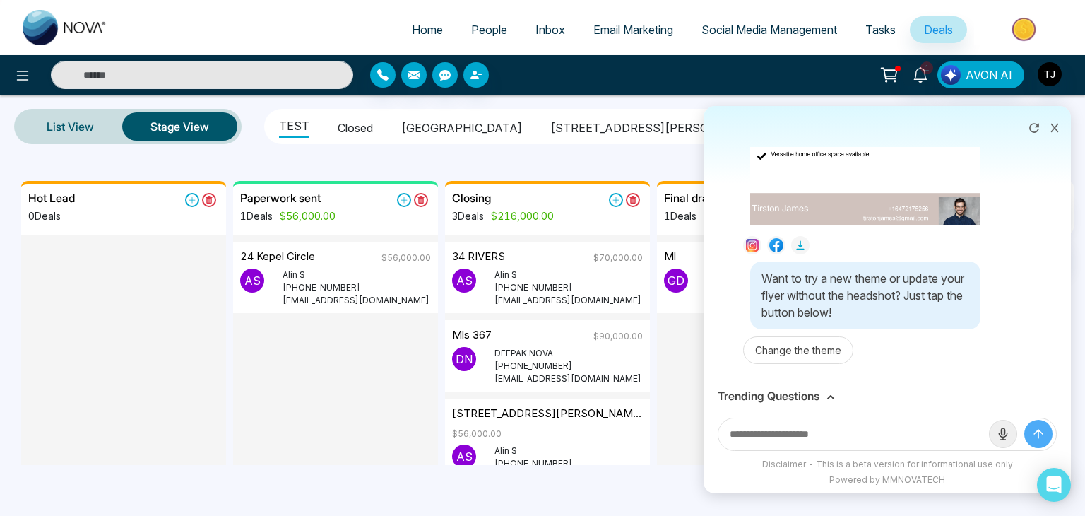
scroll to position [1436, 0]
click at [801, 359] on button "Change the theme" at bounding box center [798, 350] width 110 height 28
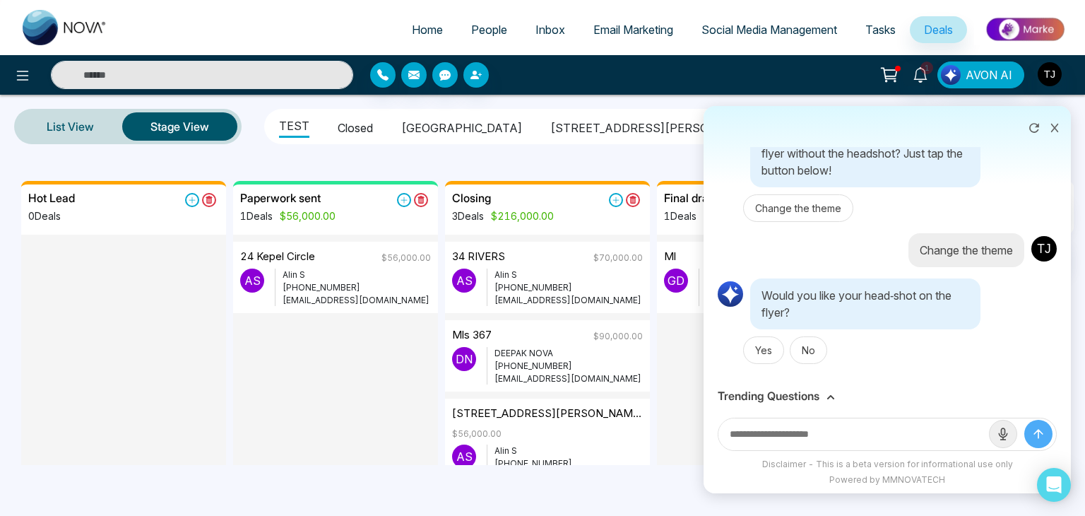
scroll to position [1571, 0]
click at [763, 362] on button "Yes" at bounding box center [763, 350] width 41 height 28
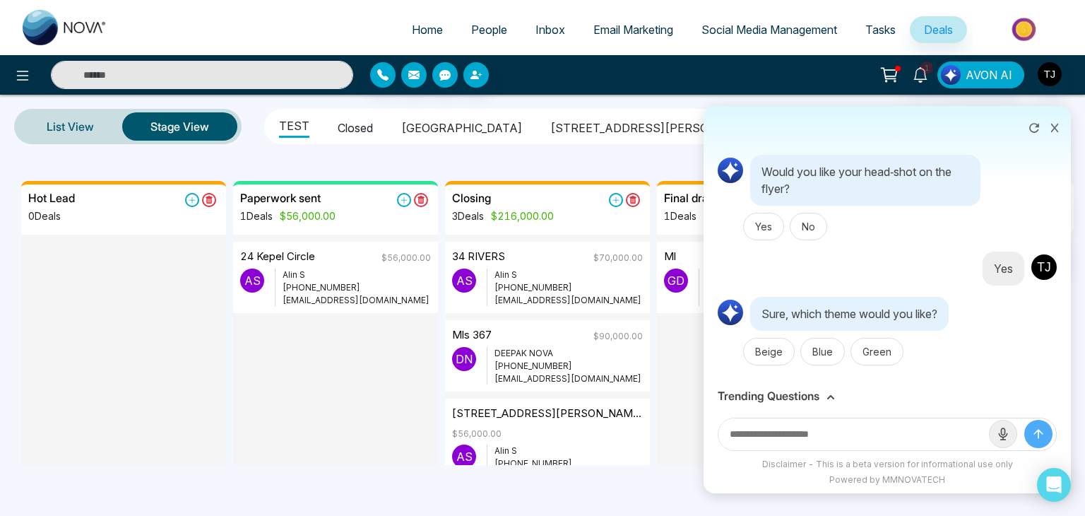
scroll to position [1696, 0]
click at [828, 358] on button "Blue" at bounding box center [822, 350] width 44 height 28
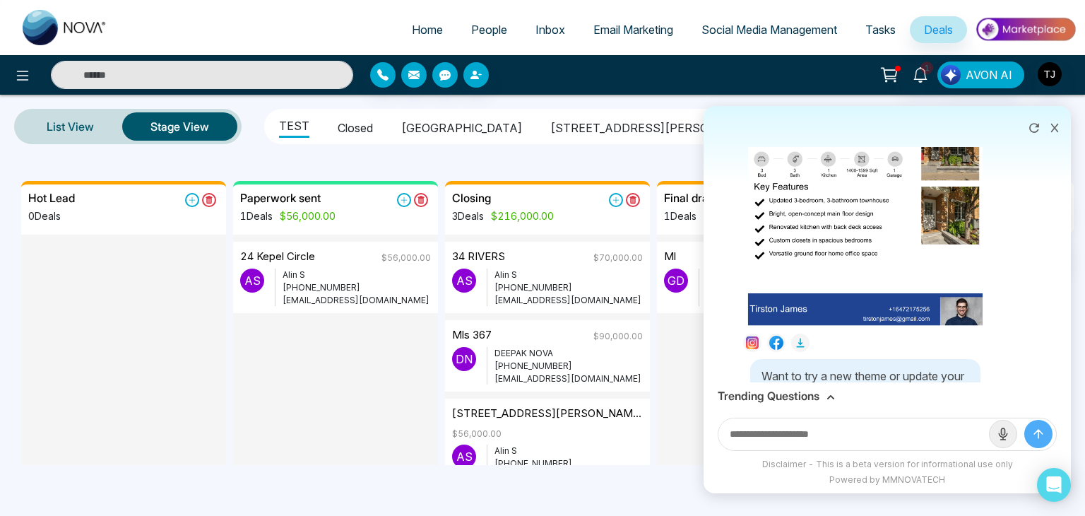
scroll to position [2135, 0]
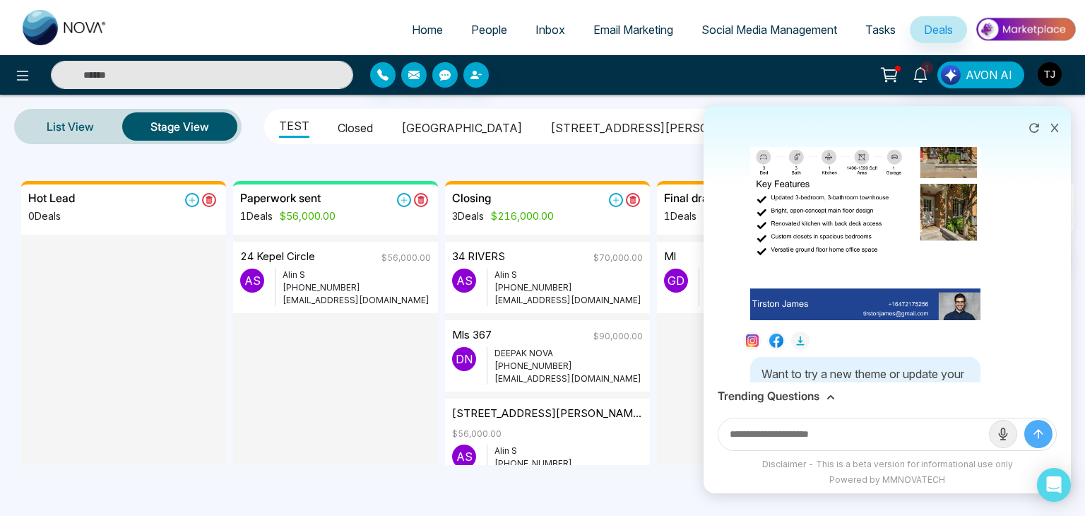
click at [821, 396] on div "Trending Questions" at bounding box center [887, 395] width 339 height 13
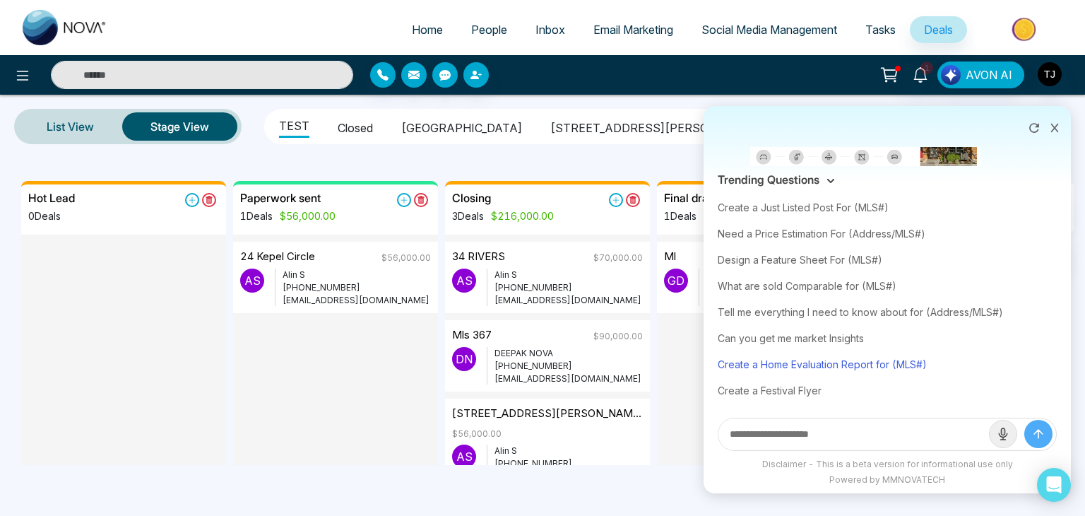
click at [840, 366] on div "Create a Home Evaluation Report for (MLS#)" at bounding box center [887, 364] width 339 height 26
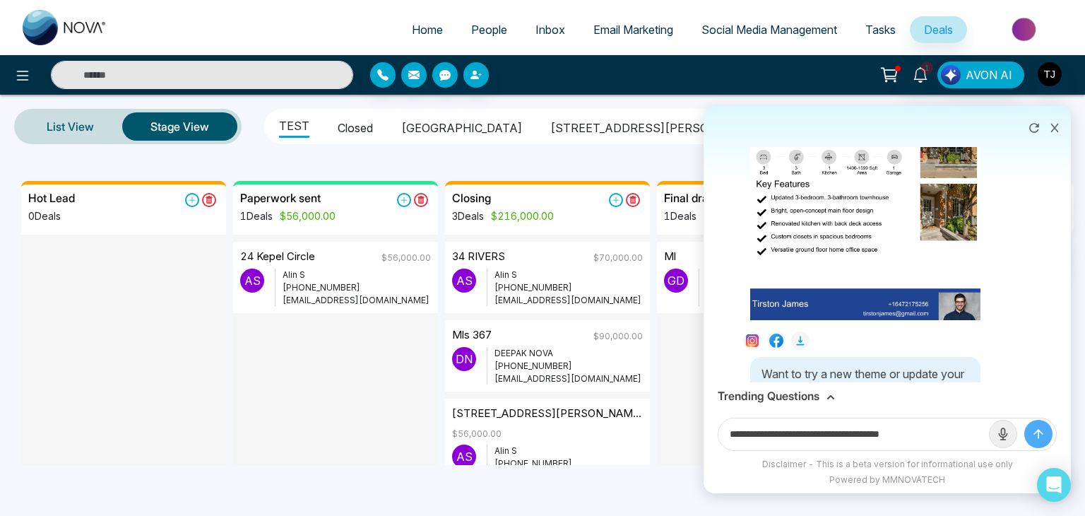
drag, startPoint x: 950, startPoint y: 436, endPoint x: 903, endPoint y: 431, distance: 47.6
click at [903, 431] on input "**********" at bounding box center [853, 434] width 270 height 32
paste input "***"
type input "**********"
click at [1024, 419] on button "submit" at bounding box center [1038, 433] width 28 height 28
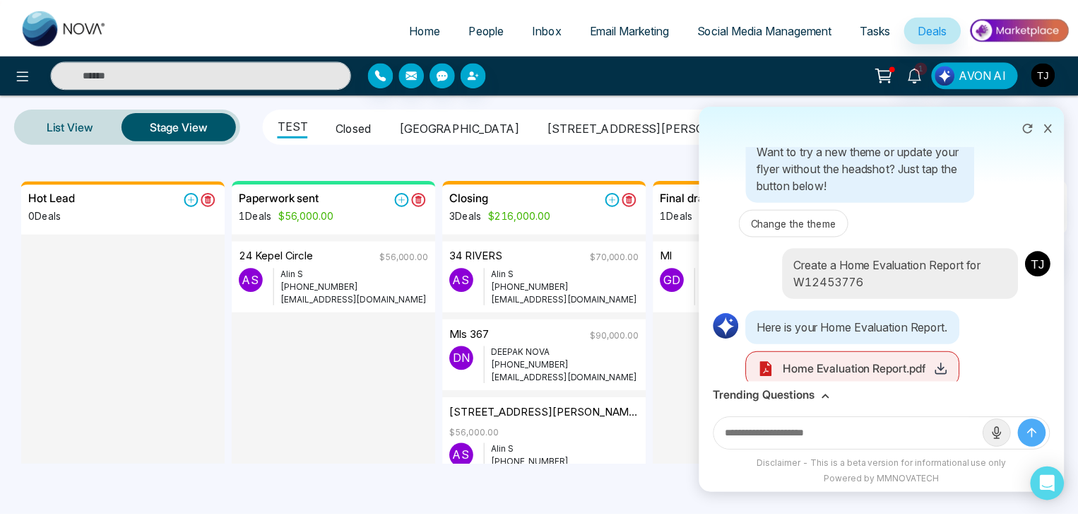
scroll to position [2399, 0]
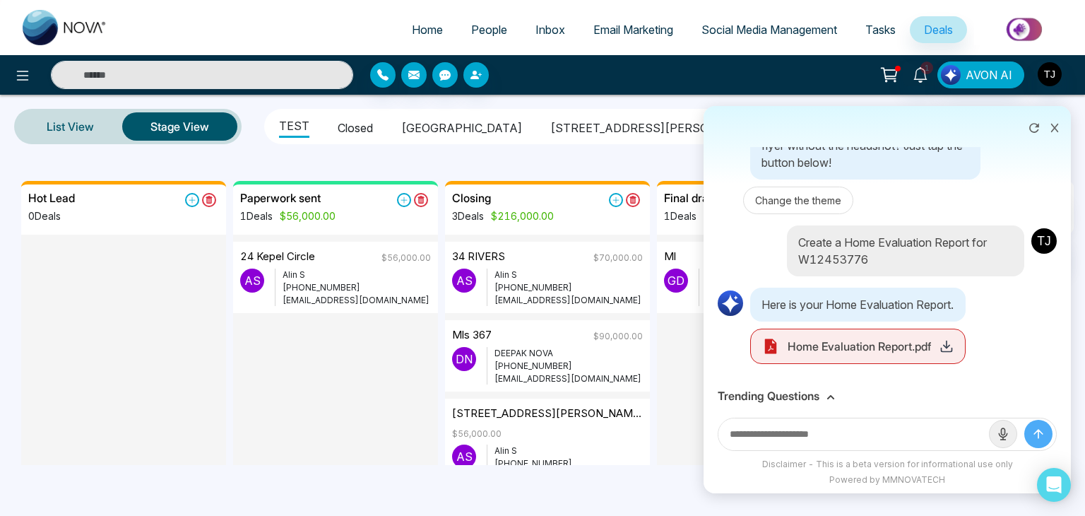
click at [878, 363] on div "Home Evaluation Report.pdf" at bounding box center [857, 345] width 215 height 35
click at [953, 353] on icon at bounding box center [946, 346] width 14 height 14
click at [1074, 505] on div at bounding box center [1074, 505] width 0 height 0
click at [1055, 133] on button at bounding box center [1054, 126] width 18 height 27
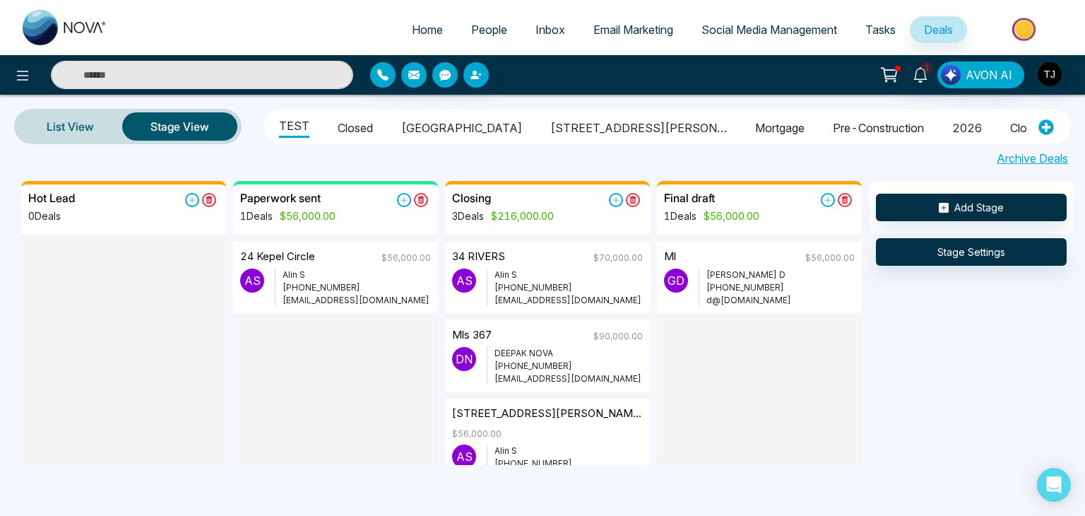
click at [4, 72] on div at bounding box center [181, 75] width 362 height 28
click at [11, 71] on button at bounding box center [22, 75] width 28 height 28
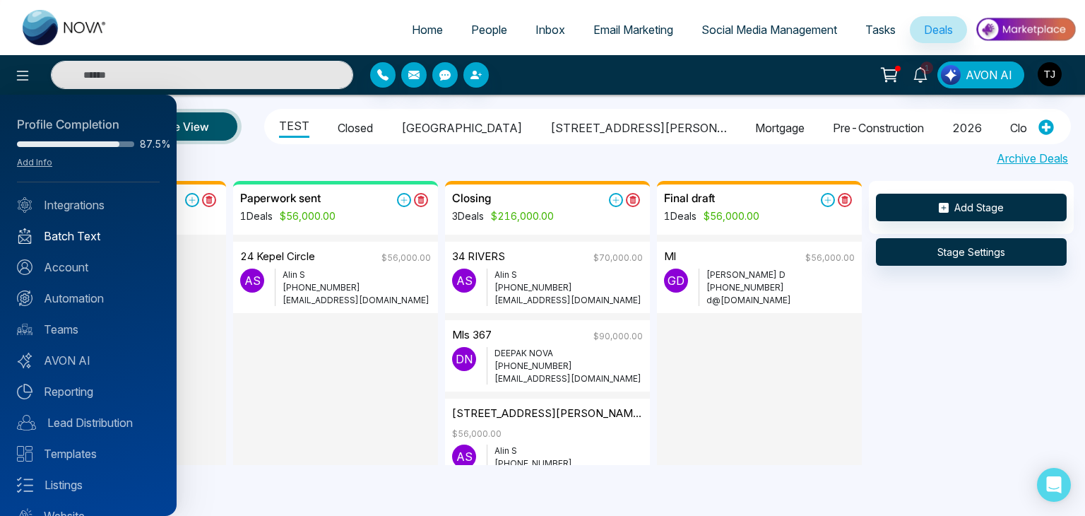
click at [71, 242] on link "Batch Text" at bounding box center [88, 235] width 143 height 17
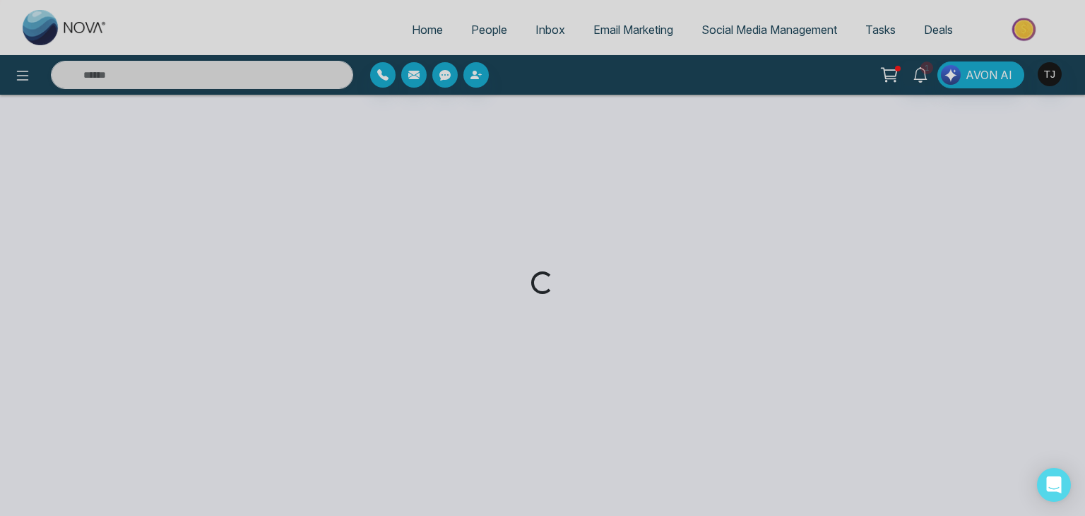
click at [26, 78] on div "Loading..." at bounding box center [542, 258] width 1085 height 516
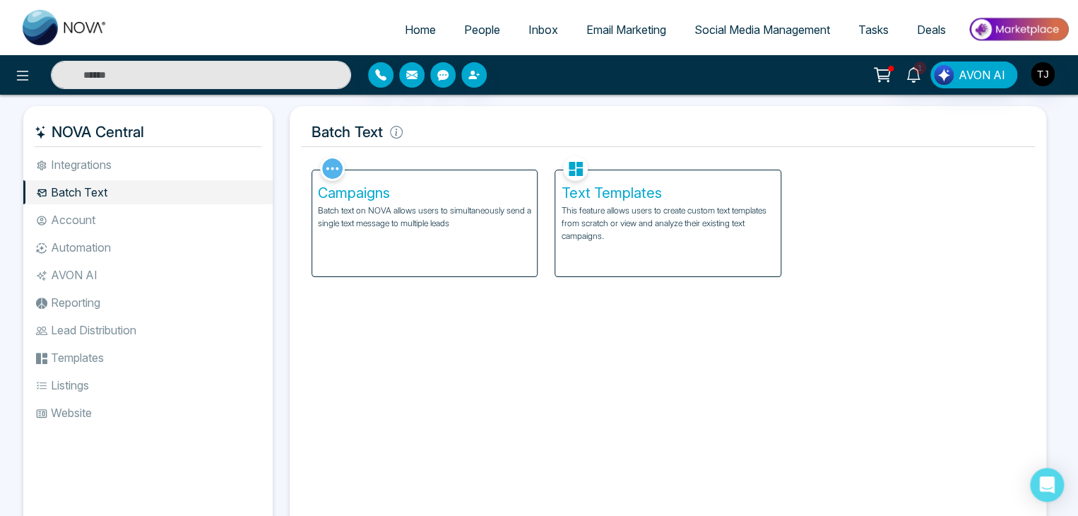
click at [75, 172] on li "Integrations" at bounding box center [147, 165] width 249 height 24
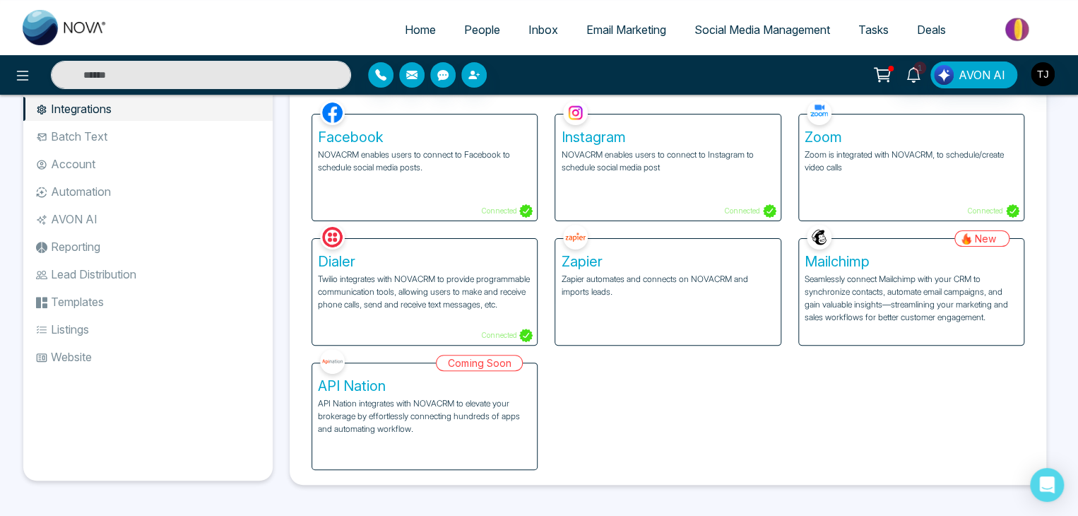
scroll to position [56, 0]
click at [73, 187] on li "Automation" at bounding box center [147, 191] width 249 height 24
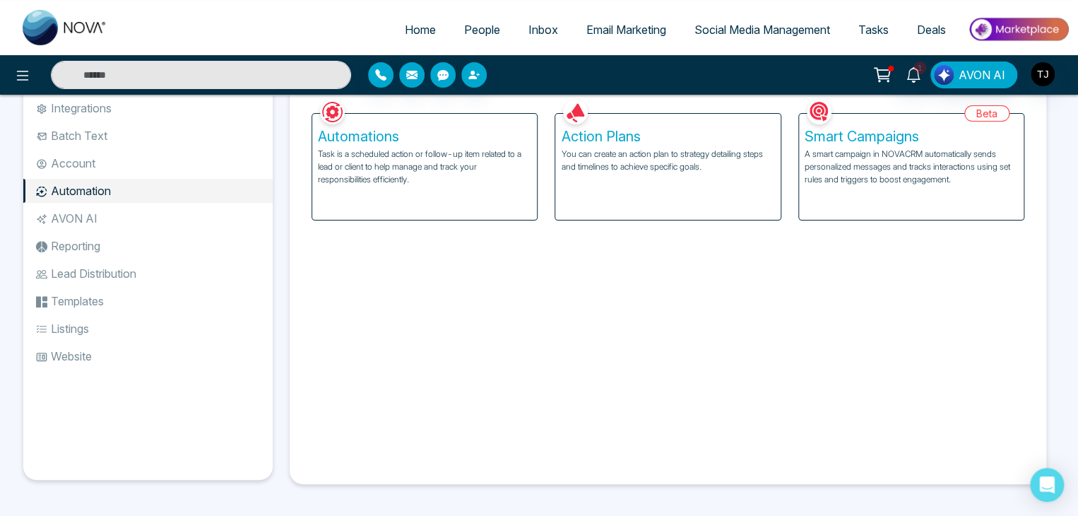
click at [85, 157] on li "Account" at bounding box center [147, 163] width 249 height 24
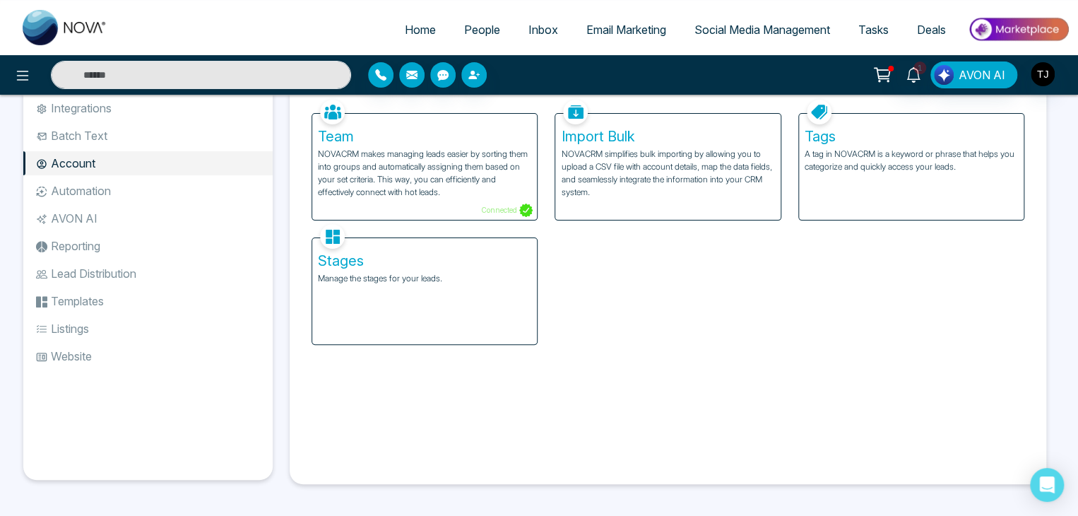
click at [77, 215] on li "AVON AI" at bounding box center [147, 218] width 249 height 24
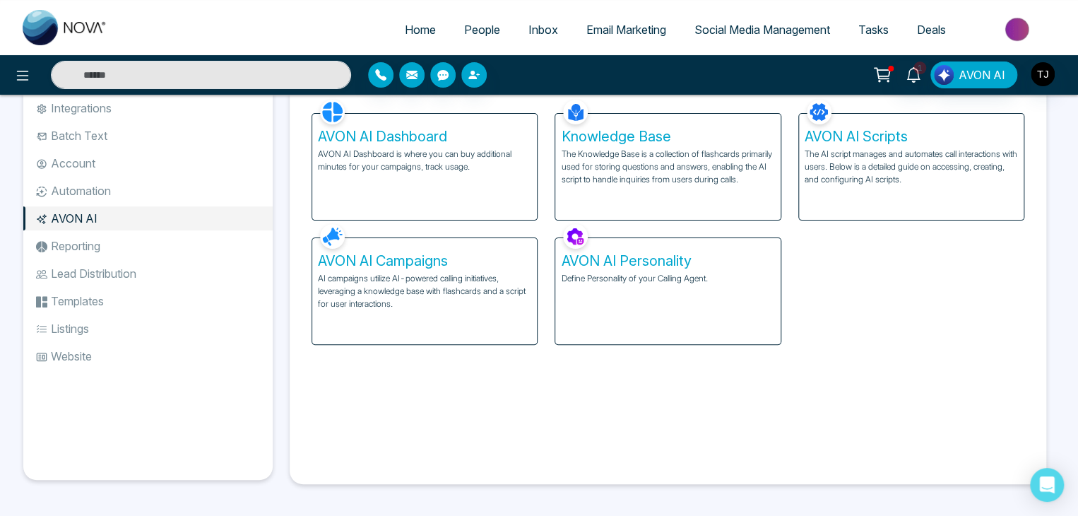
click at [630, 145] on div "Knowledge Base The Knowledge Base is a collection of flashcards primarily used …" at bounding box center [667, 167] width 225 height 106
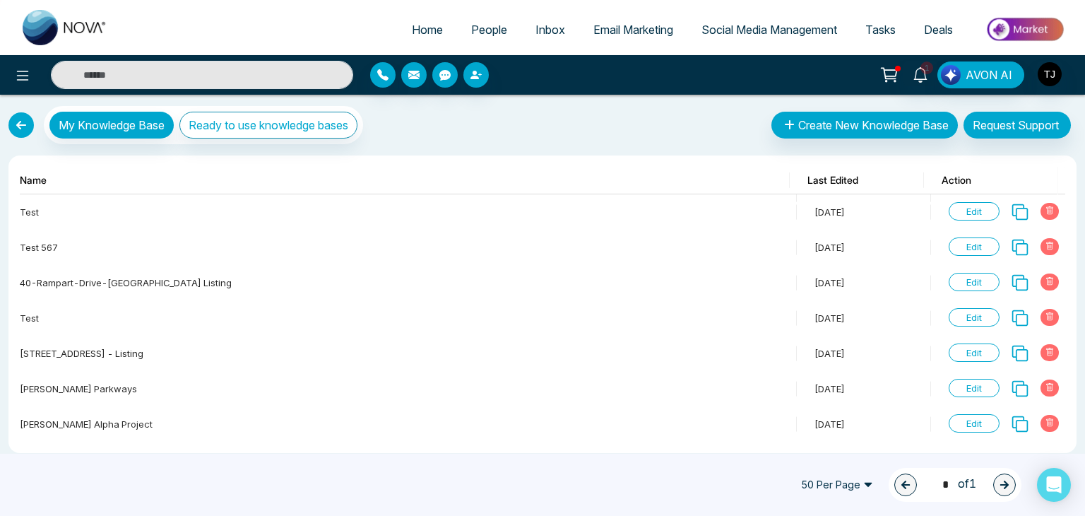
click at [28, 122] on link at bounding box center [20, 124] width 25 height 25
